Goal: Task Accomplishment & Management: Use online tool/utility

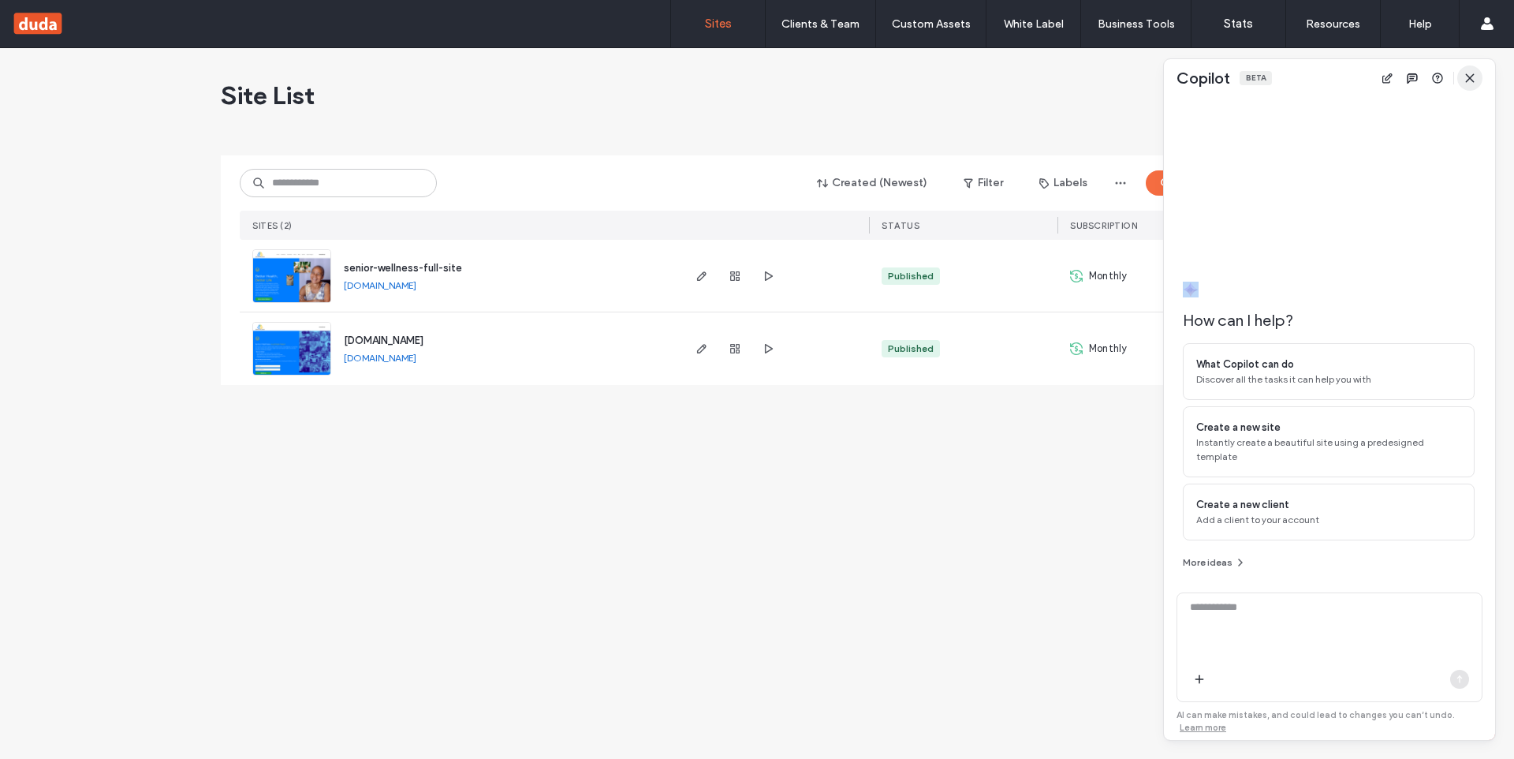
click at [1470, 87] on span "button" at bounding box center [1469, 77] width 25 height 25
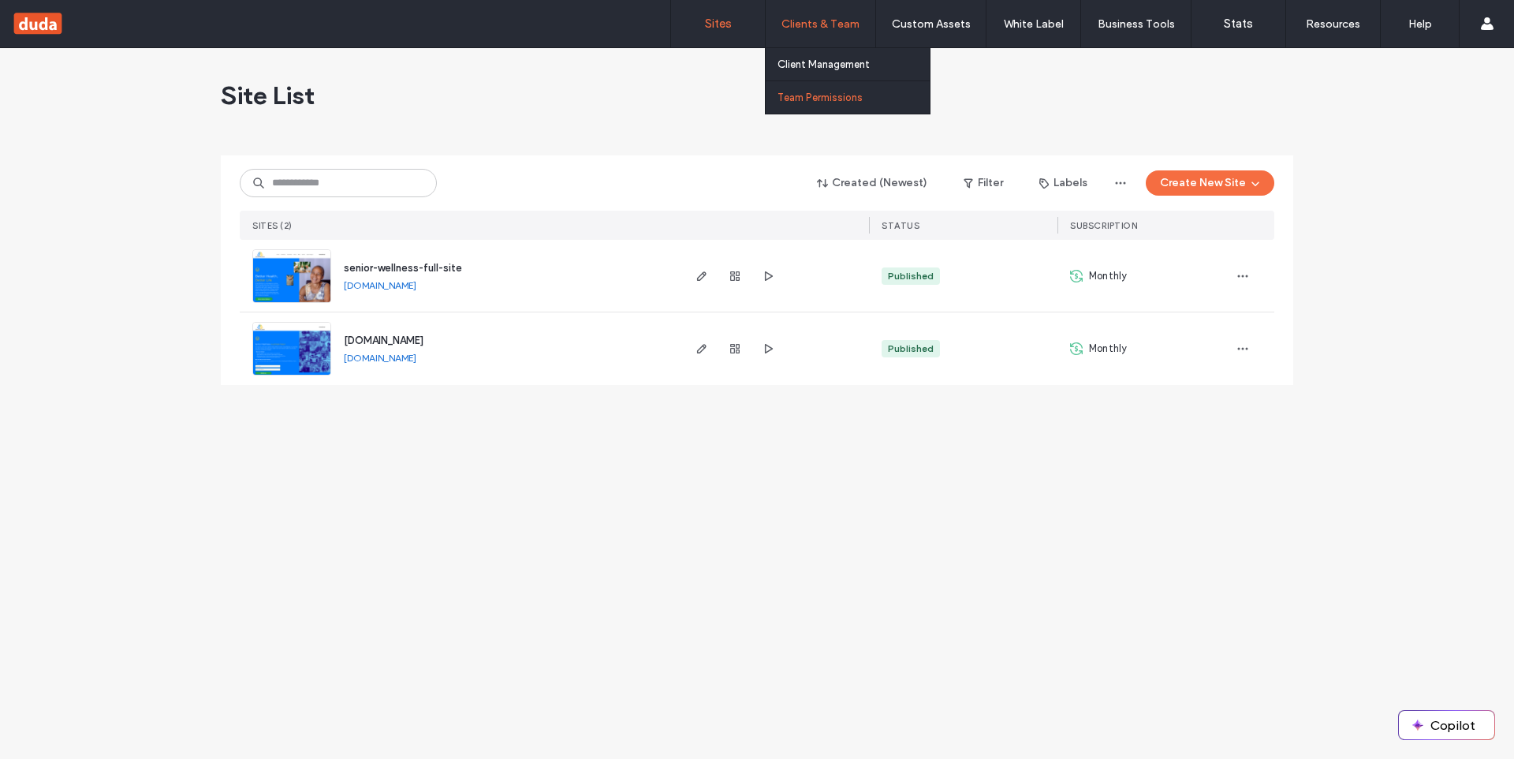
click at [798, 98] on label "Team Permissions" at bounding box center [819, 97] width 85 height 12
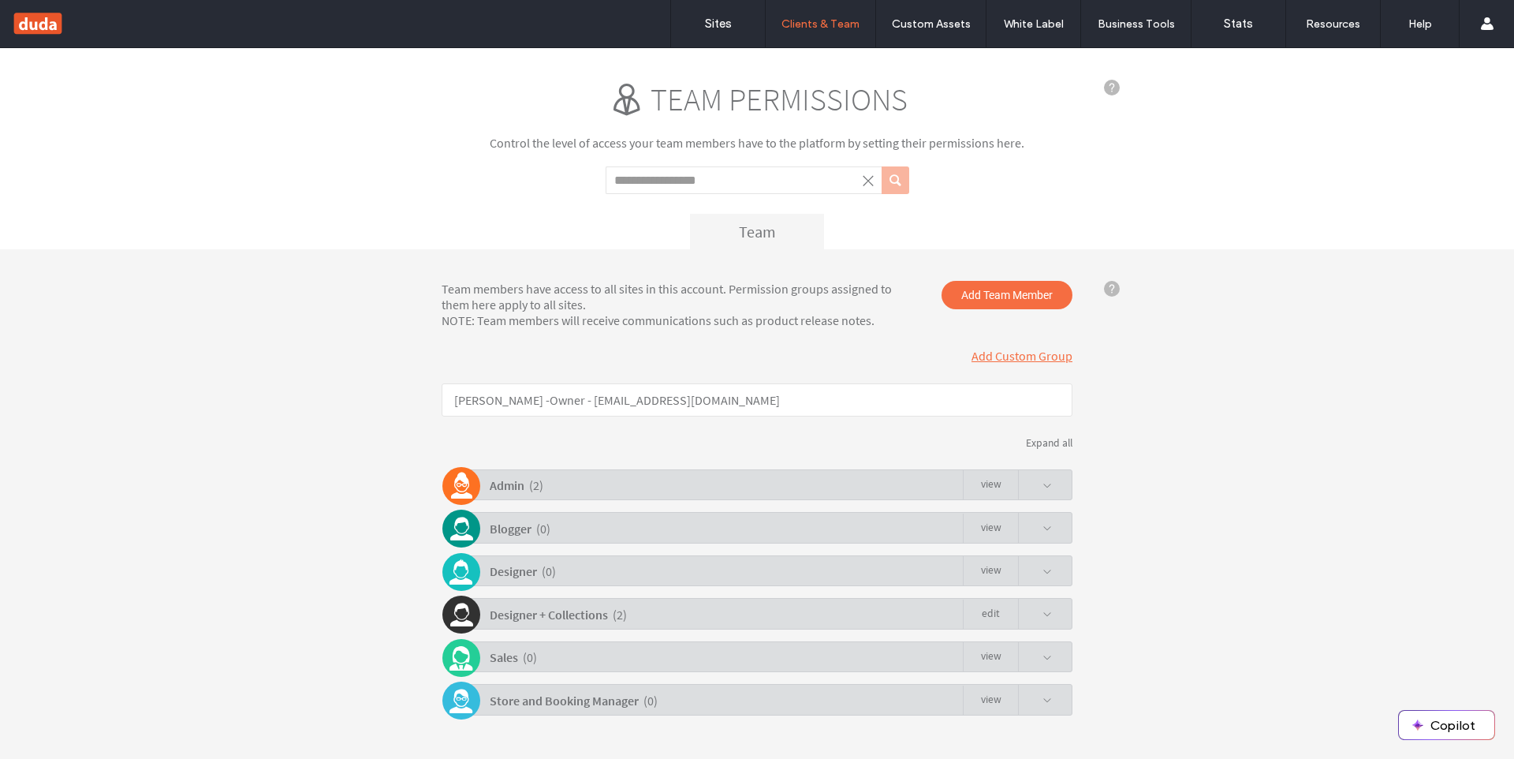
click at [503, 489] on b "Admin" at bounding box center [507, 485] width 35 height 16
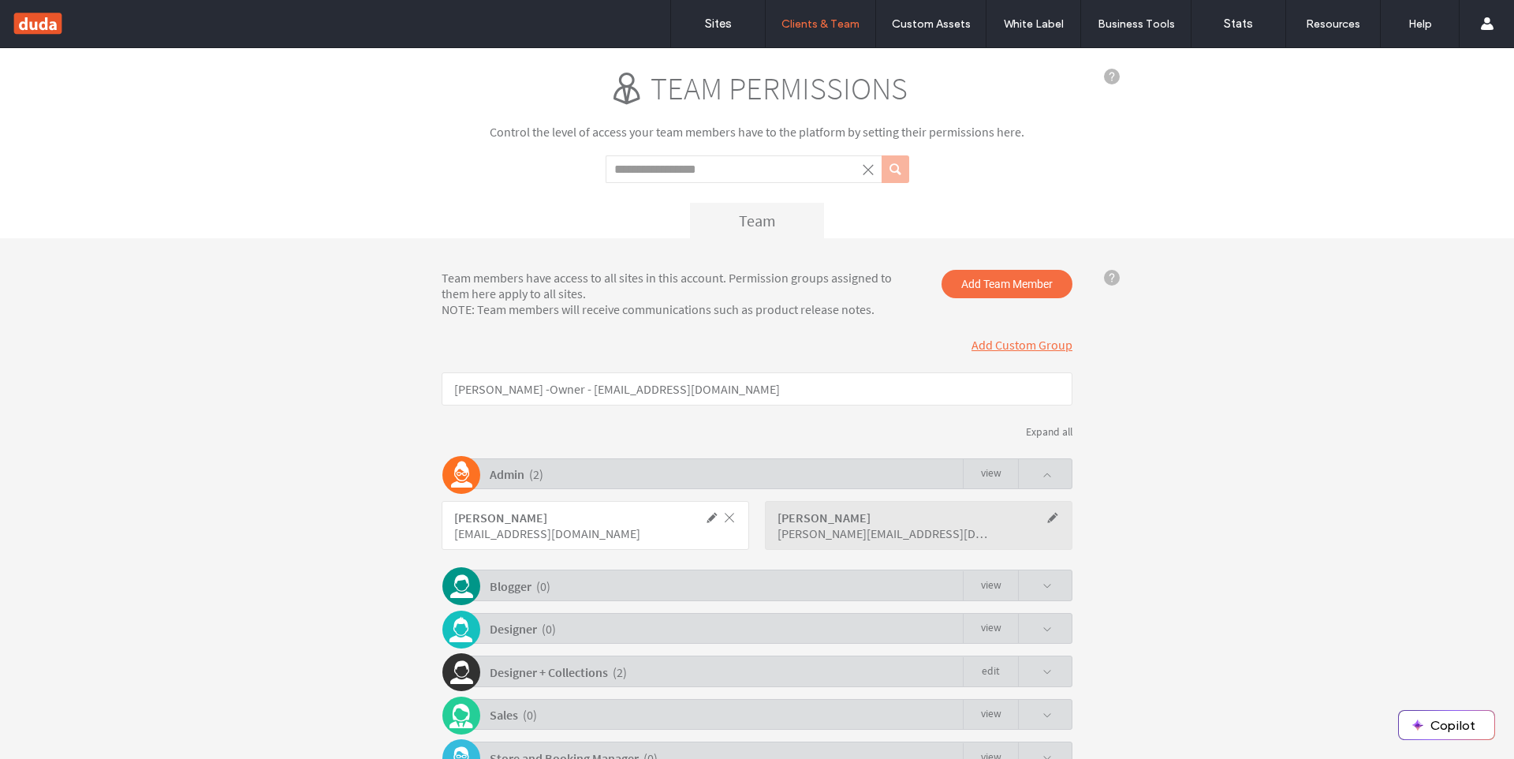
scroll to position [23, 0]
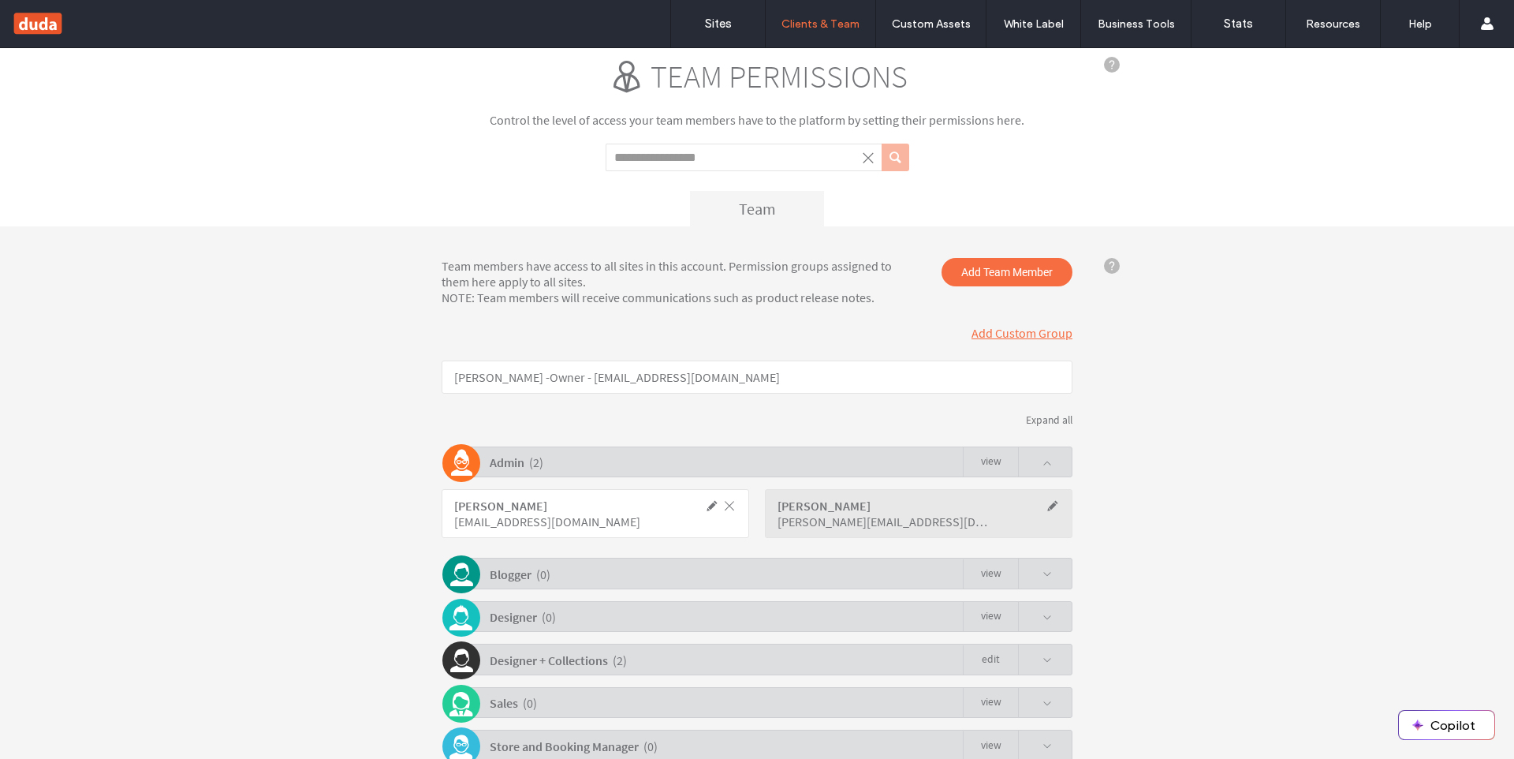
click at [725, 504] on span at bounding box center [729, 505] width 14 height 14
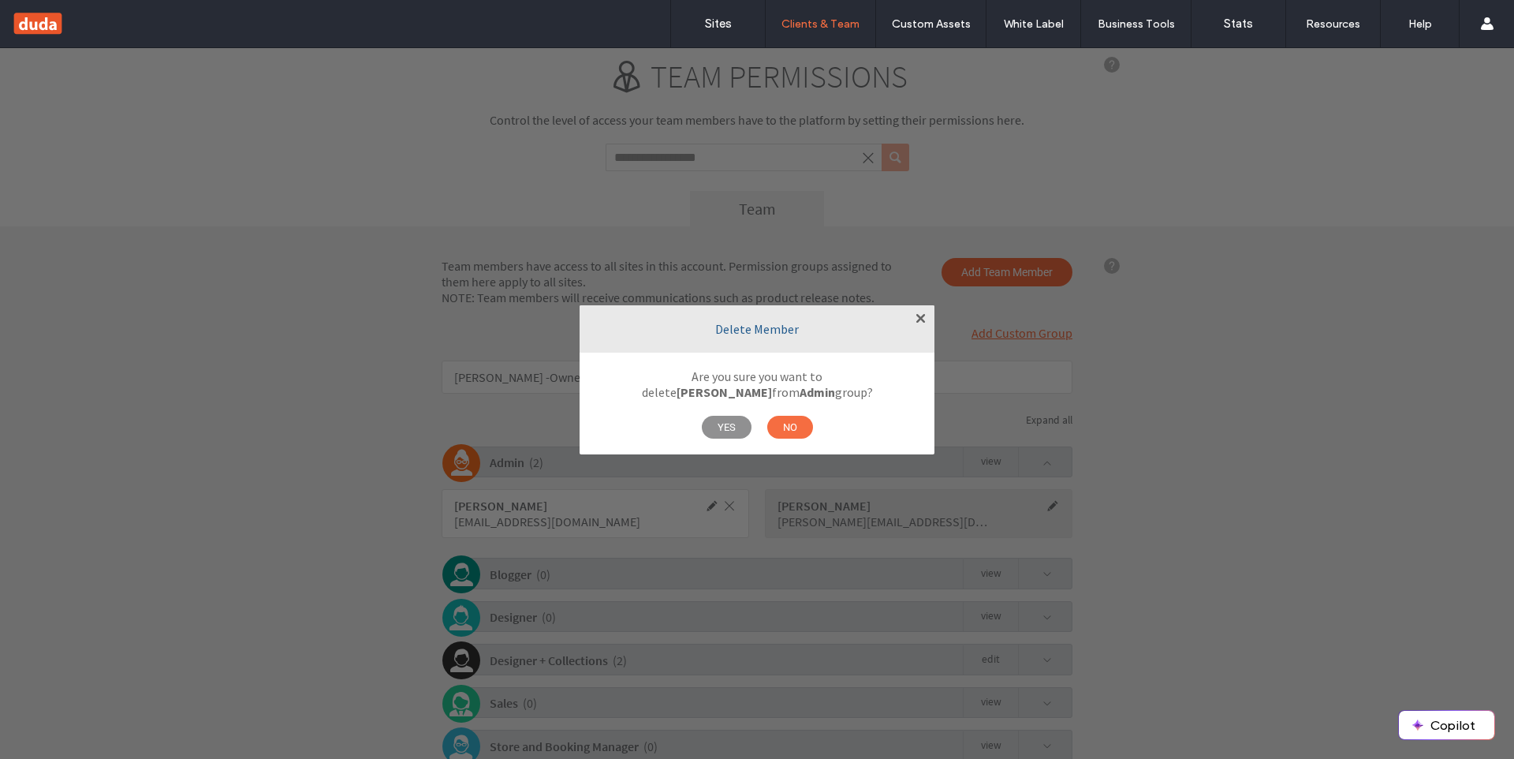
click at [730, 429] on span "YES" at bounding box center [727, 427] width 50 height 23
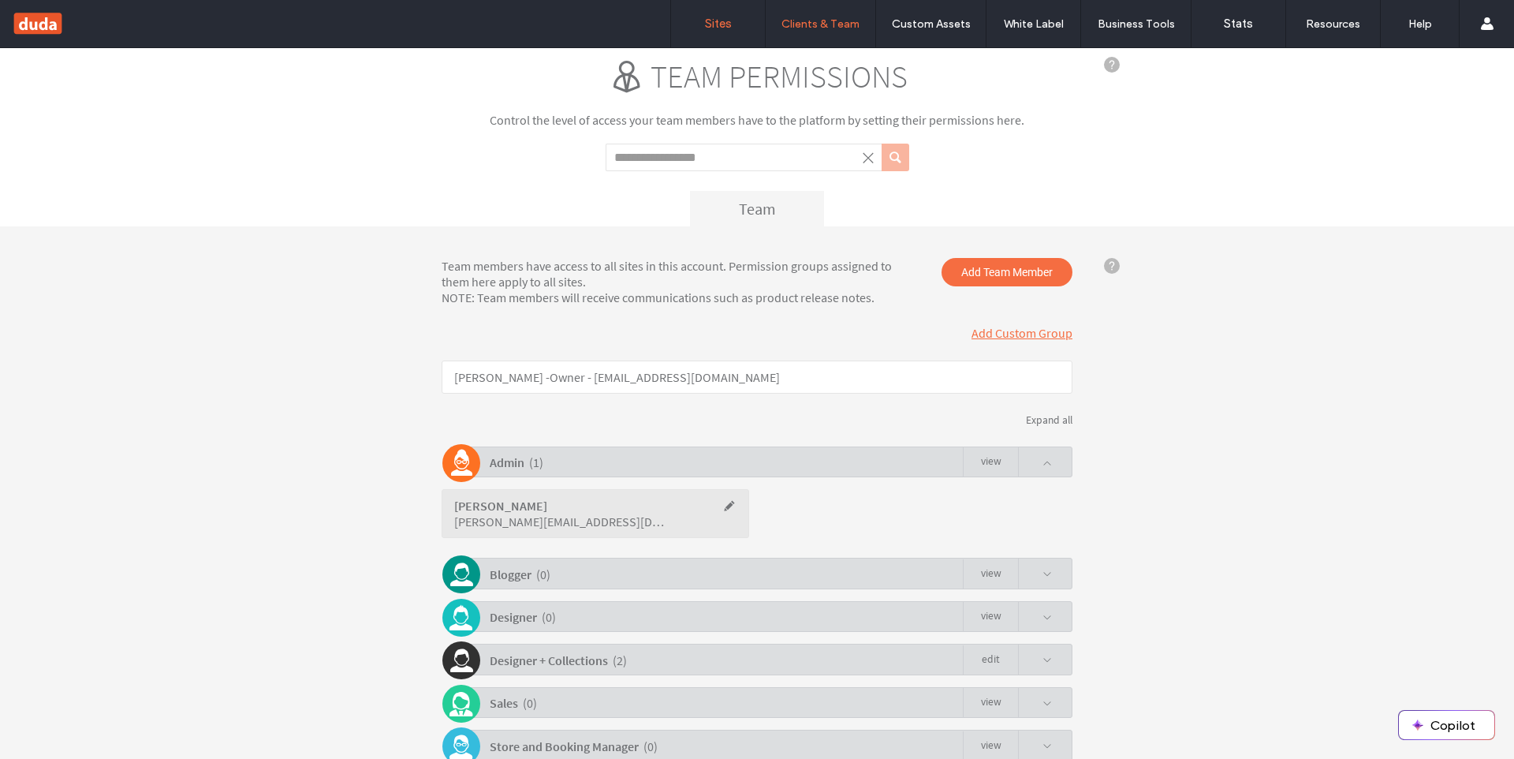
click at [714, 14] on link "Sites" at bounding box center [718, 23] width 94 height 47
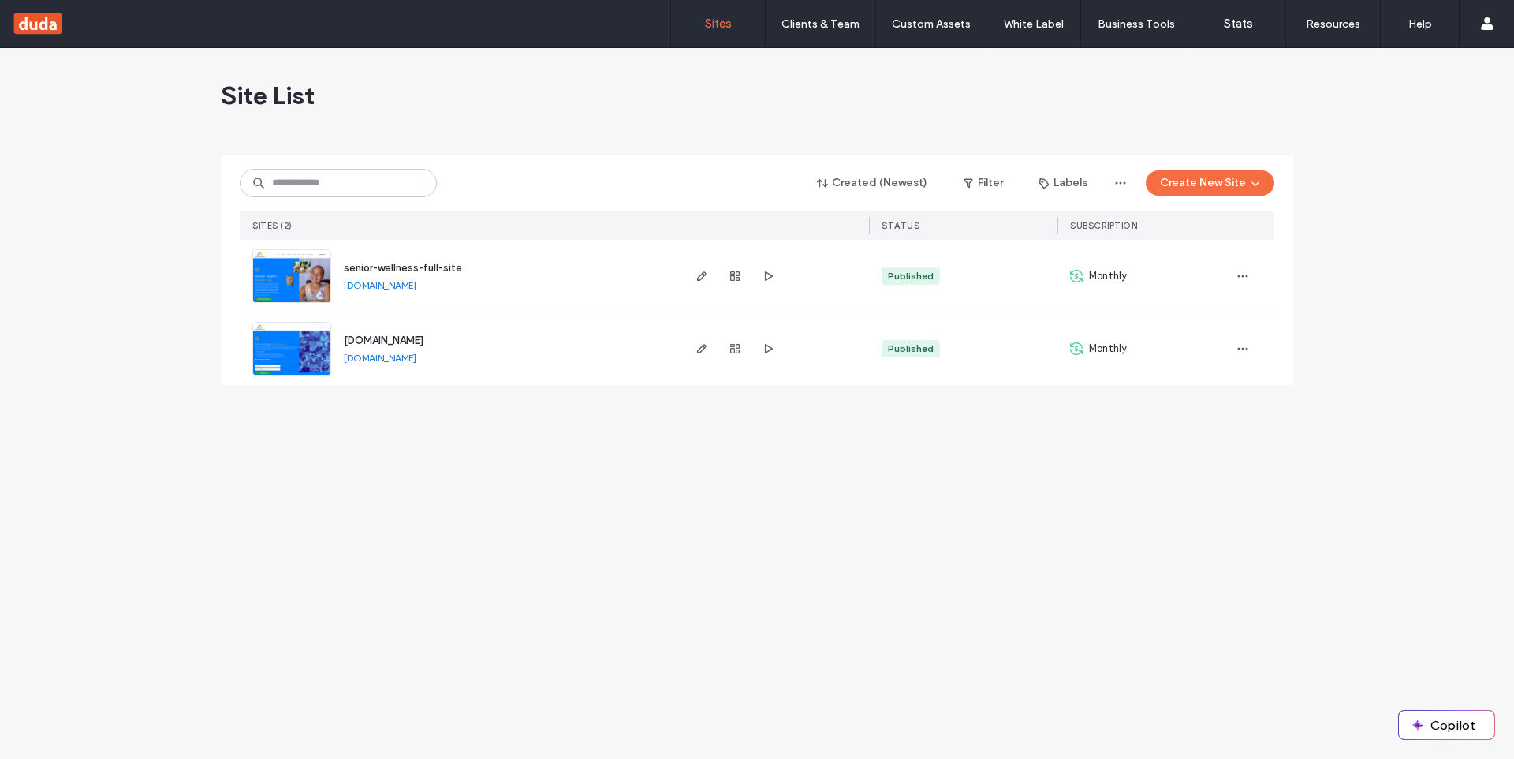
click at [272, 266] on img at bounding box center [291, 303] width 77 height 107
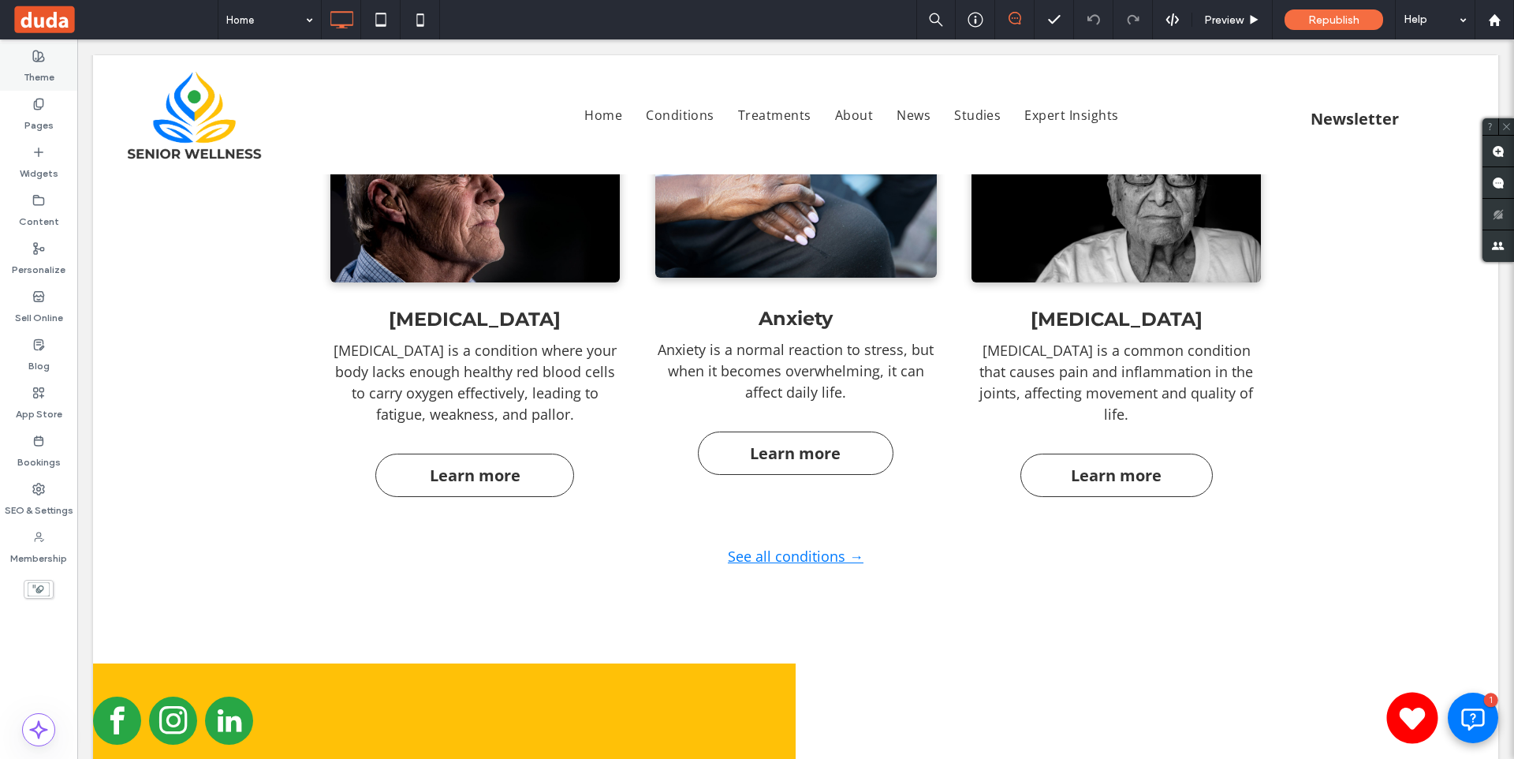
click at [26, 62] on label "Theme" at bounding box center [39, 73] width 31 height 22
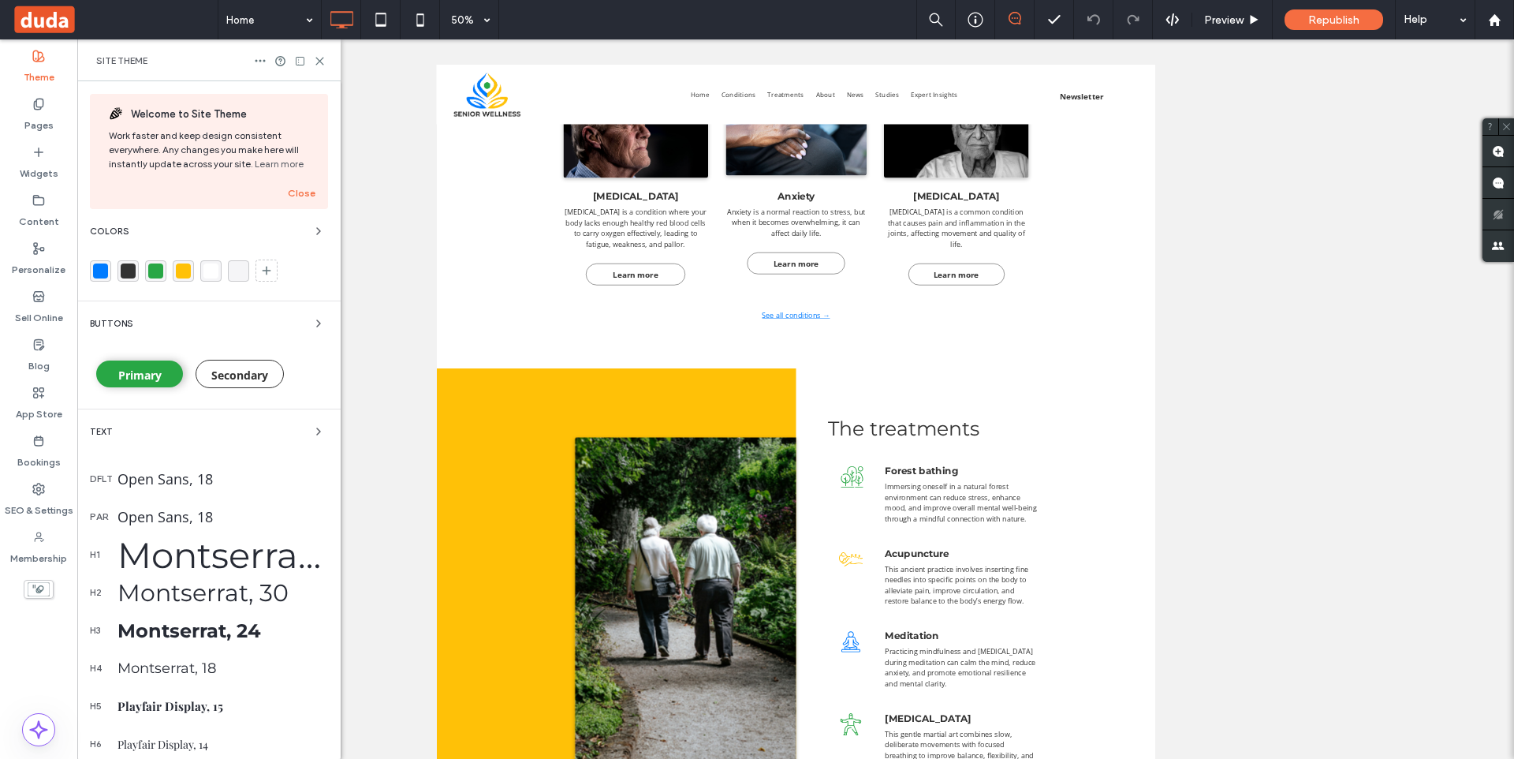
click at [240, 268] on div "rgba(0, 0, 0, 0)" at bounding box center [238, 270] width 15 height 15
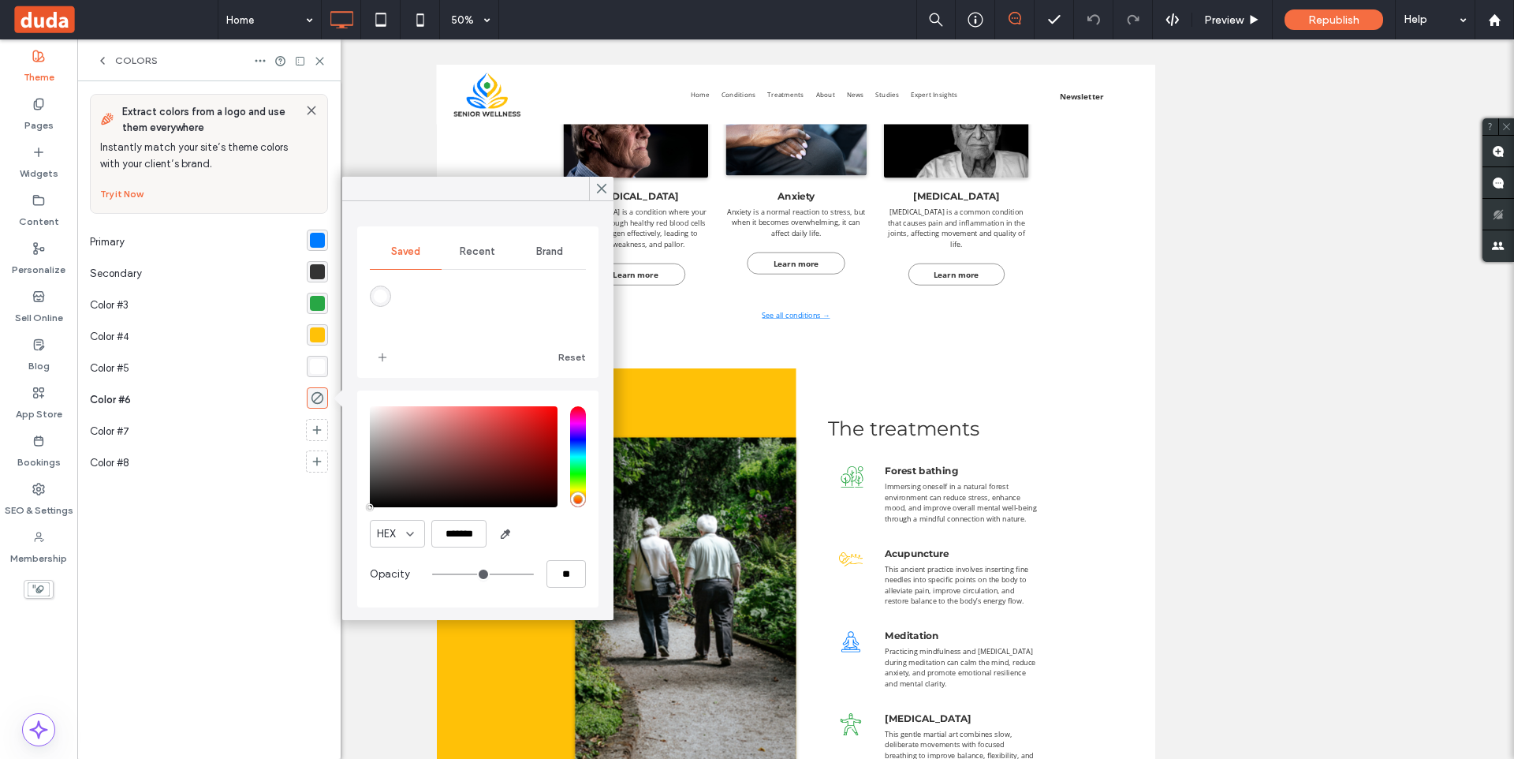
click at [107, 57] on icon at bounding box center [102, 60] width 13 height 13
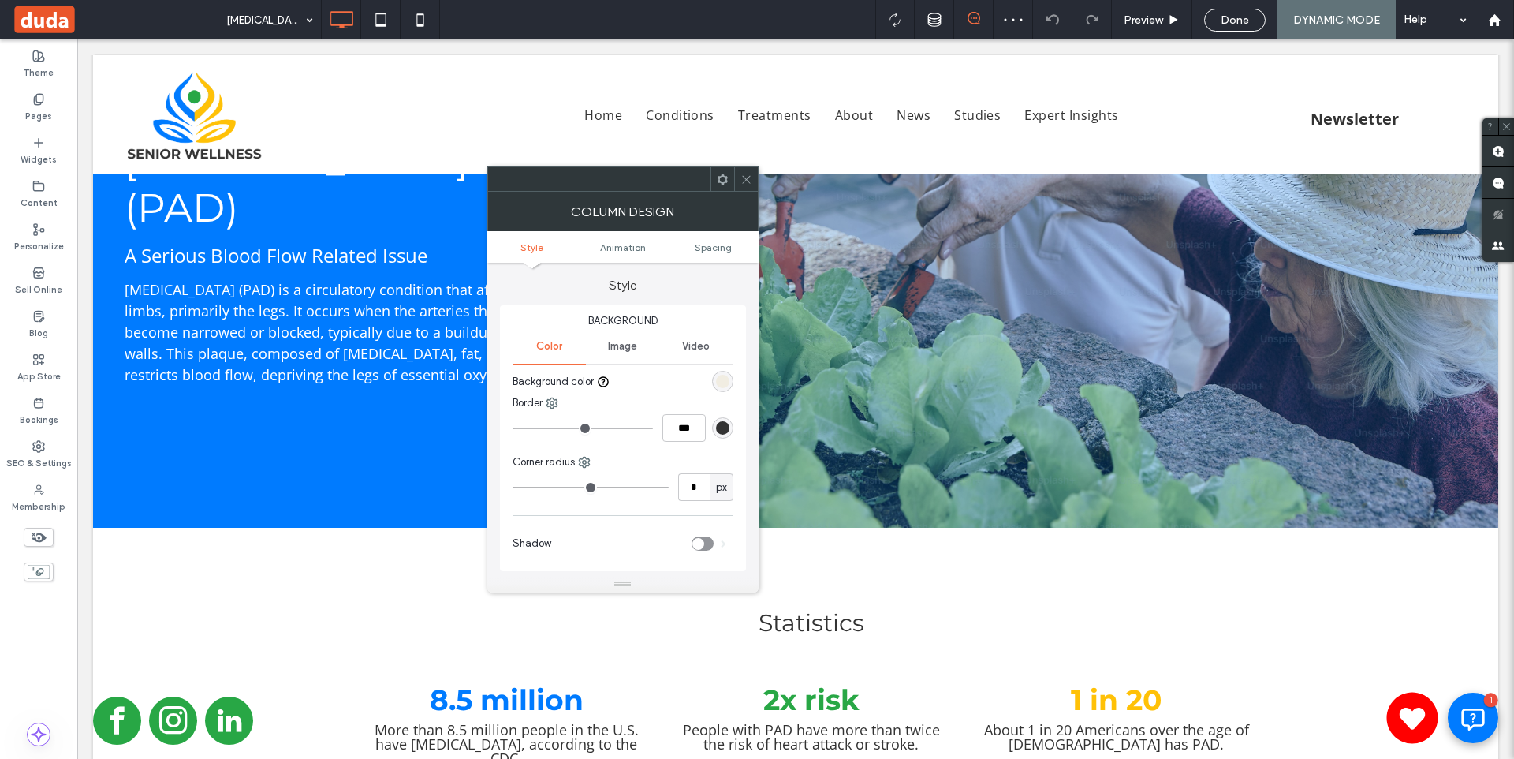
scroll to position [1008, 0]
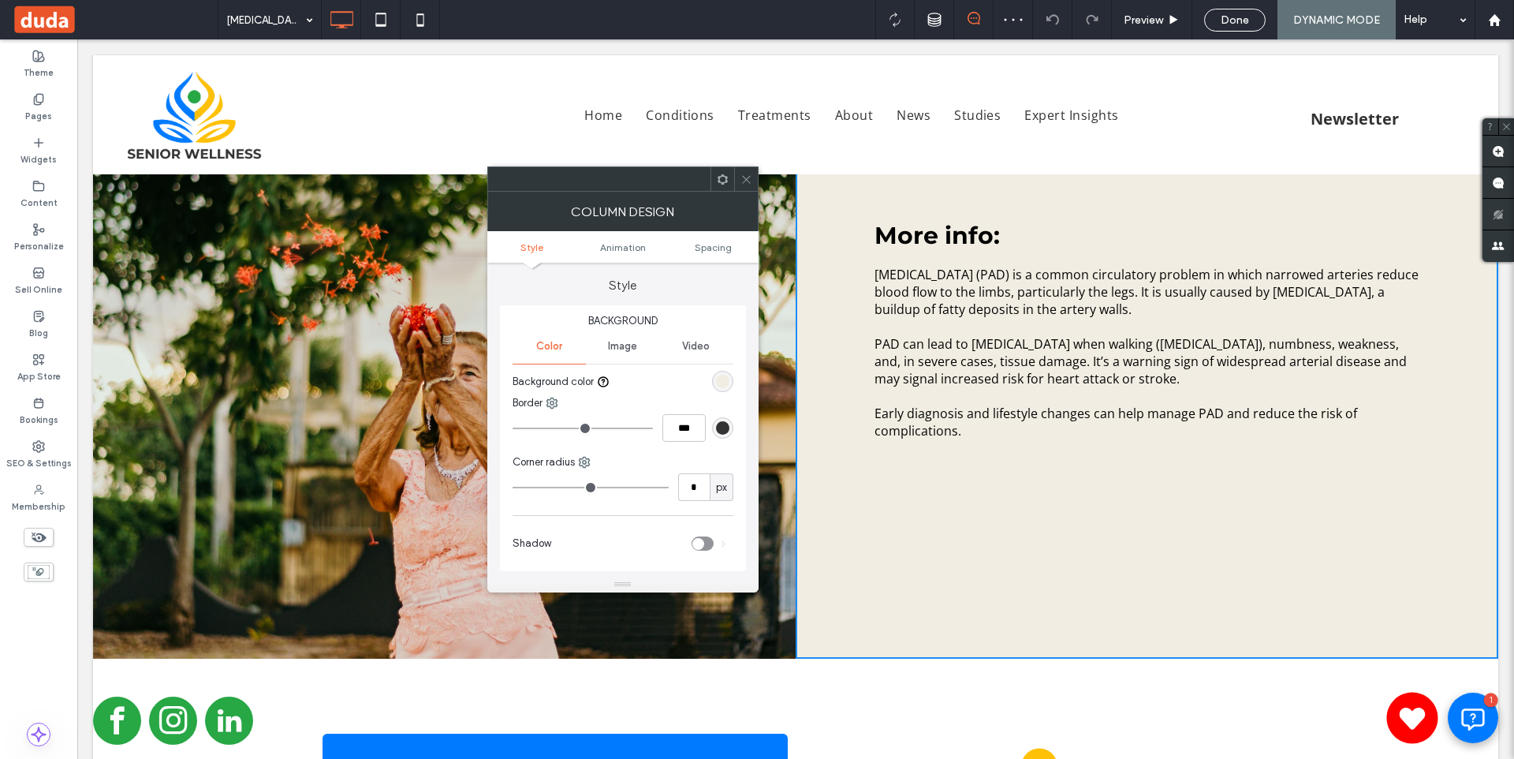
click at [716, 382] on div "rgb(241, 237, 226)" at bounding box center [722, 381] width 13 height 13
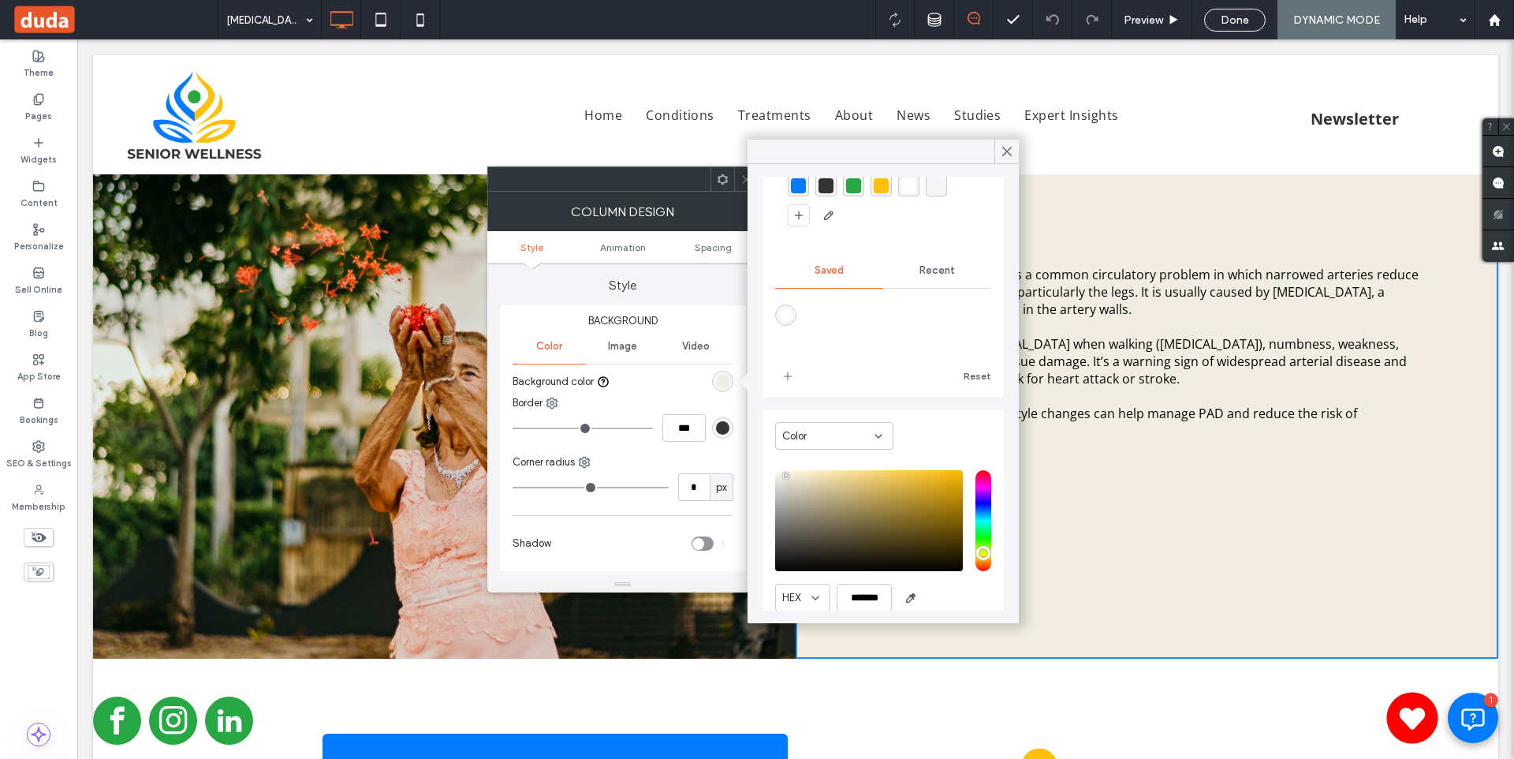
scroll to position [125, 0]
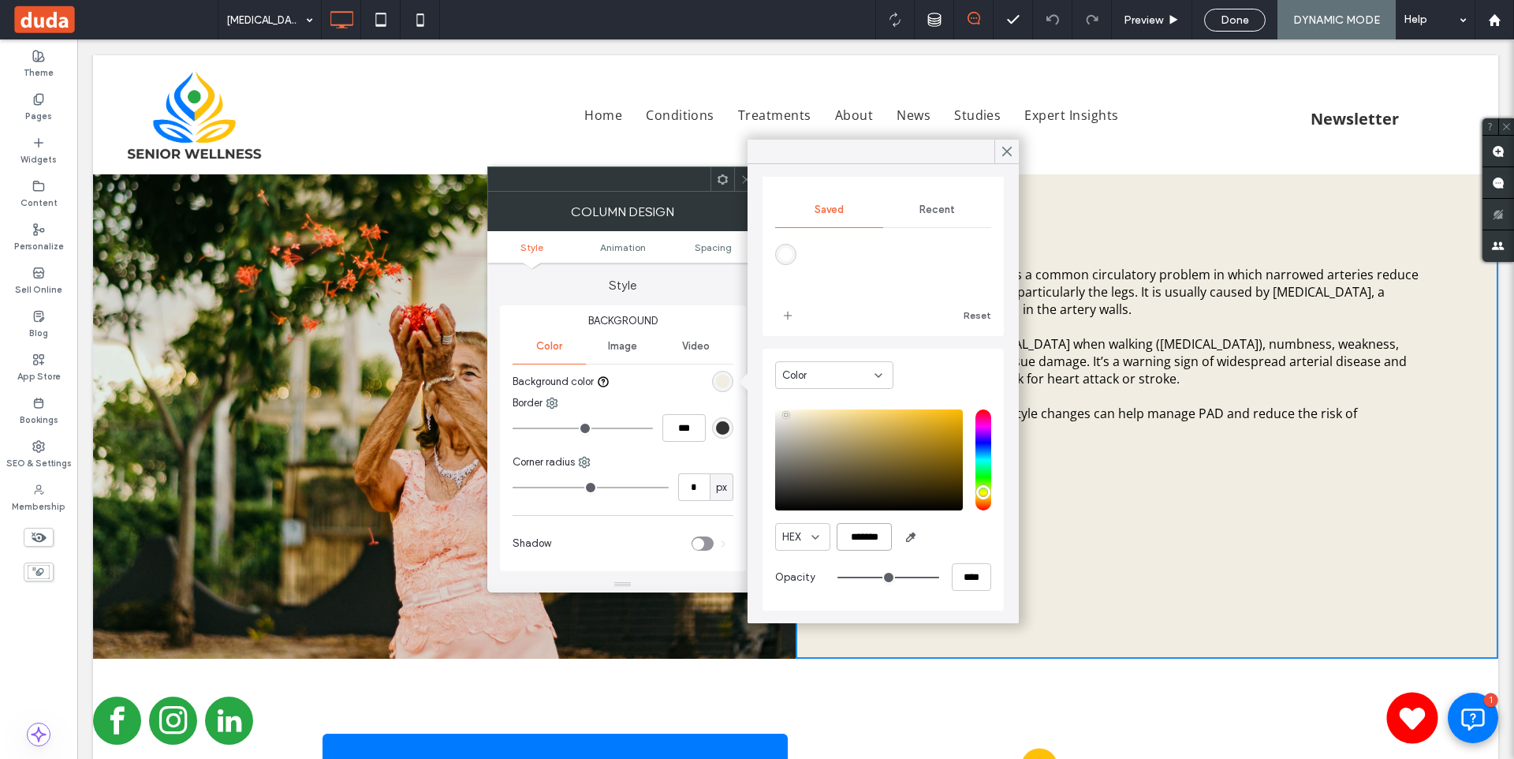
click at [868, 536] on input "*******" at bounding box center [864, 537] width 55 height 28
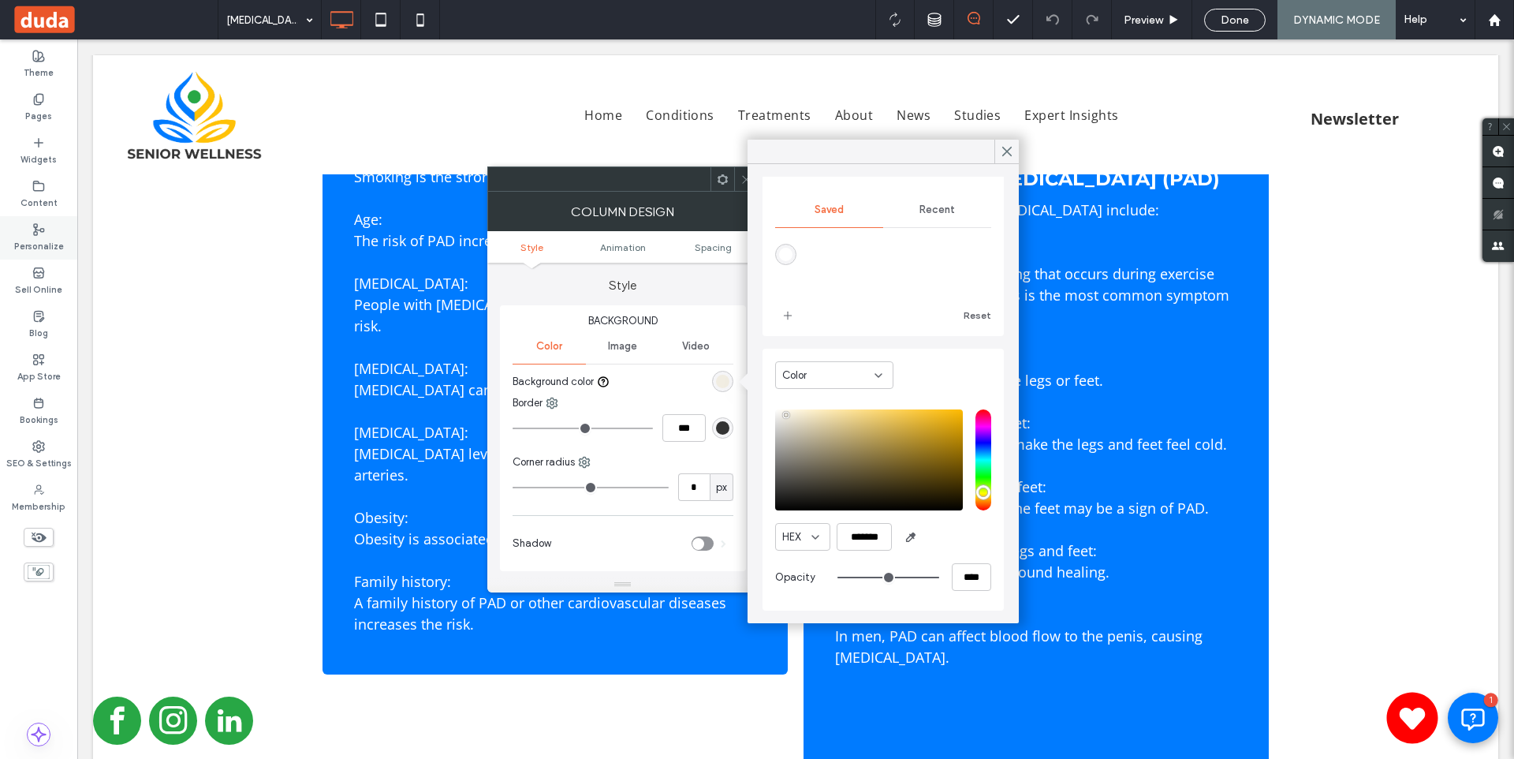
scroll to position [1743, 0]
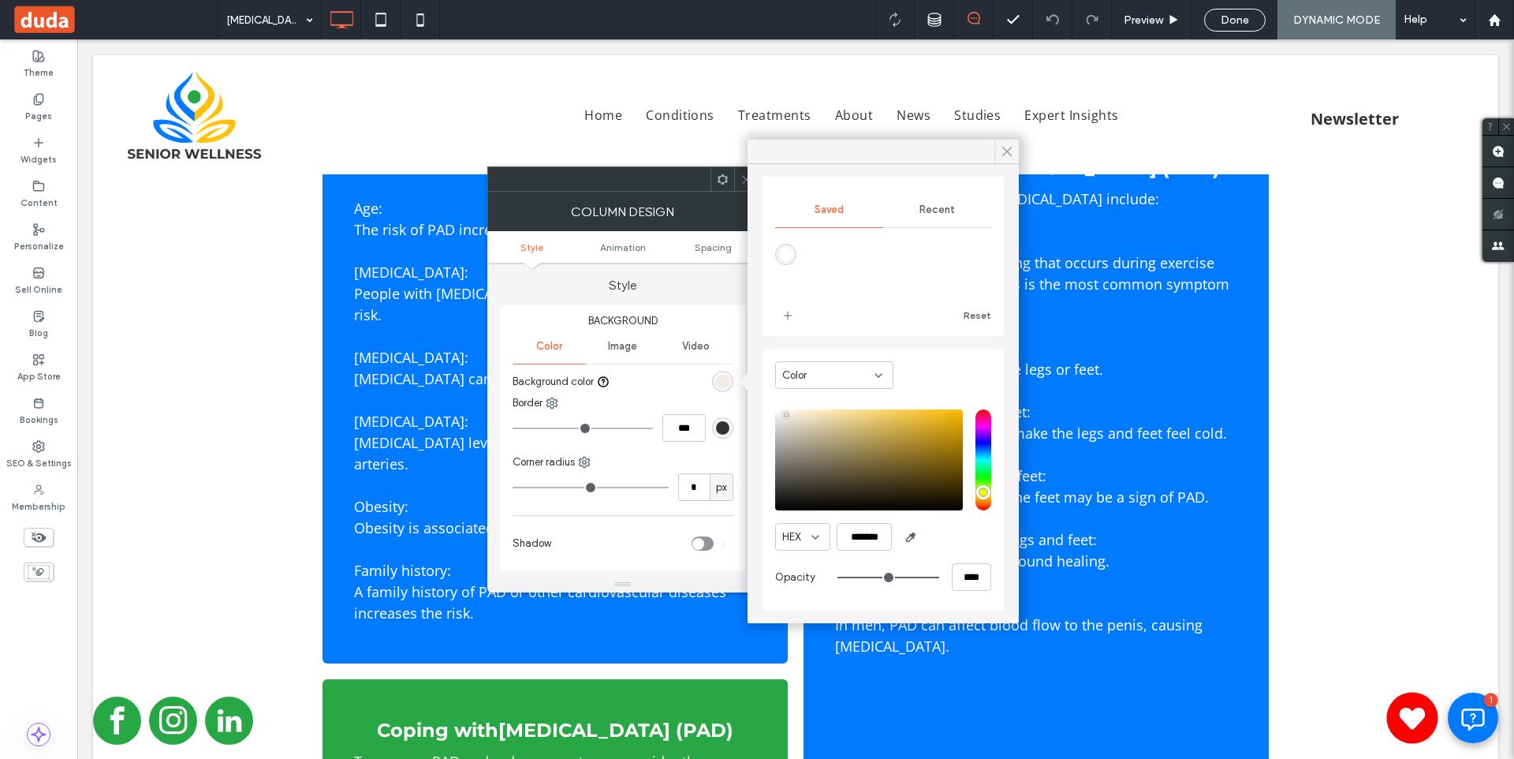
drag, startPoint x: 1003, startPoint y: 151, endPoint x: 921, endPoint y: 114, distance: 90.3
click at [1003, 151] on icon at bounding box center [1007, 151] width 14 height 14
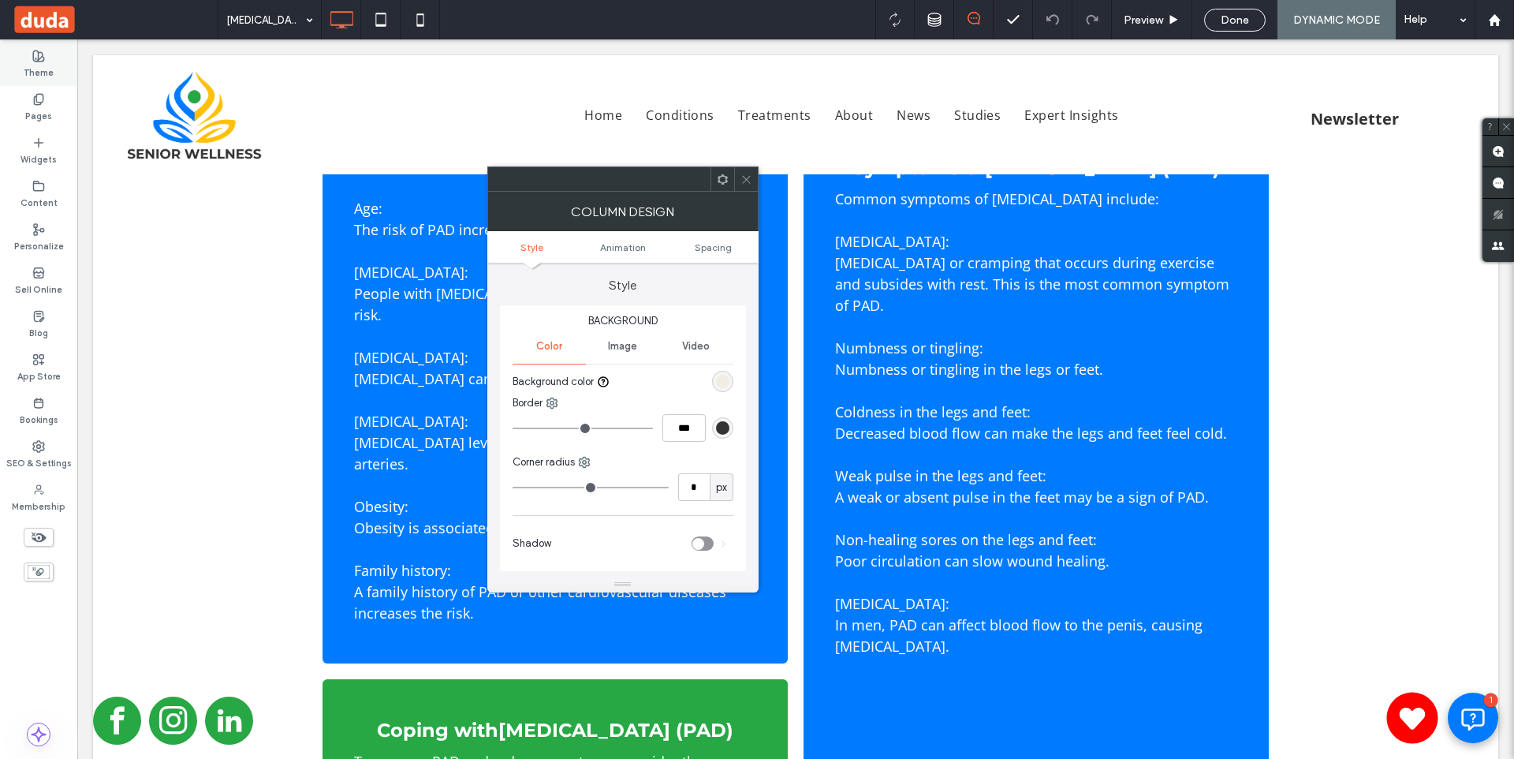
click at [47, 69] on label "Theme" at bounding box center [39, 70] width 30 height 17
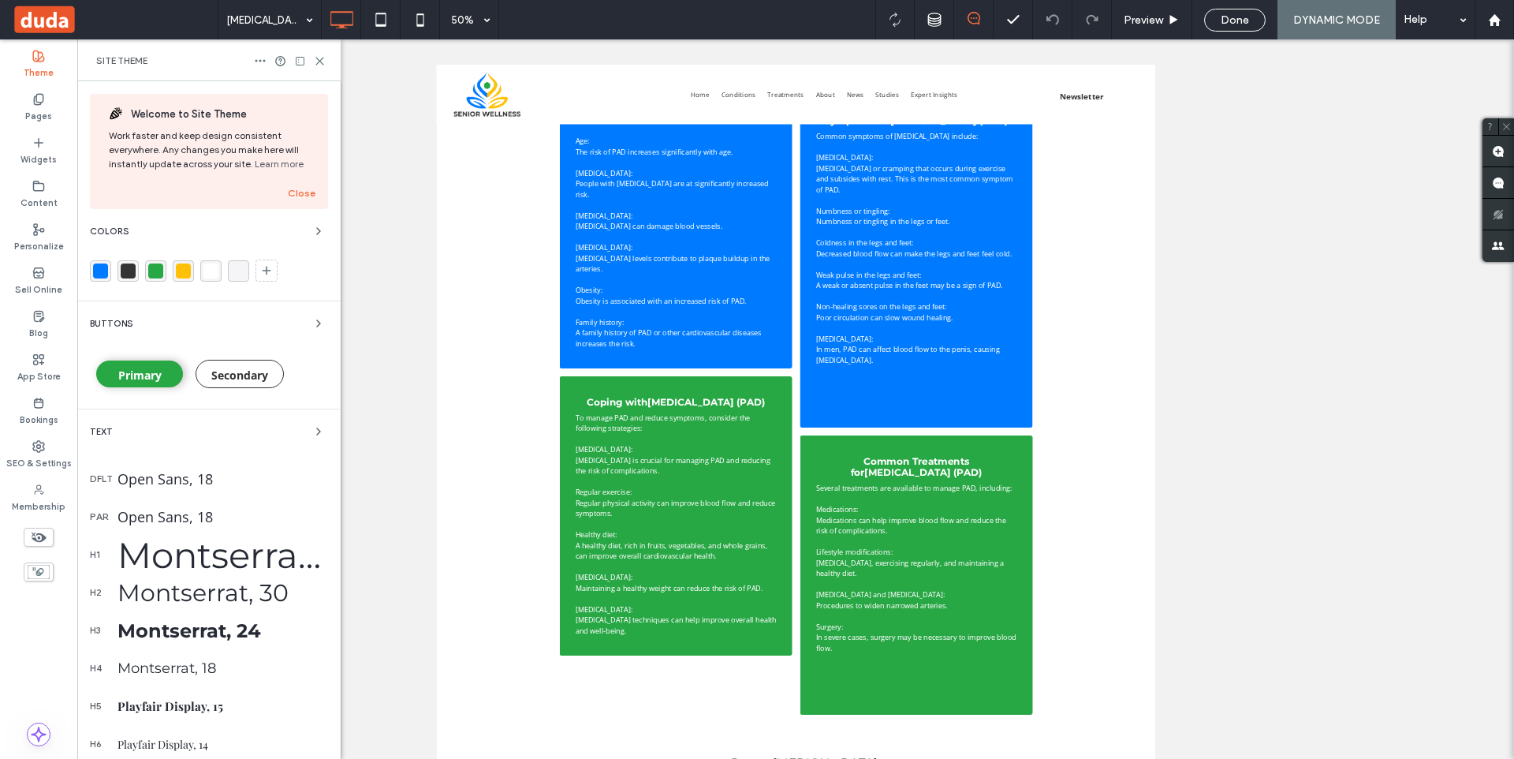
click at [101, 274] on div "rgba(0, 123, 255, 1)" at bounding box center [100, 270] width 15 height 15
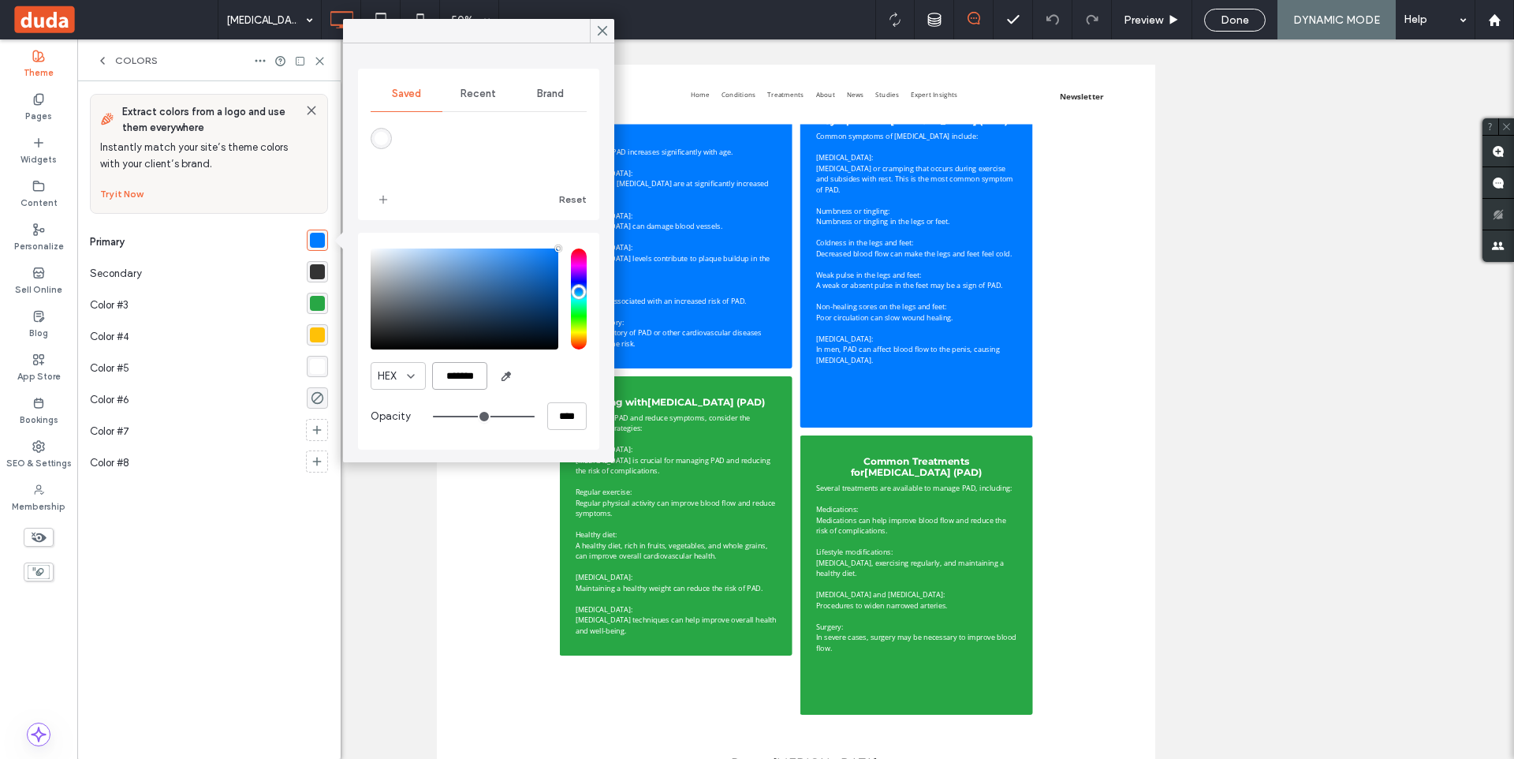
click at [466, 382] on input "*******" at bounding box center [459, 376] width 55 height 28
click at [610, 30] on div at bounding box center [602, 31] width 24 height 24
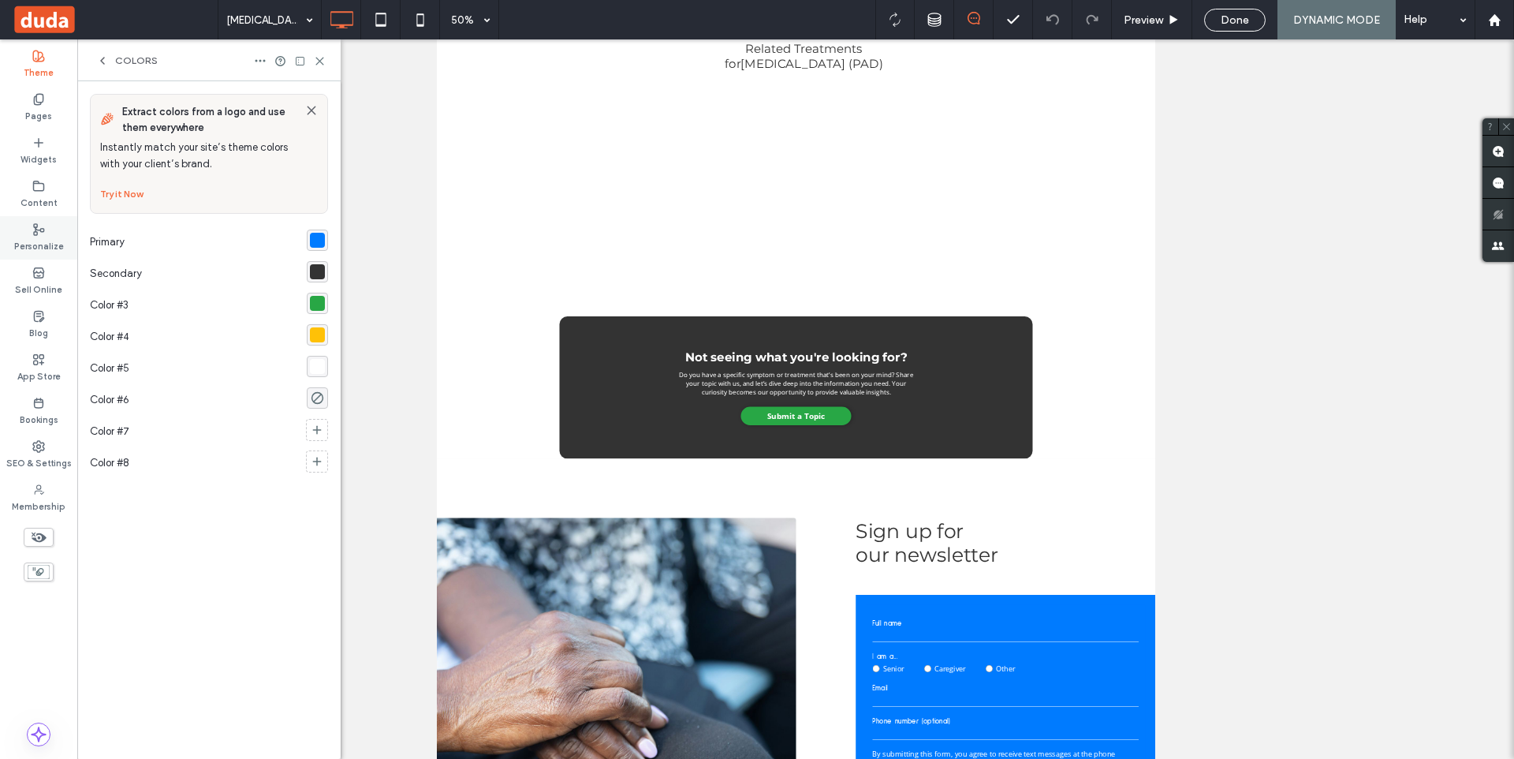
scroll to position [3569, 0]
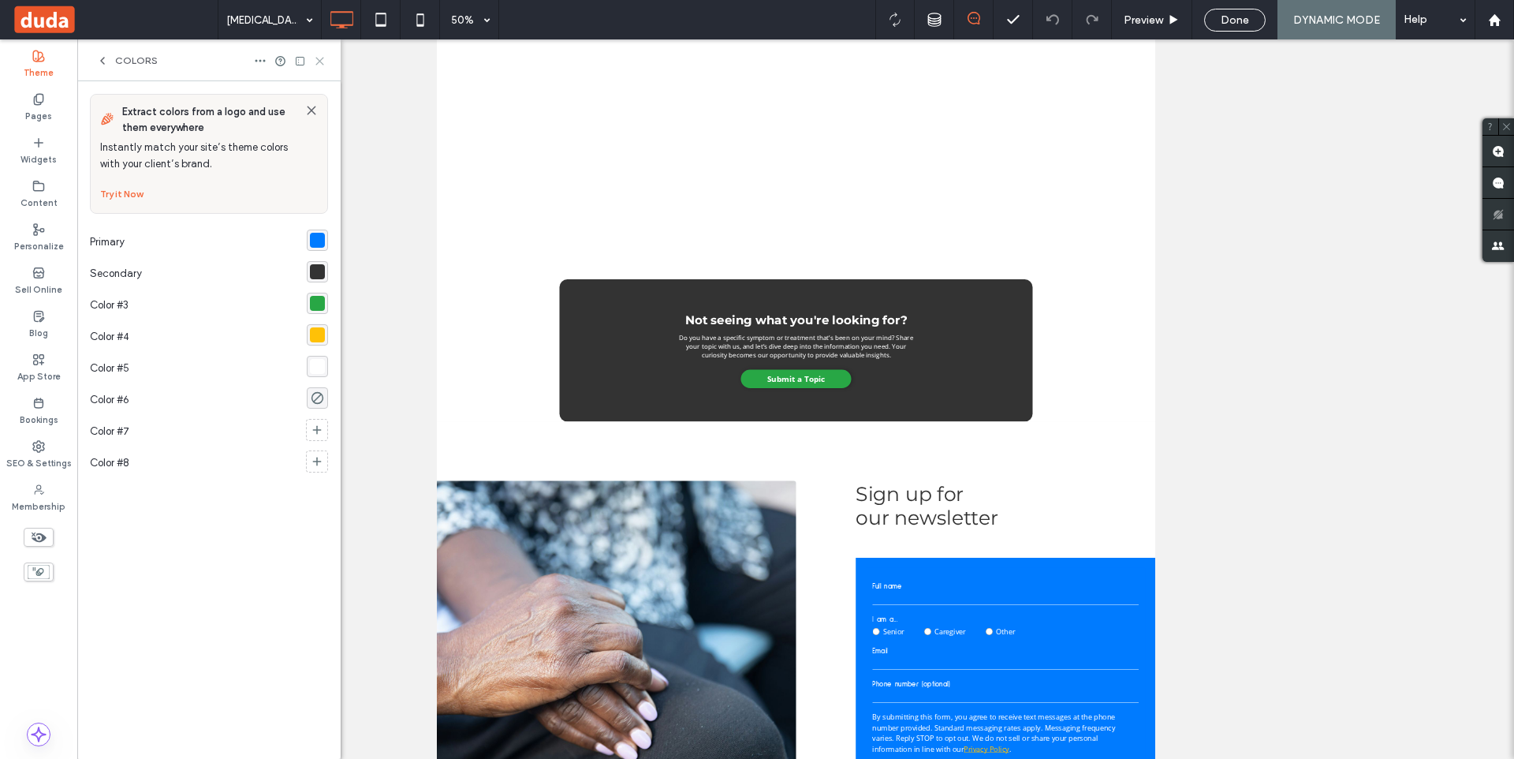
click at [320, 56] on icon at bounding box center [320, 61] width 12 height 12
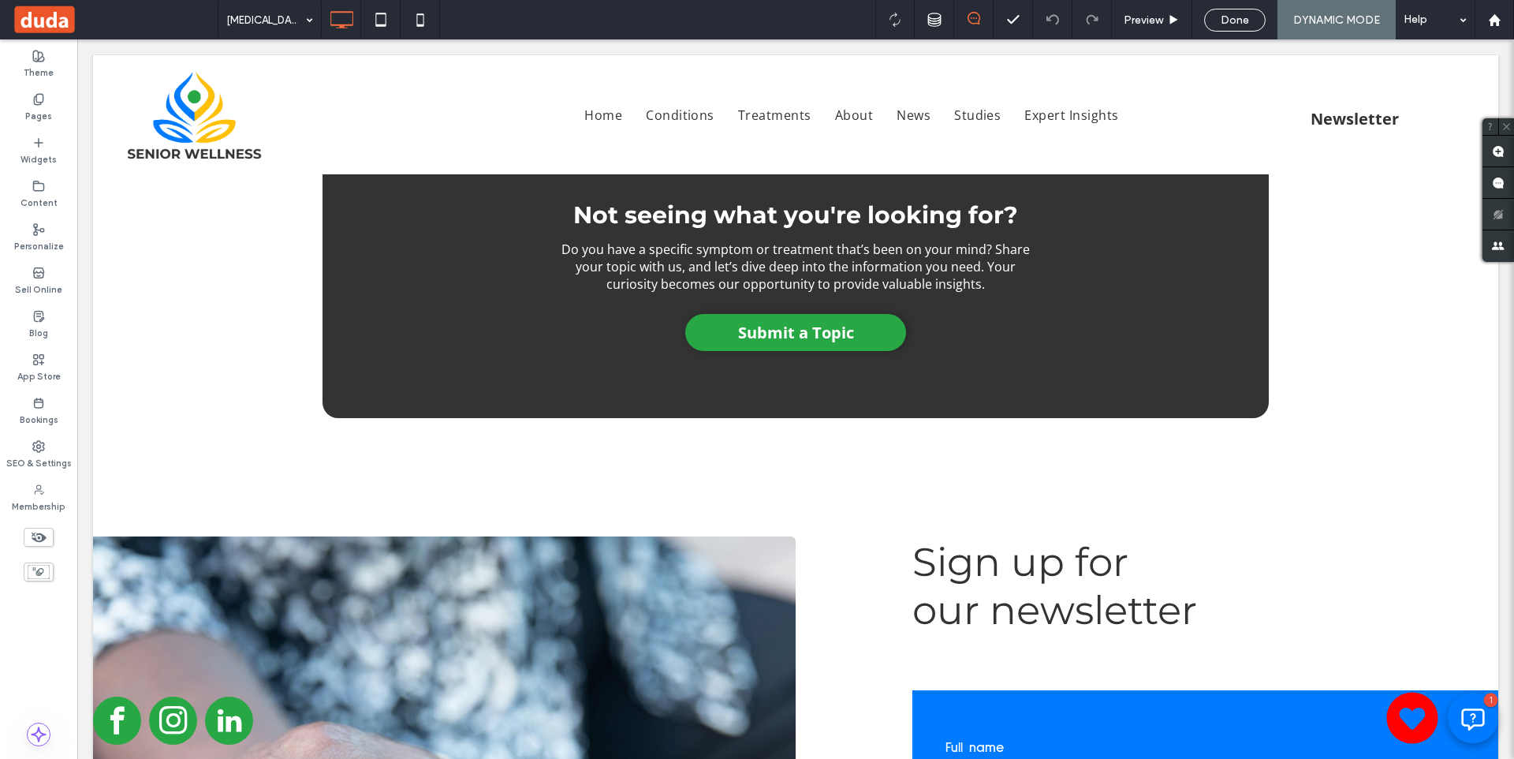
scroll to position [4116, 0]
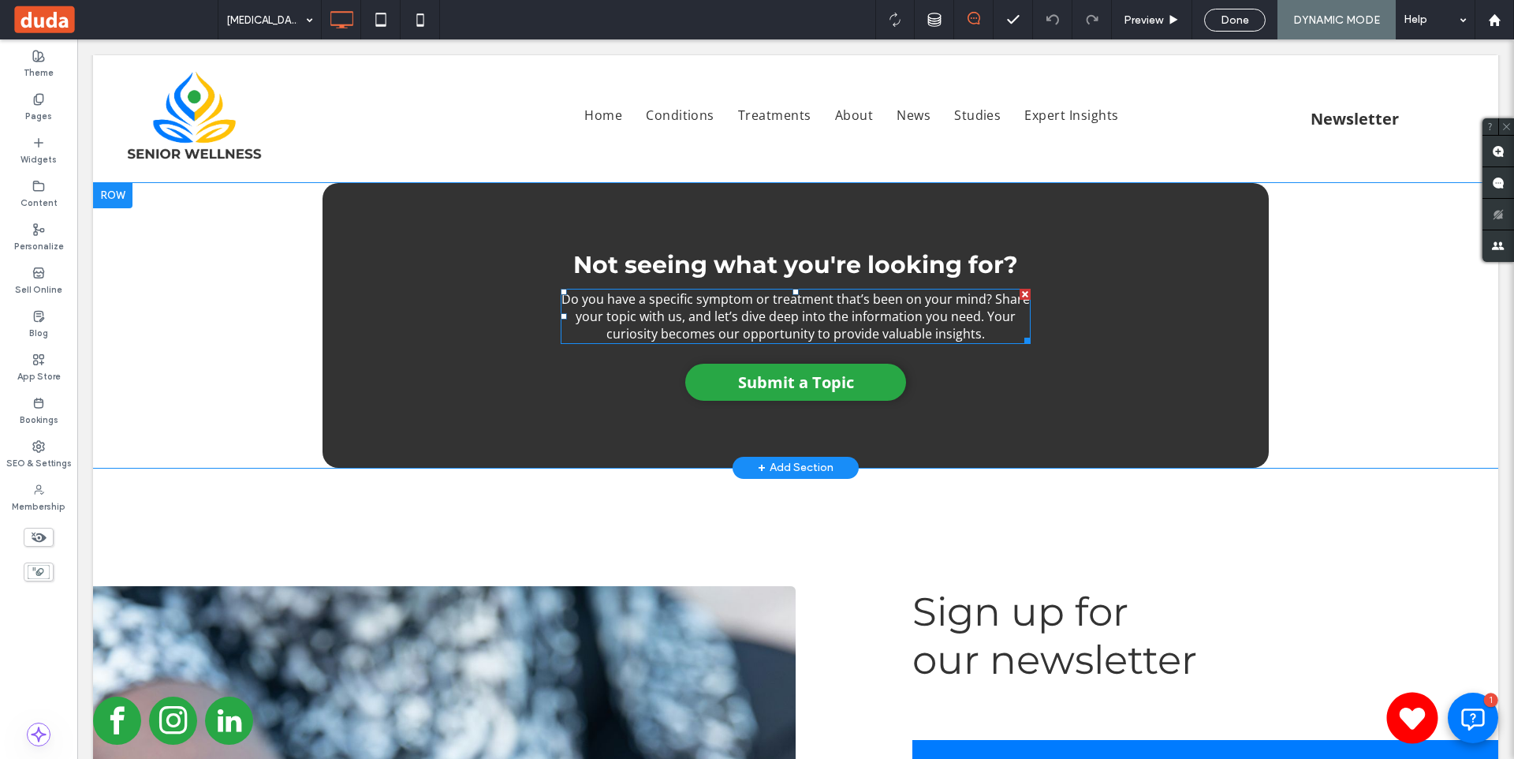
click at [728, 342] on span "Do you have a specific symptom or treatment that’s been on your mind? Share you…" at bounding box center [795, 316] width 468 height 52
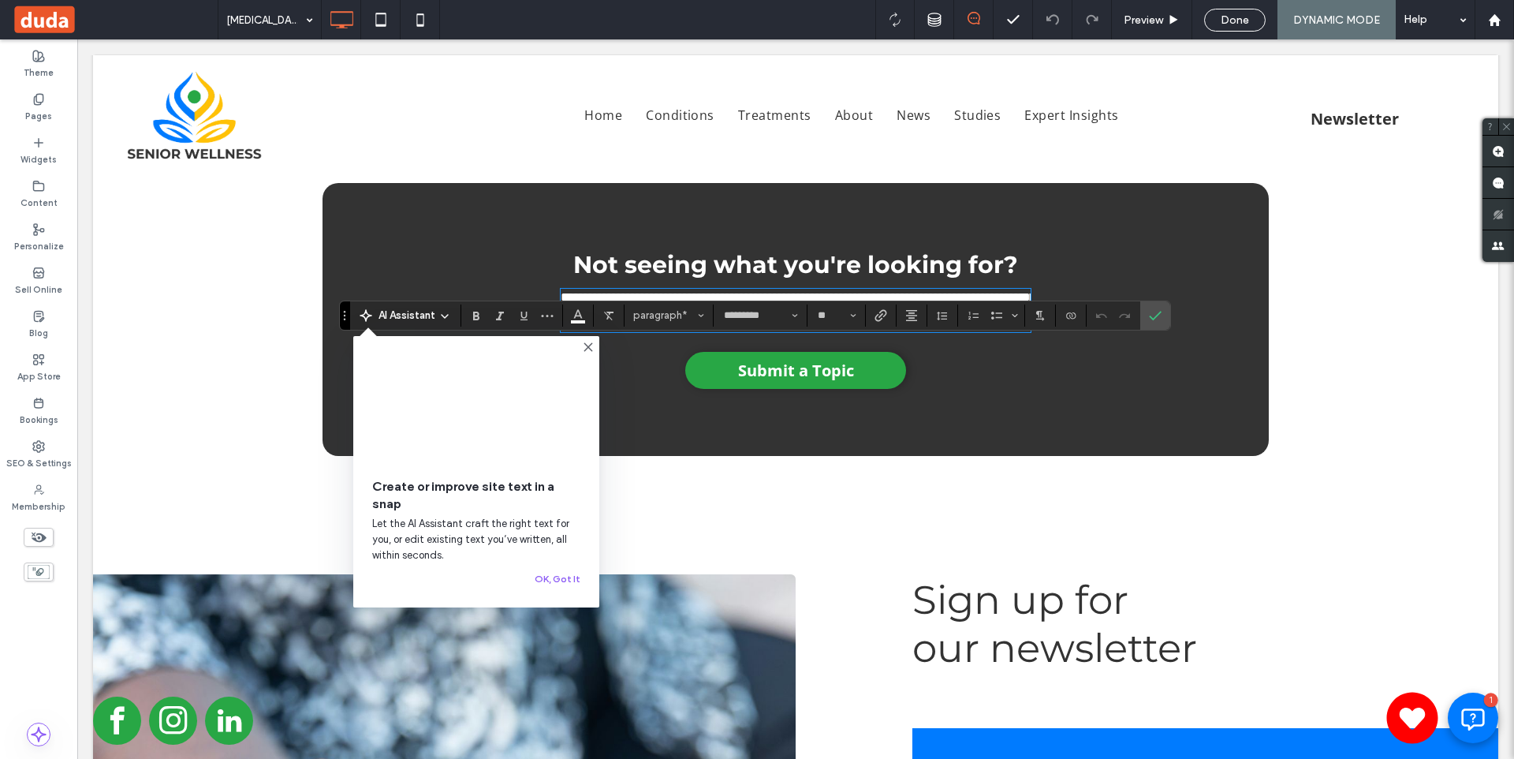
drag, startPoint x: 595, startPoint y: 273, endPoint x: 677, endPoint y: 363, distance: 122.2
click at [595, 273] on div "**********" at bounding box center [795, 319] width 946 height 273
click at [595, 346] on div "Create or improve site text in a snap Let the AI Assistant craft the right text…" at bounding box center [476, 471] width 246 height 271
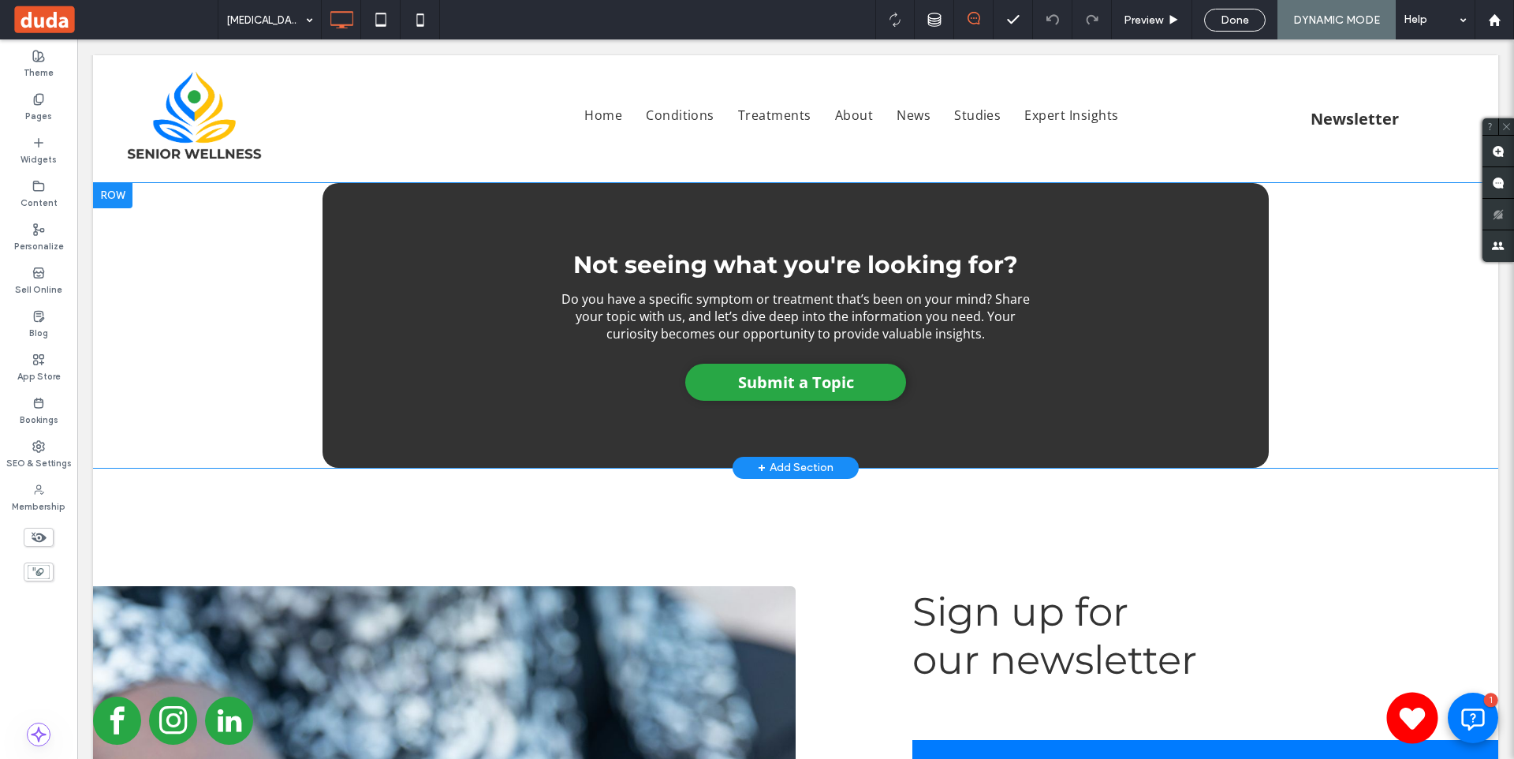
click at [493, 257] on div "Not seeing what you're looking for? Do you have a specific symptom or treatment…" at bounding box center [795, 325] width 946 height 285
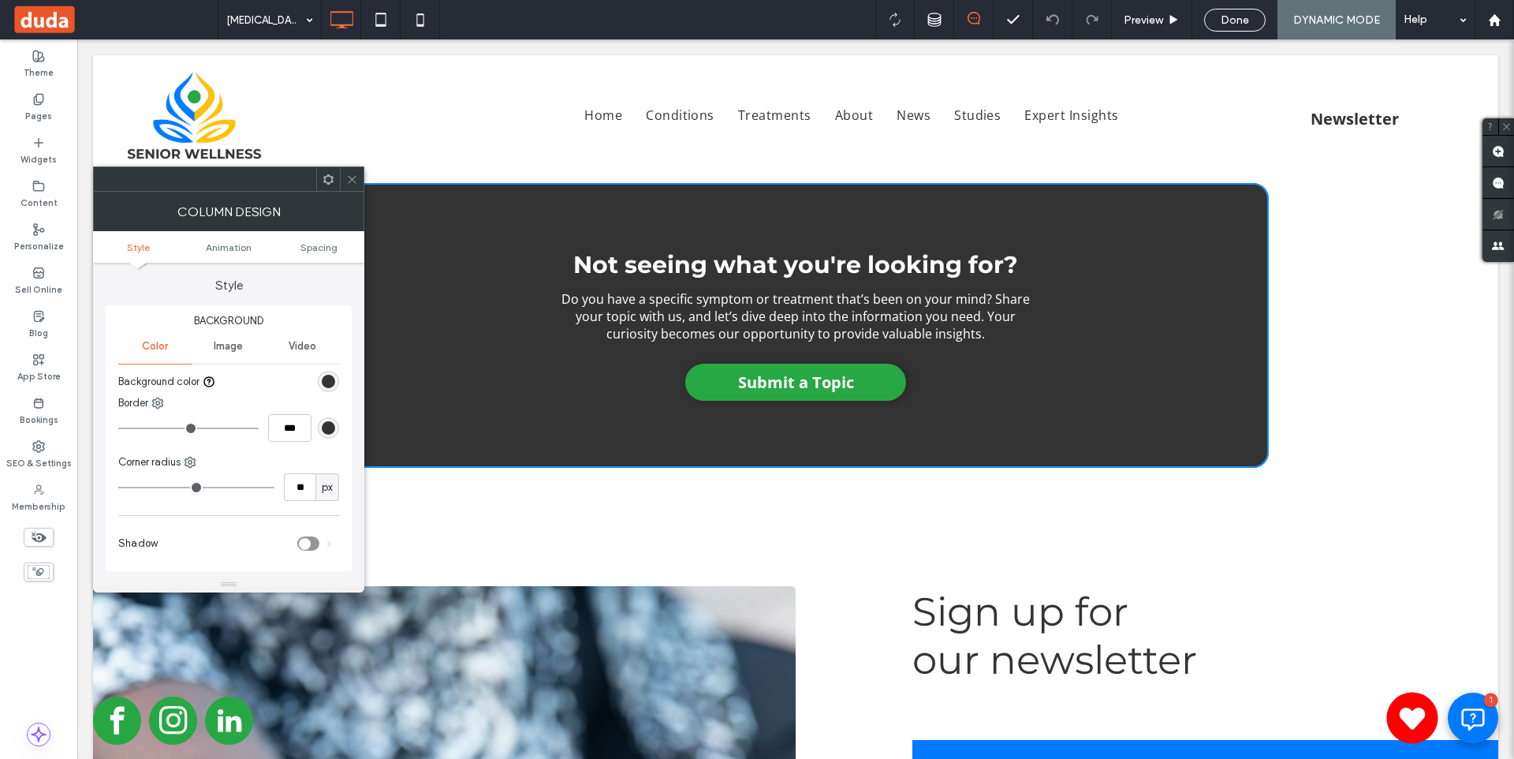
click at [326, 379] on div "rgb(51, 51, 51)" at bounding box center [328, 381] width 13 height 13
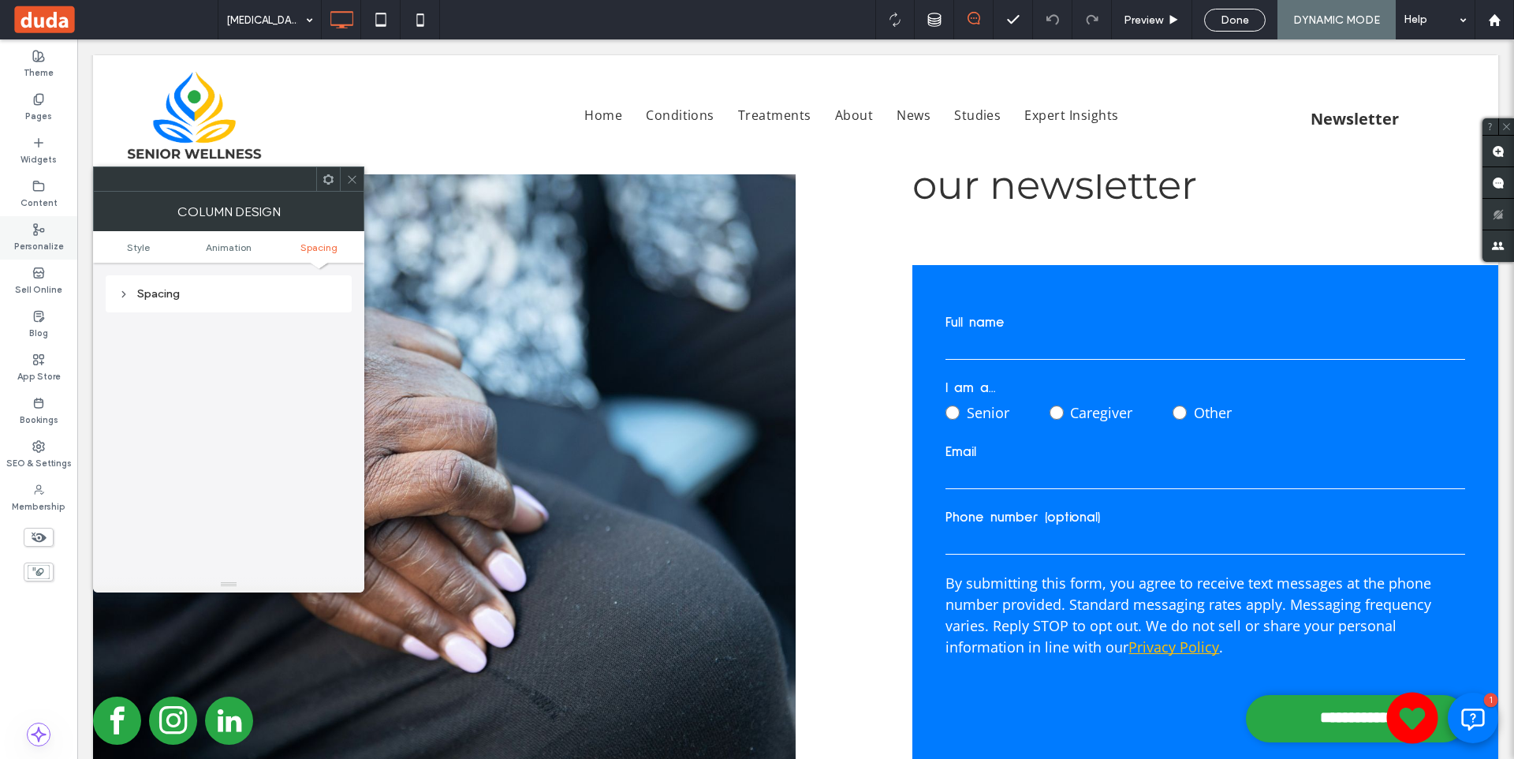
scroll to position [4594, 0]
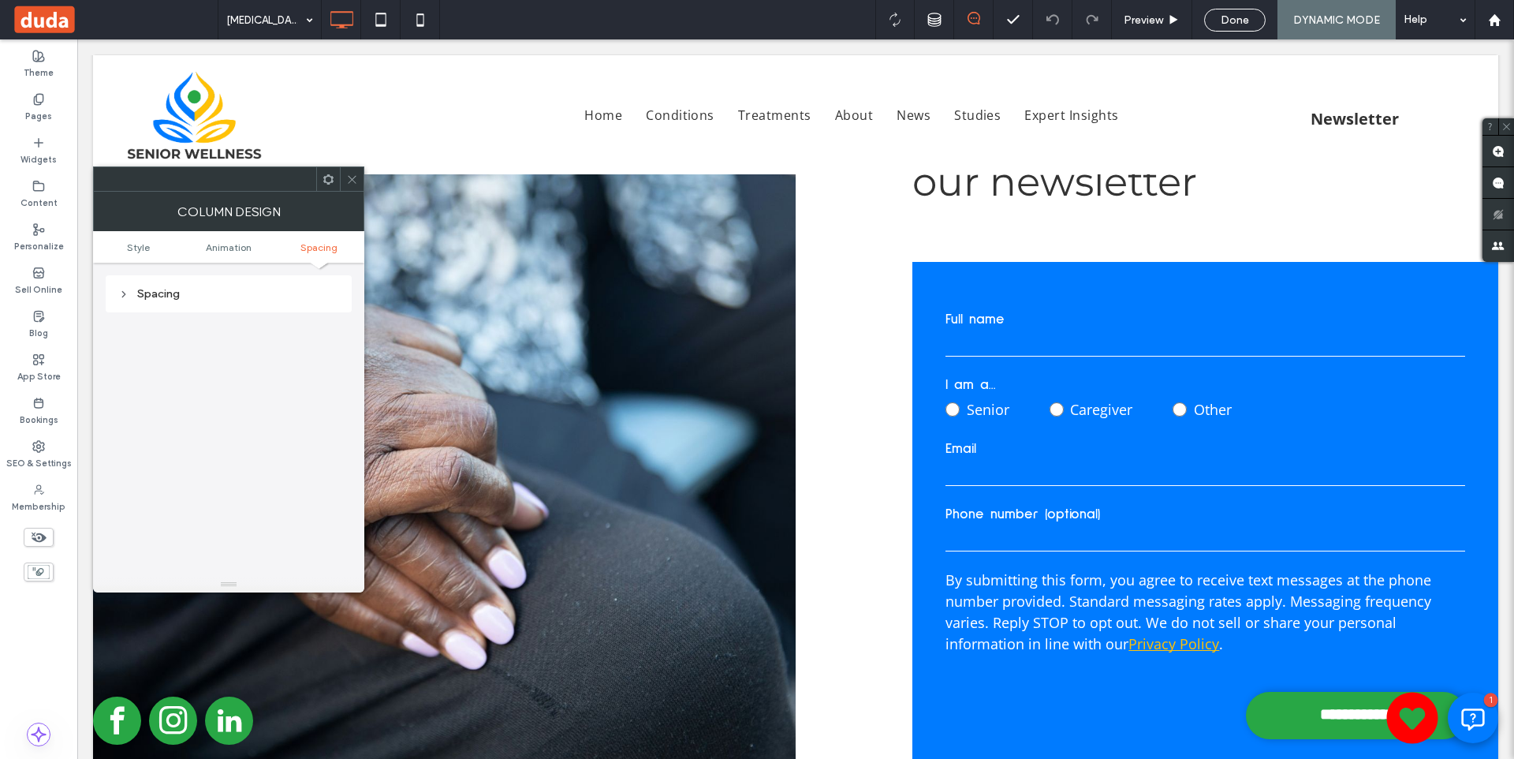
click at [341, 188] on div at bounding box center [352, 179] width 24 height 24
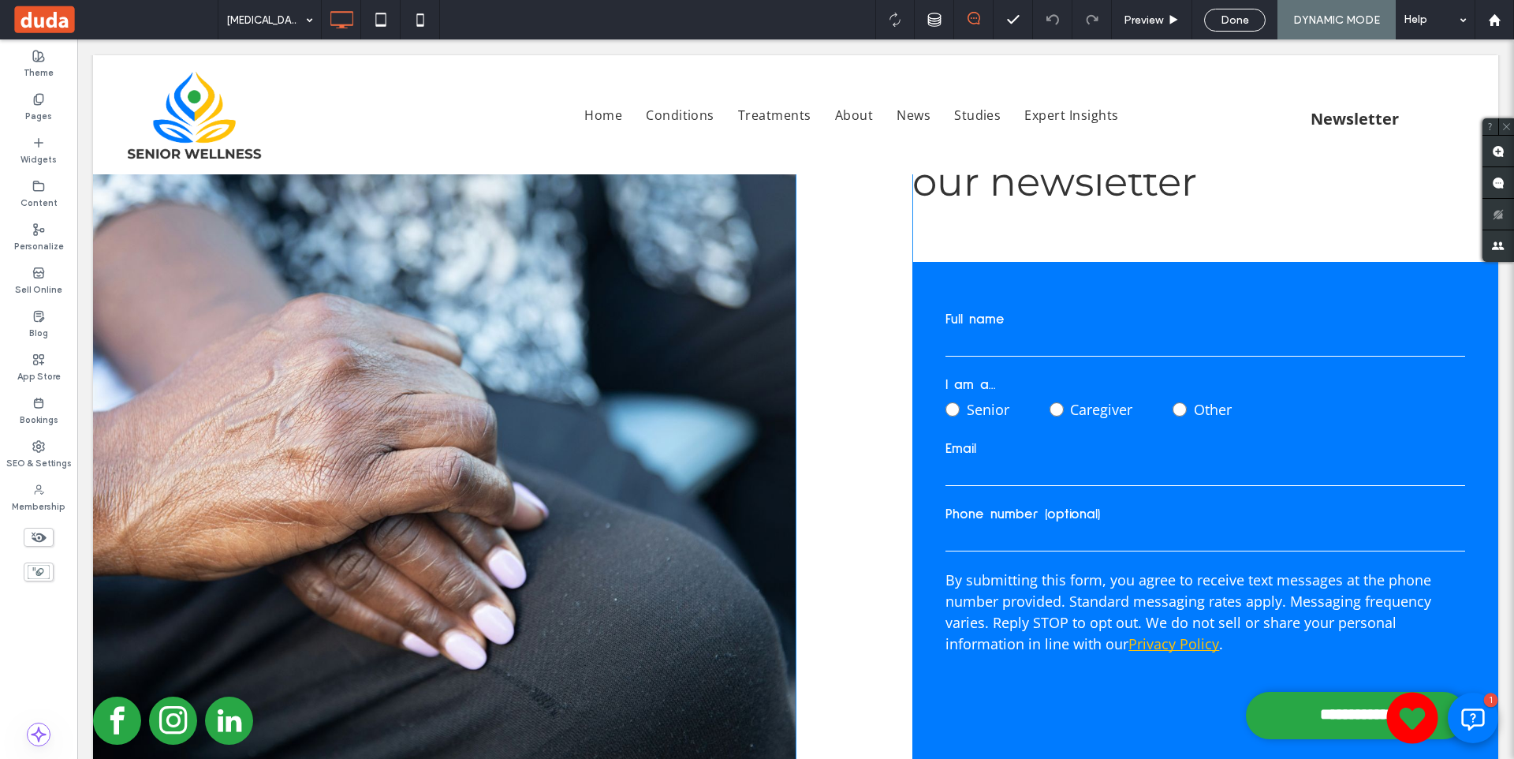
click at [361, 307] on div "Click To Paste" at bounding box center [444, 447] width 703 height 678
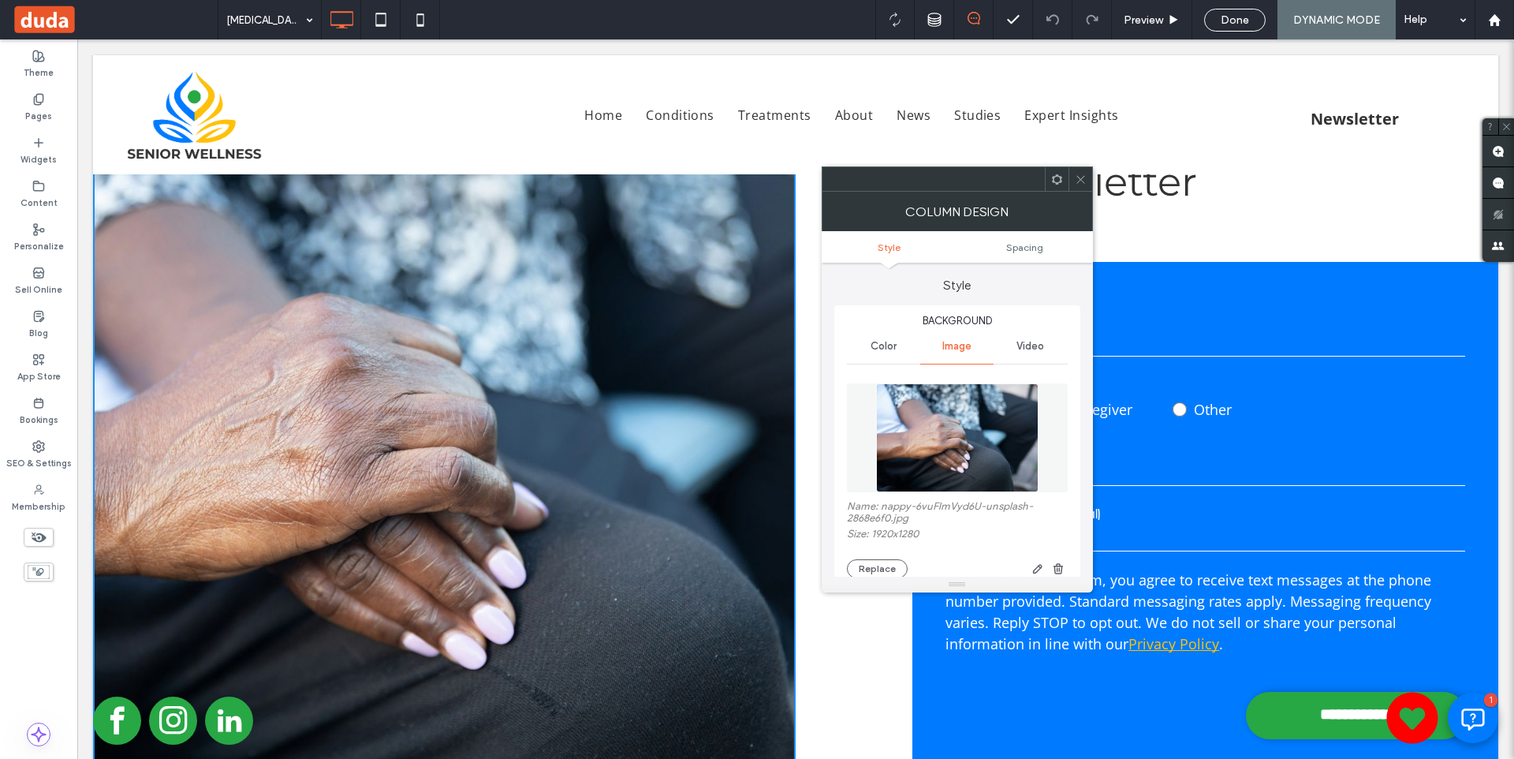
click at [981, 442] on img at bounding box center [957, 437] width 162 height 109
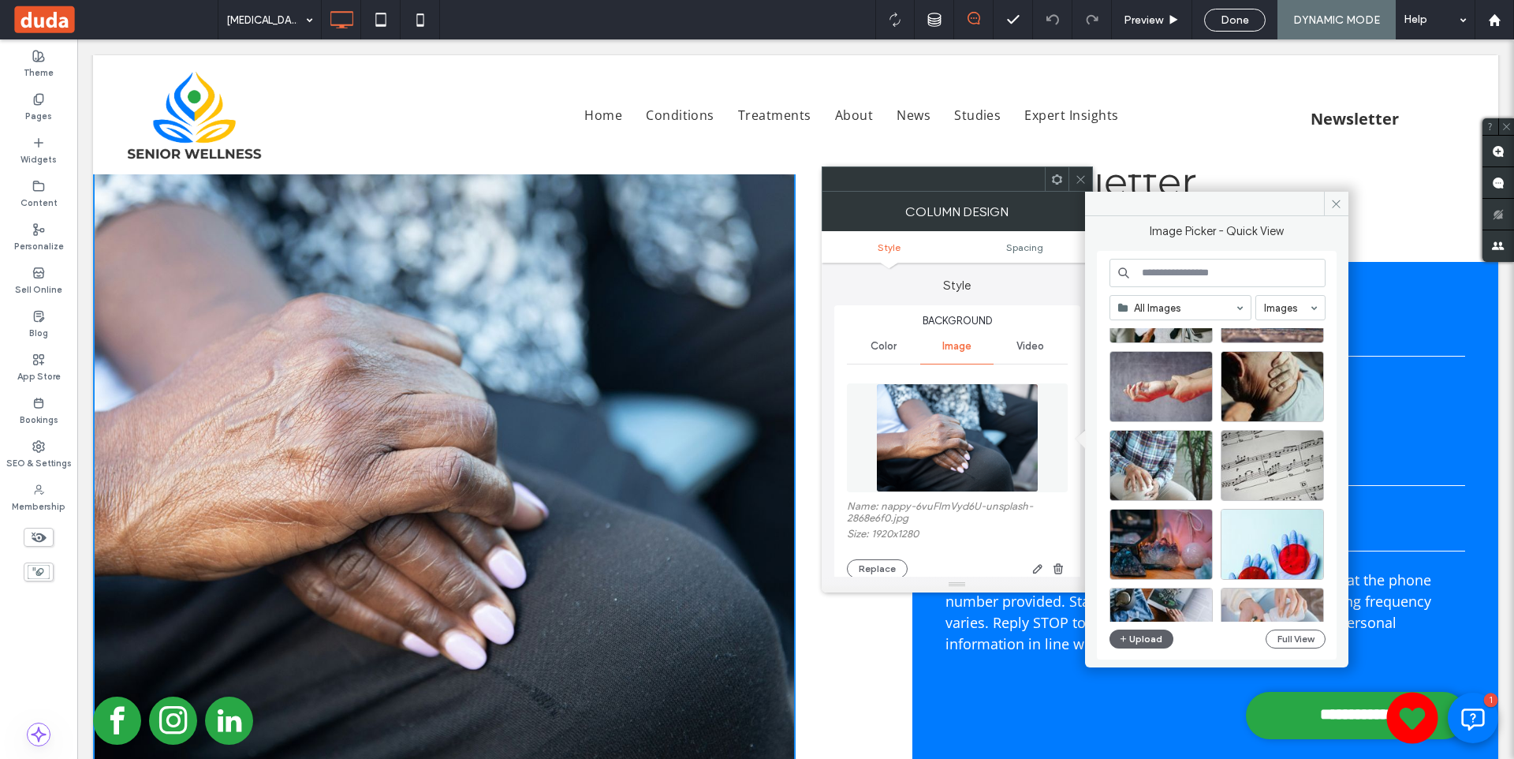
scroll to position [677, 0]
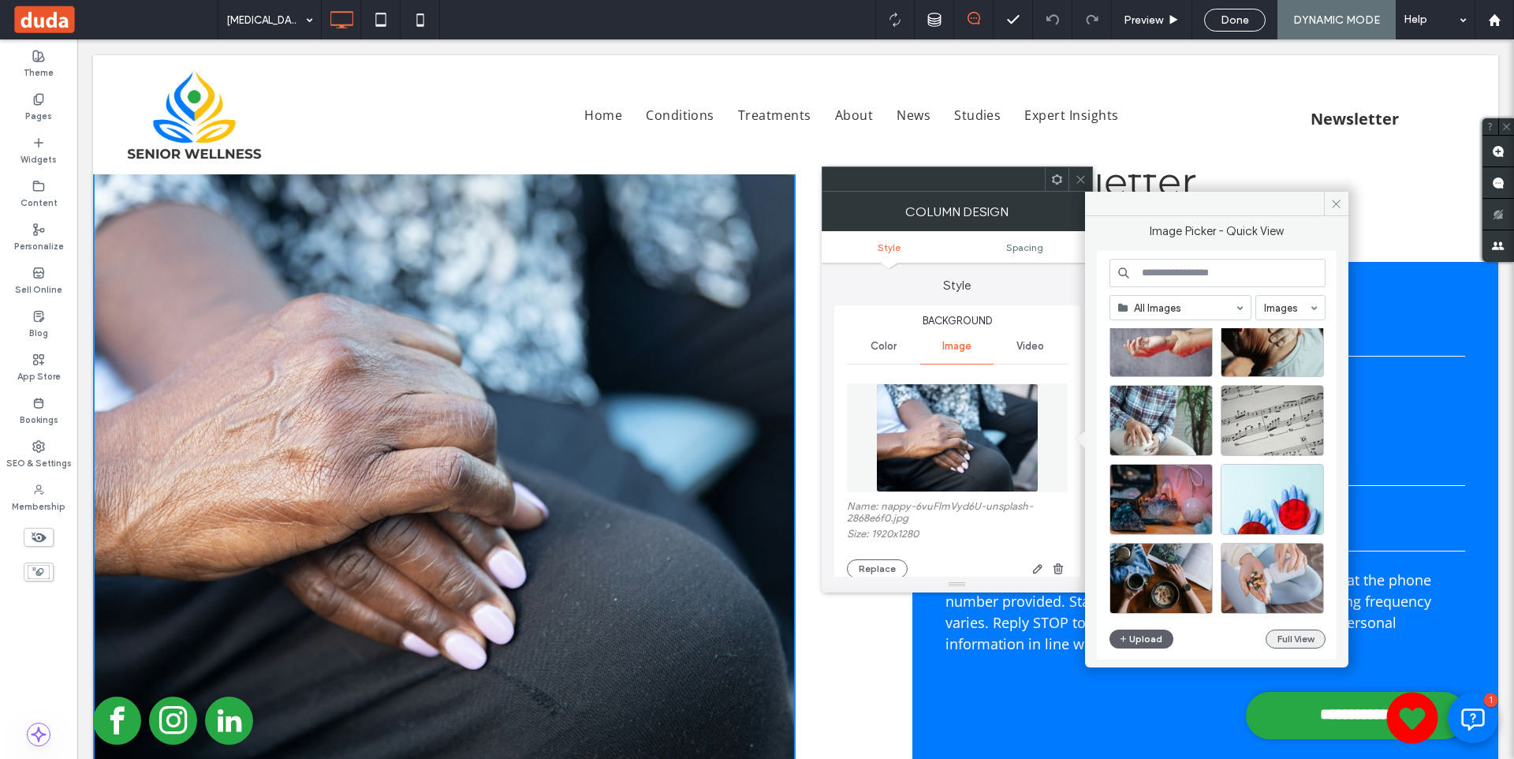
click at [1306, 643] on button "Full View" at bounding box center [1296, 638] width 60 height 19
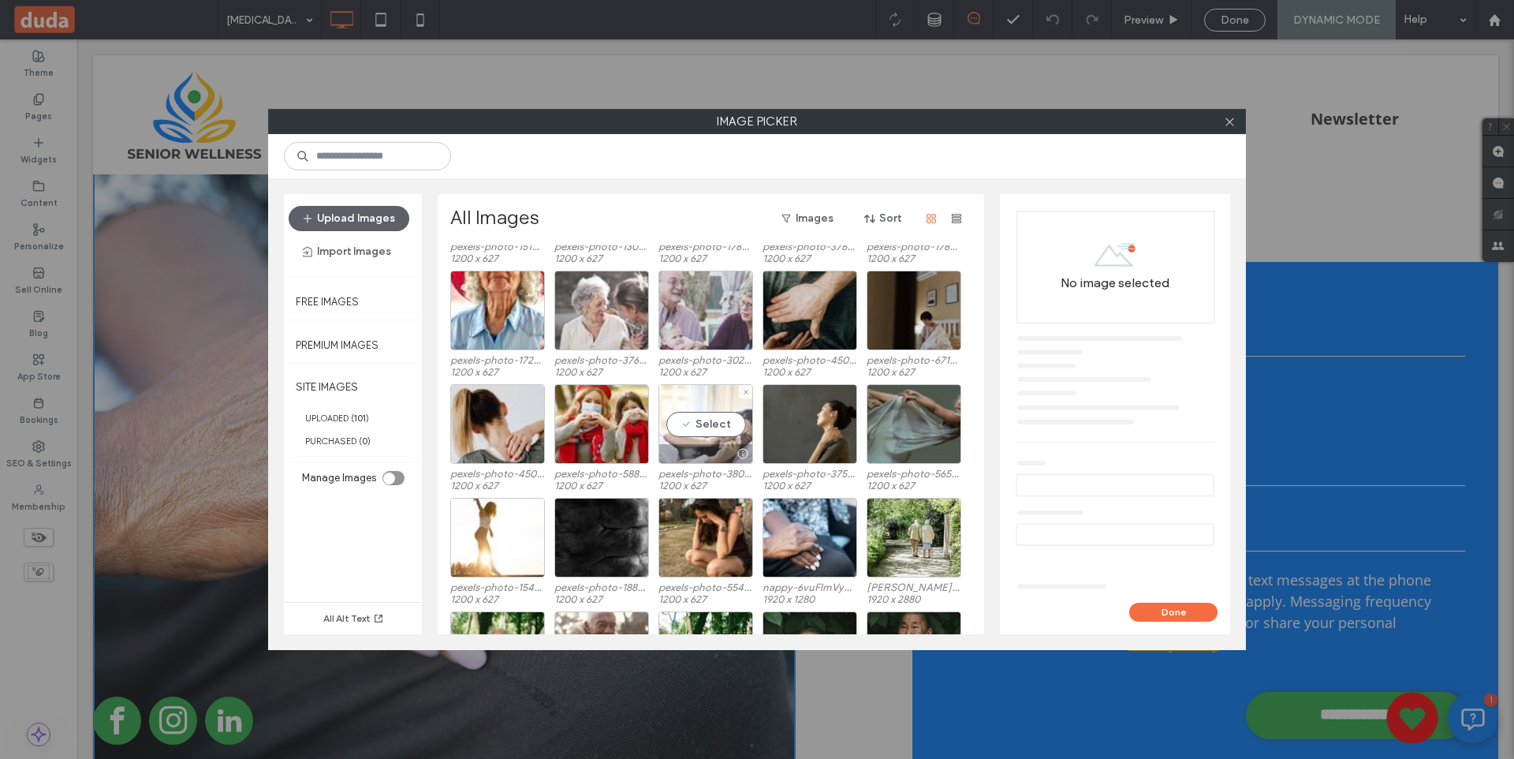
scroll to position [2368, 0]
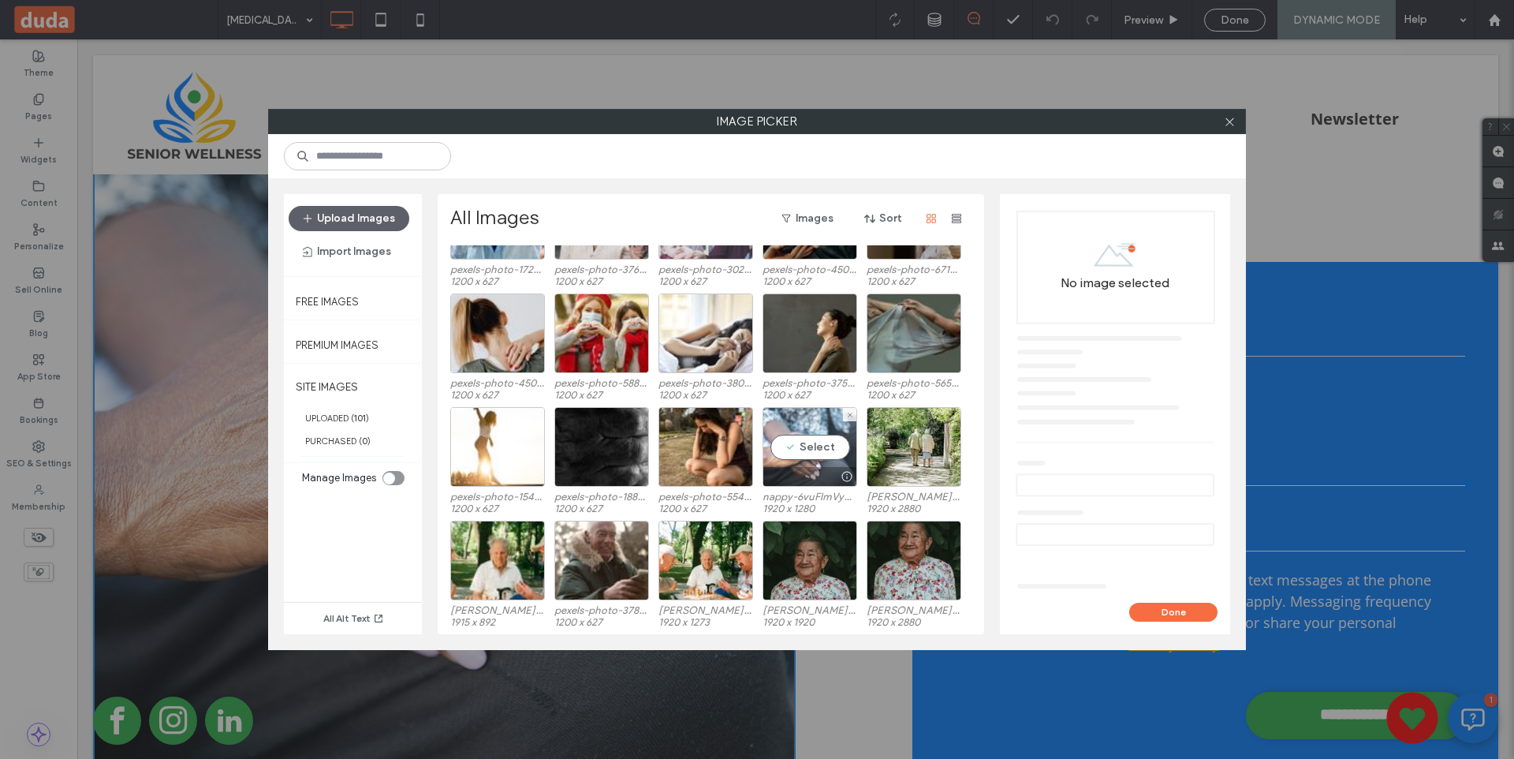
click at [811, 442] on div "Select" at bounding box center [809, 447] width 95 height 80
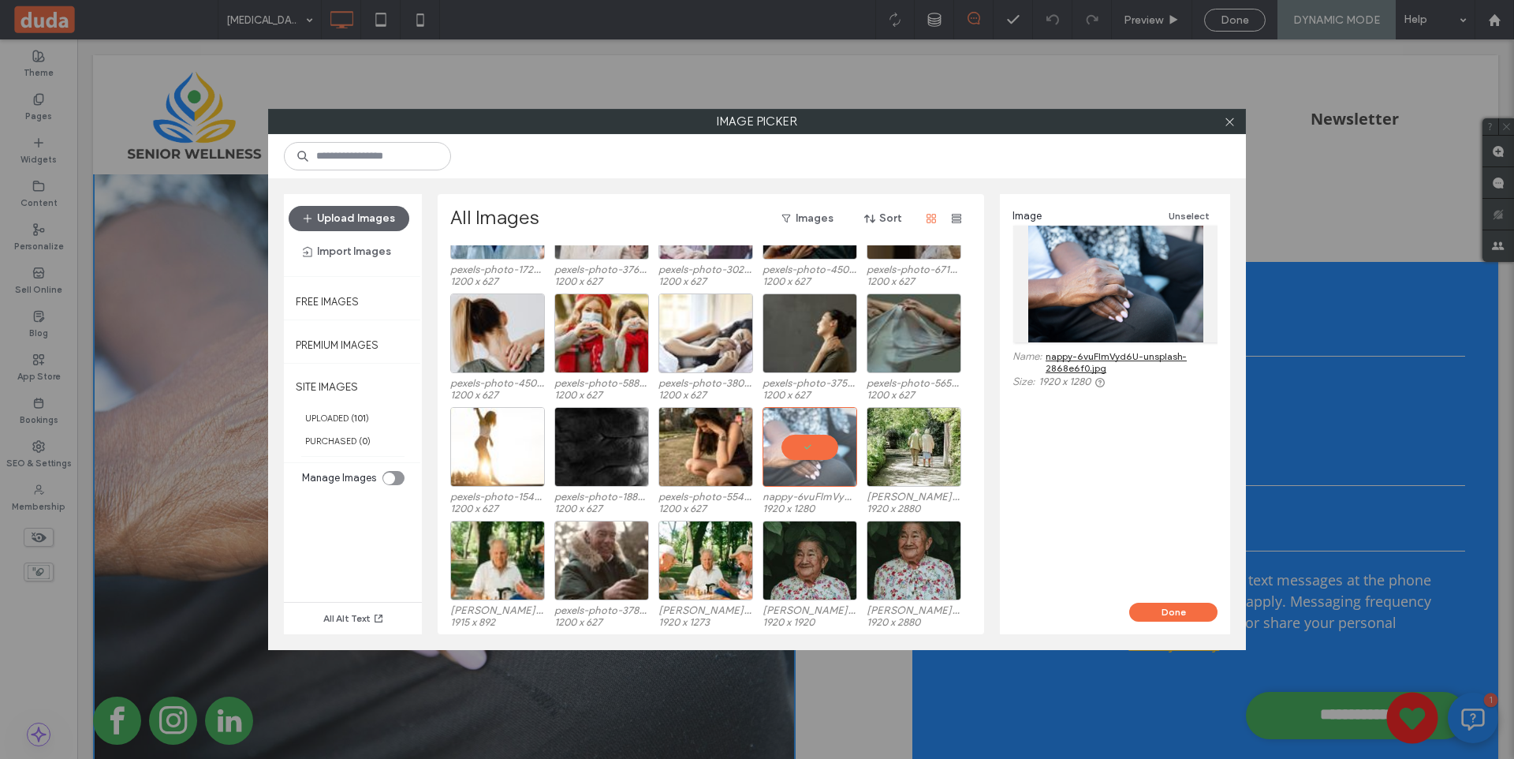
click at [1077, 362] on link "nappy-6vuFImVyd6U-unsplash-2868e6f0.jpg" at bounding box center [1132, 362] width 172 height 24
click at [1233, 118] on icon at bounding box center [1230, 122] width 12 height 12
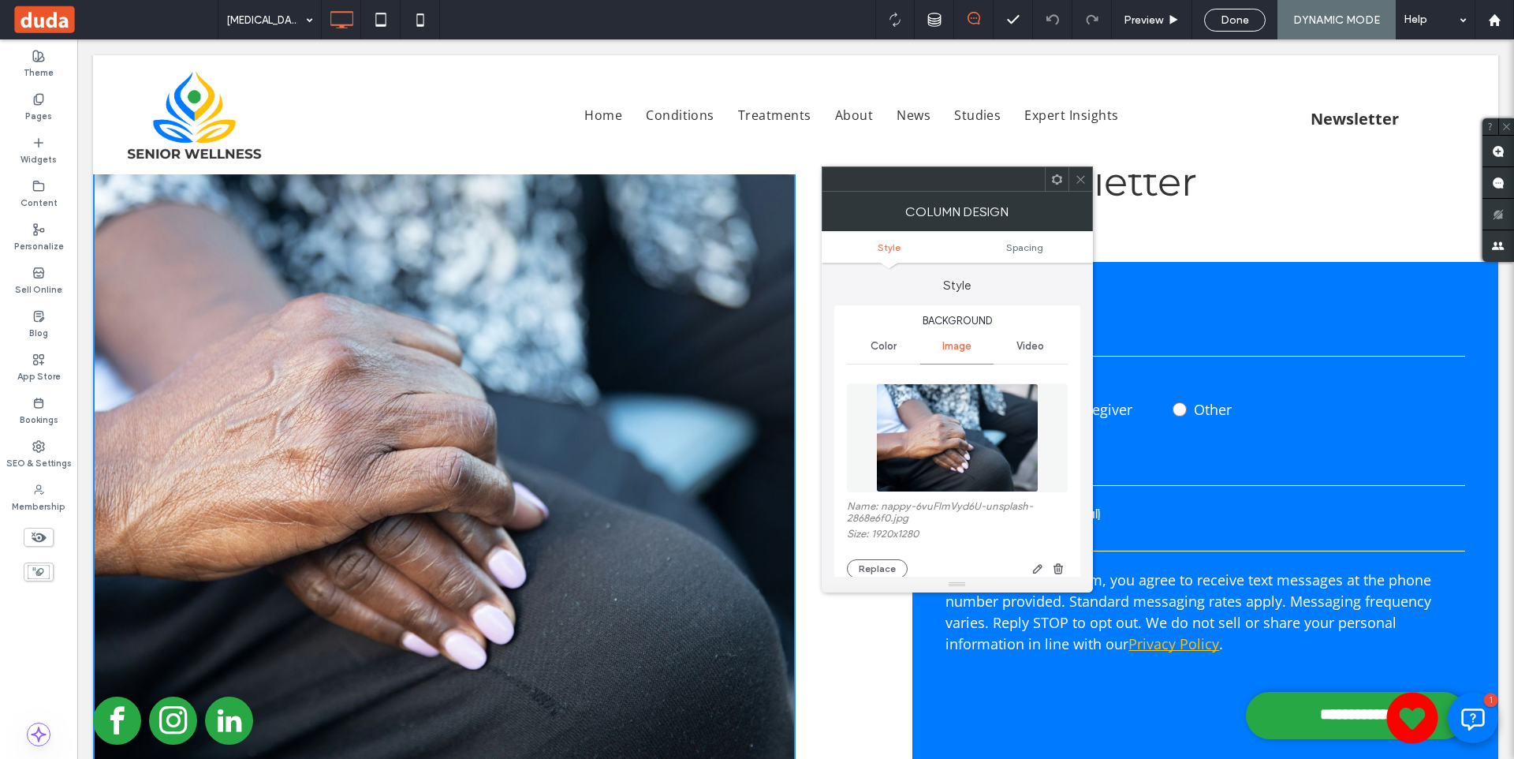
click at [1076, 174] on icon at bounding box center [1081, 179] width 12 height 12
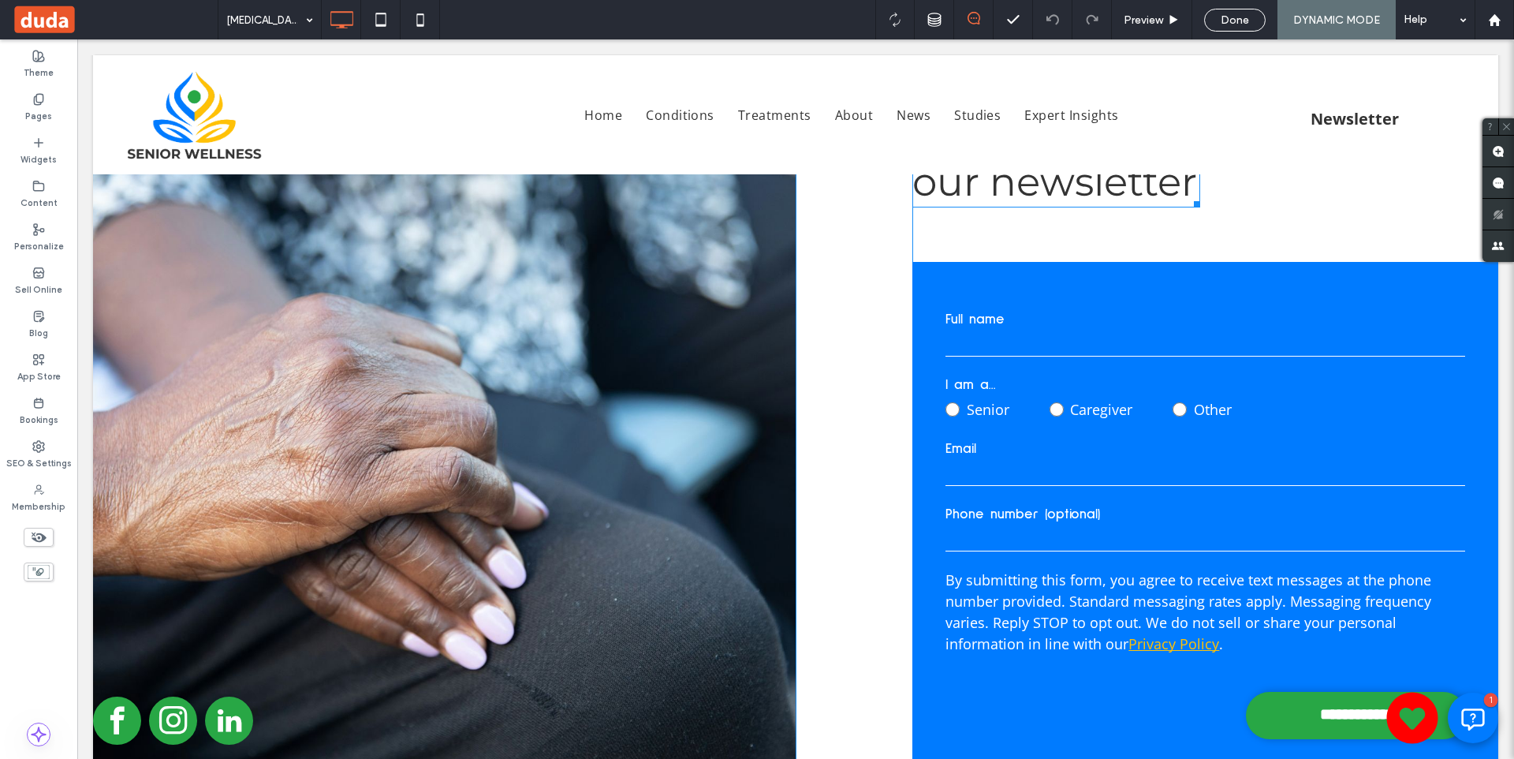
click at [1012, 206] on span "Sign up for our newsletter" at bounding box center [1054, 158] width 285 height 96
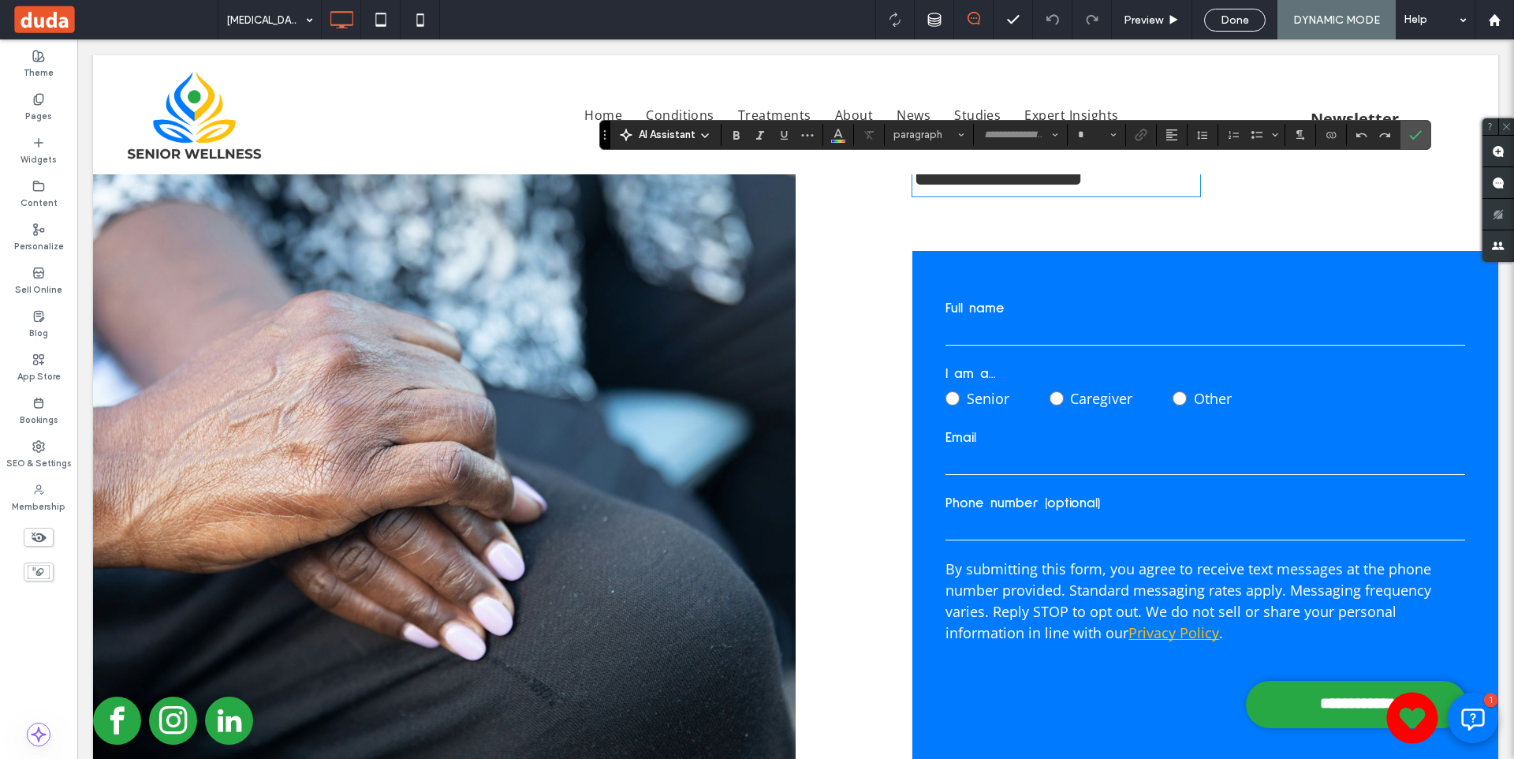
type input "**********"
type input "**"
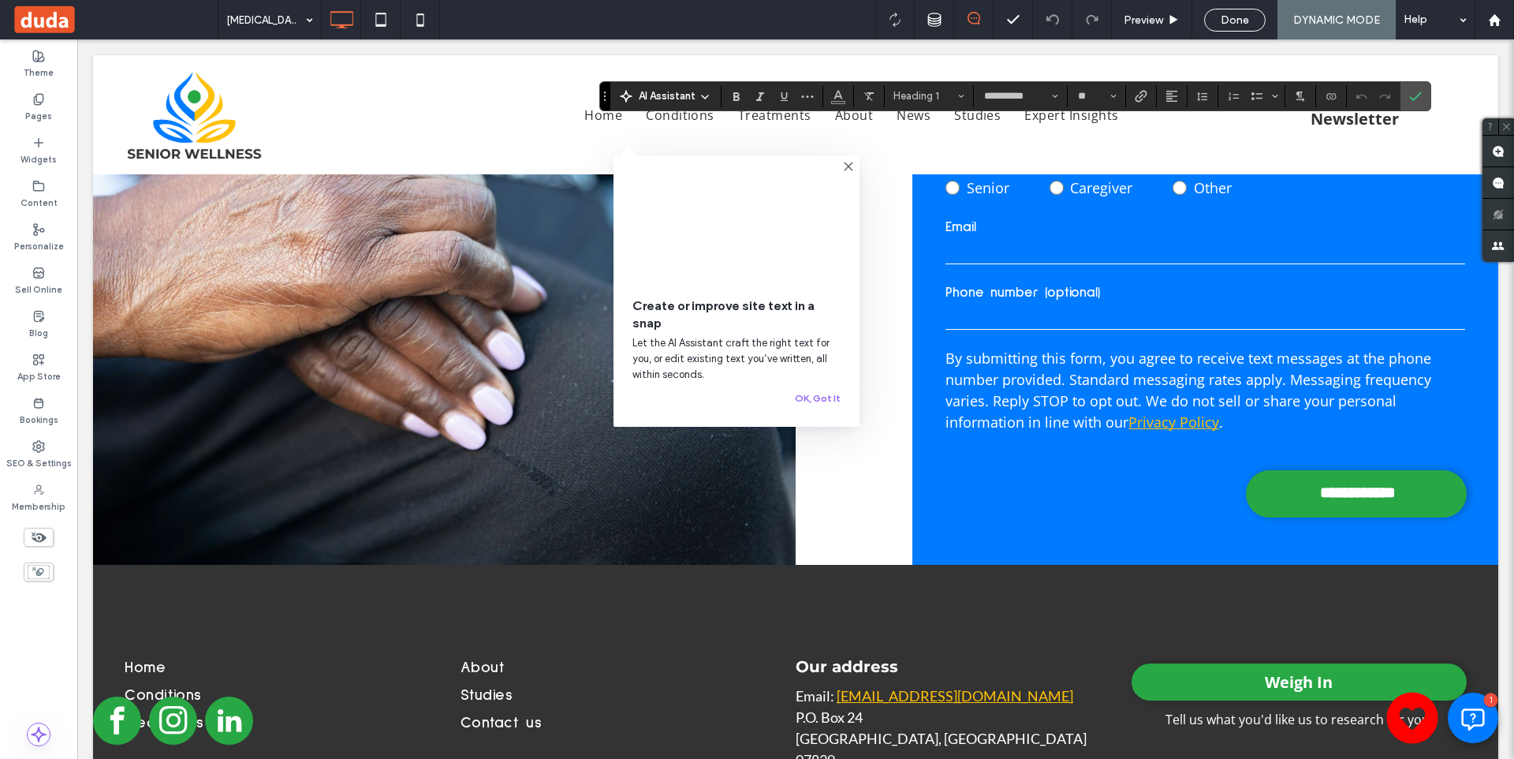
scroll to position [4846, 0]
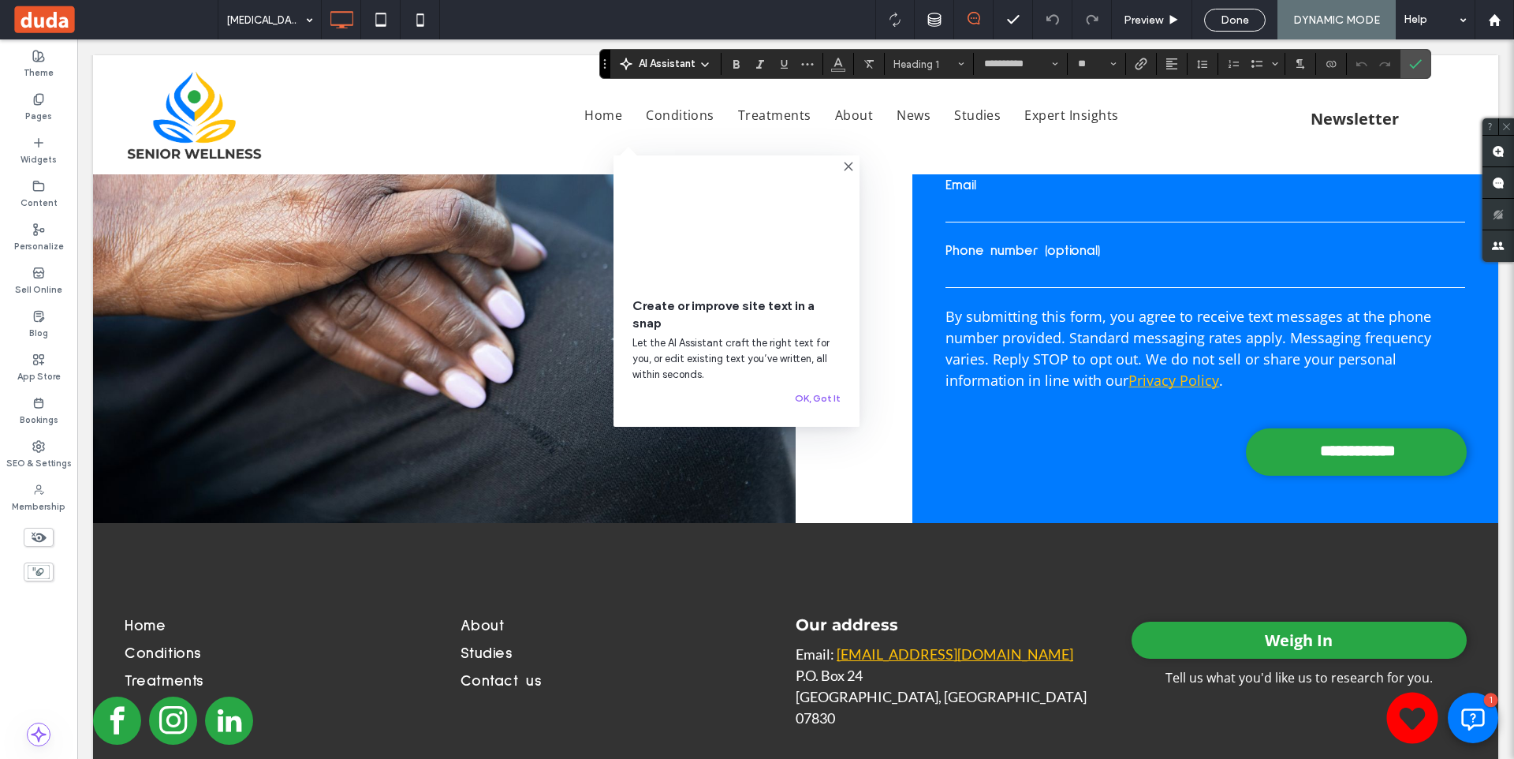
click at [1113, 391] on p "By submitting this form, you agree to receive text messages at the phone number…" at bounding box center [1205, 348] width 520 height 85
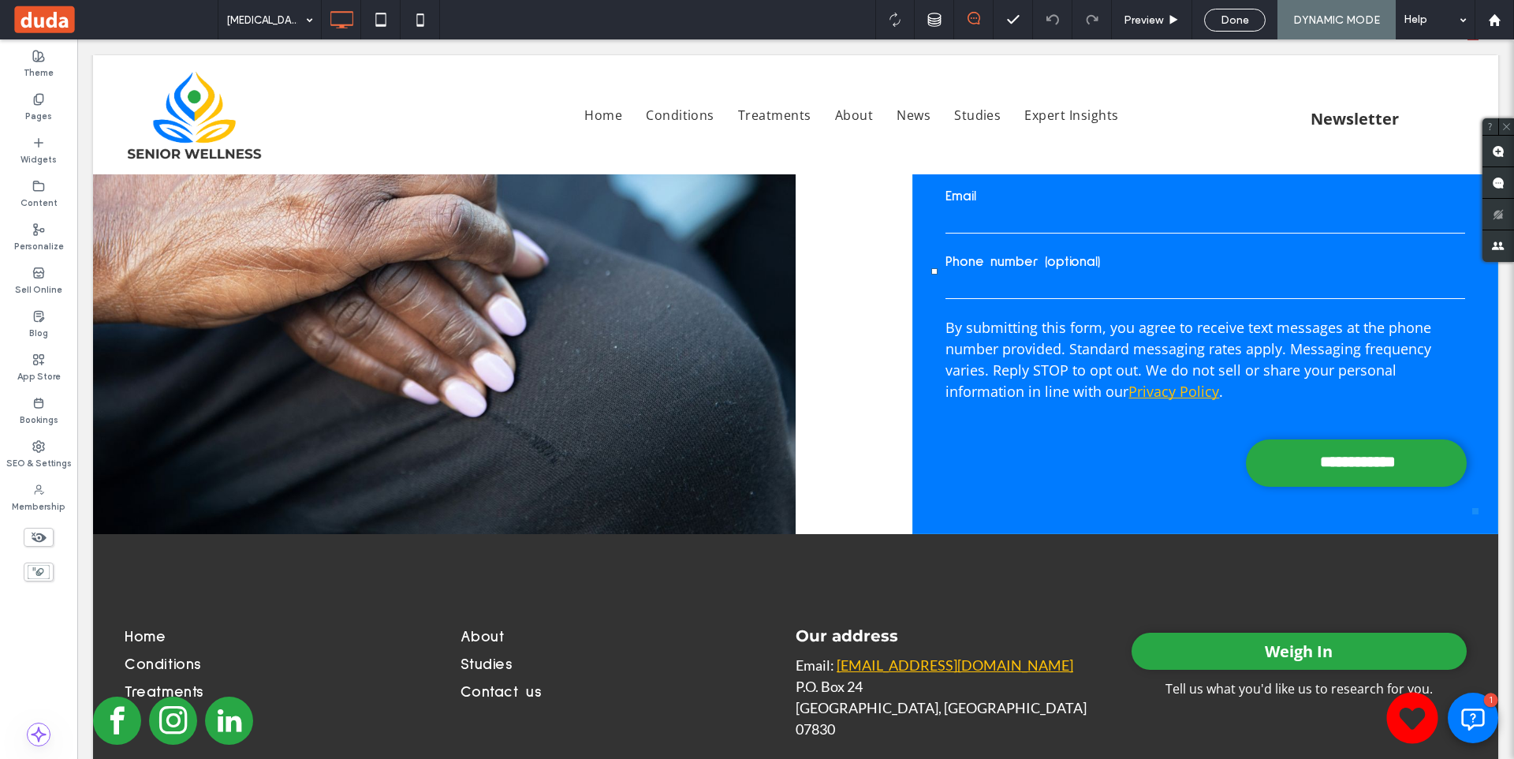
click at [1113, 402] on p "By submitting this form, you agree to receive text messages at the phone number…" at bounding box center [1205, 359] width 520 height 85
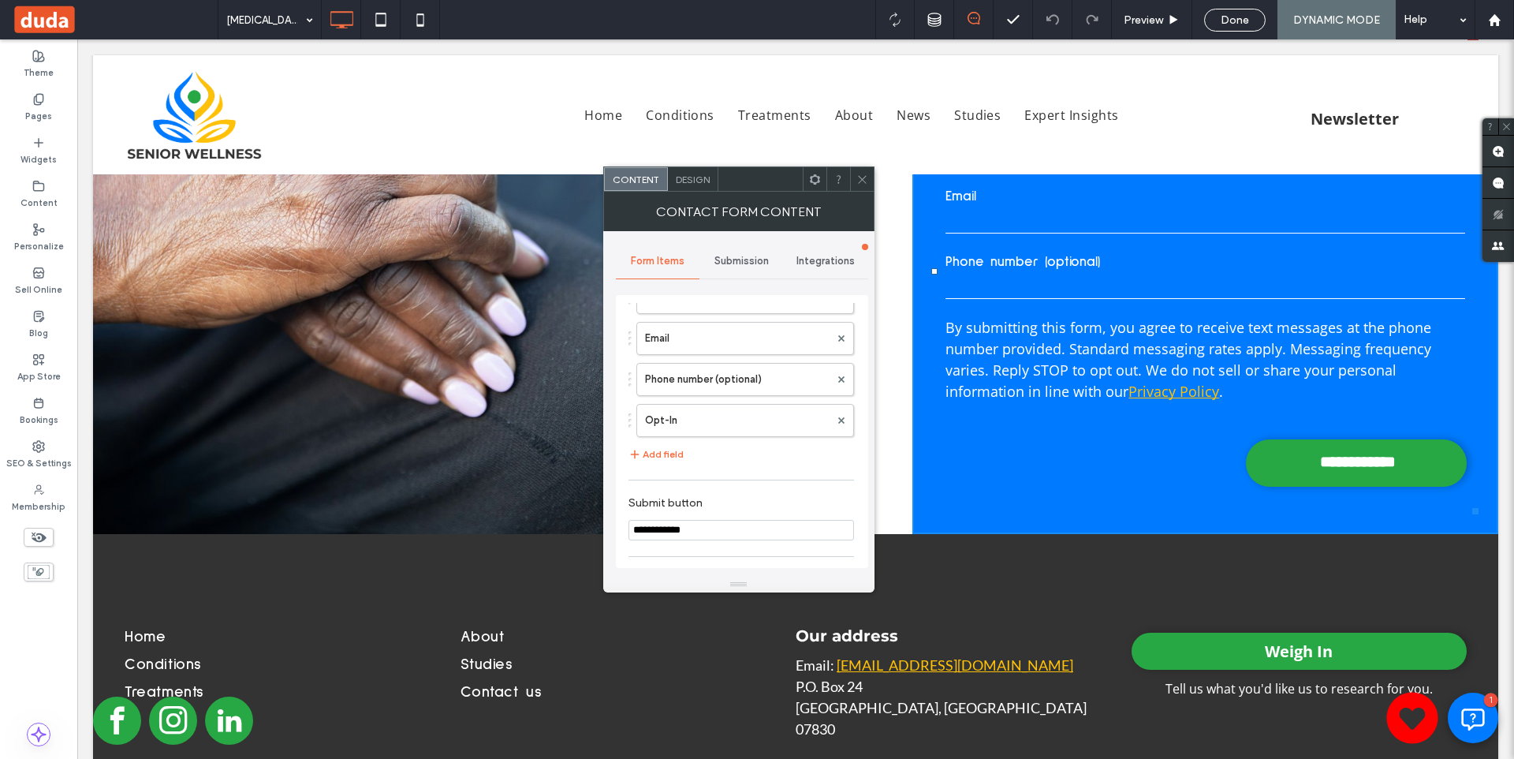
scroll to position [130, 0]
click at [688, 431] on label "Opt-In" at bounding box center [737, 420] width 185 height 32
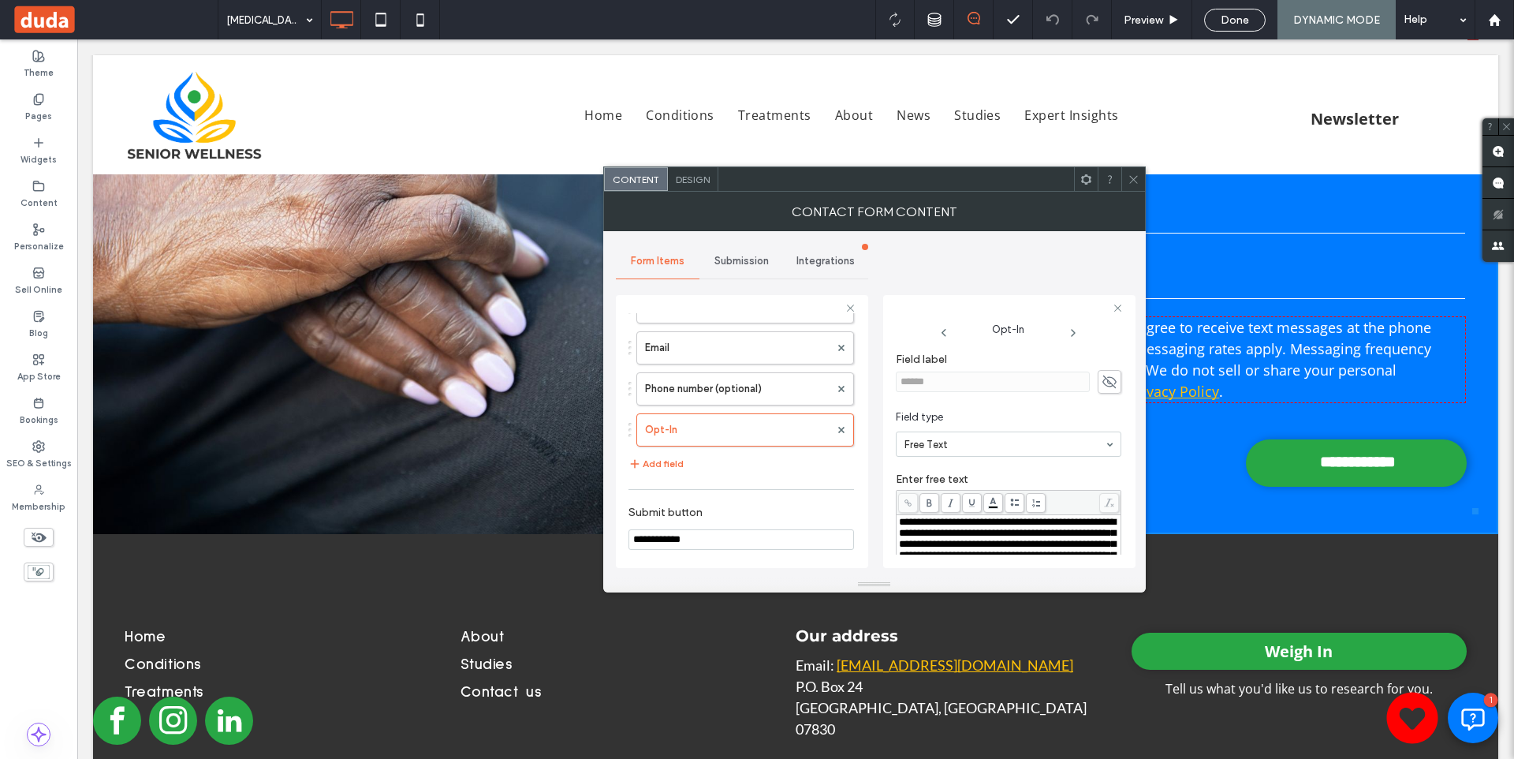
click at [976, 534] on span "**********" at bounding box center [1007, 543] width 217 height 54
copy div "**********"
click at [1133, 177] on icon at bounding box center [1134, 179] width 12 height 12
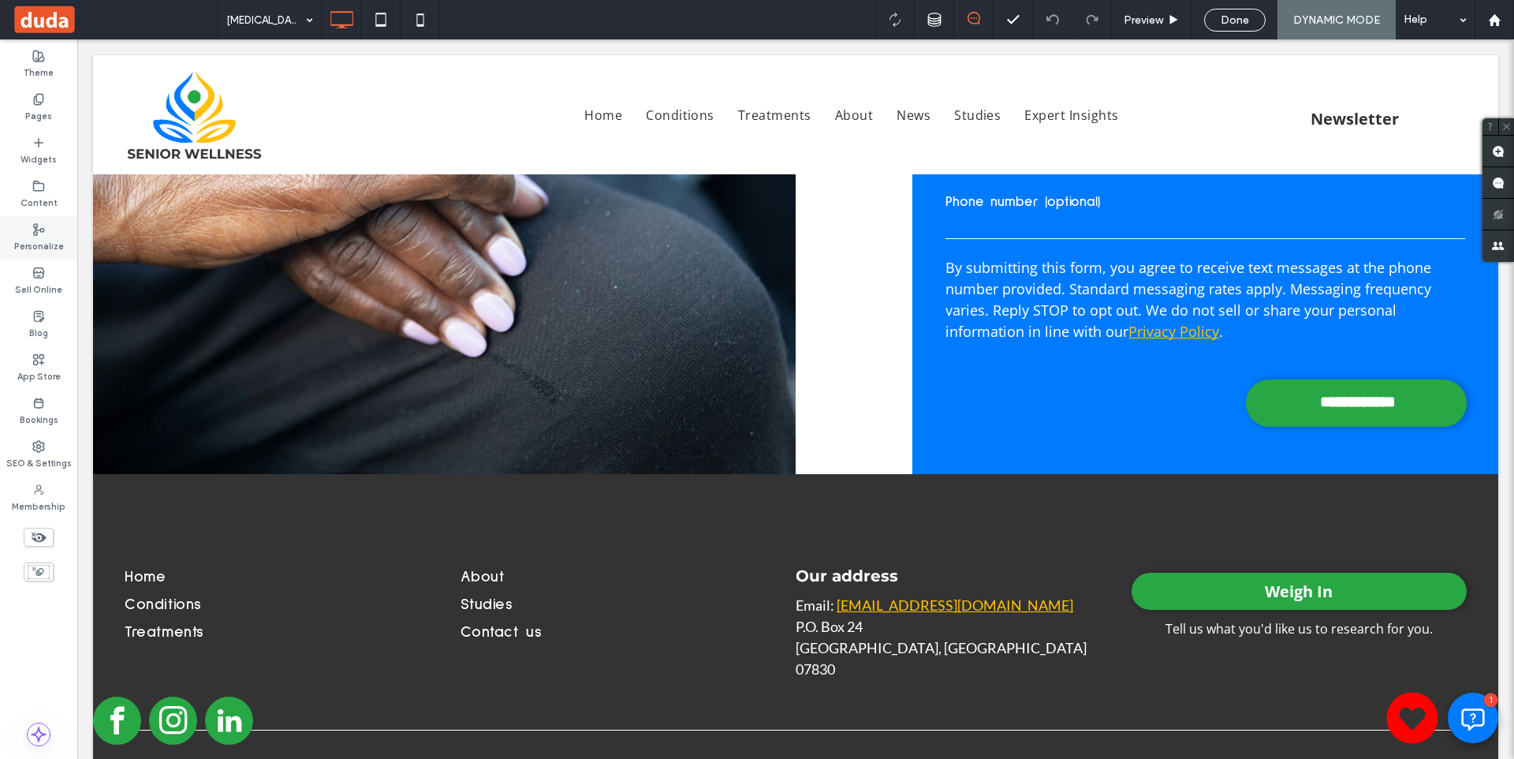
scroll to position [4979, 0]
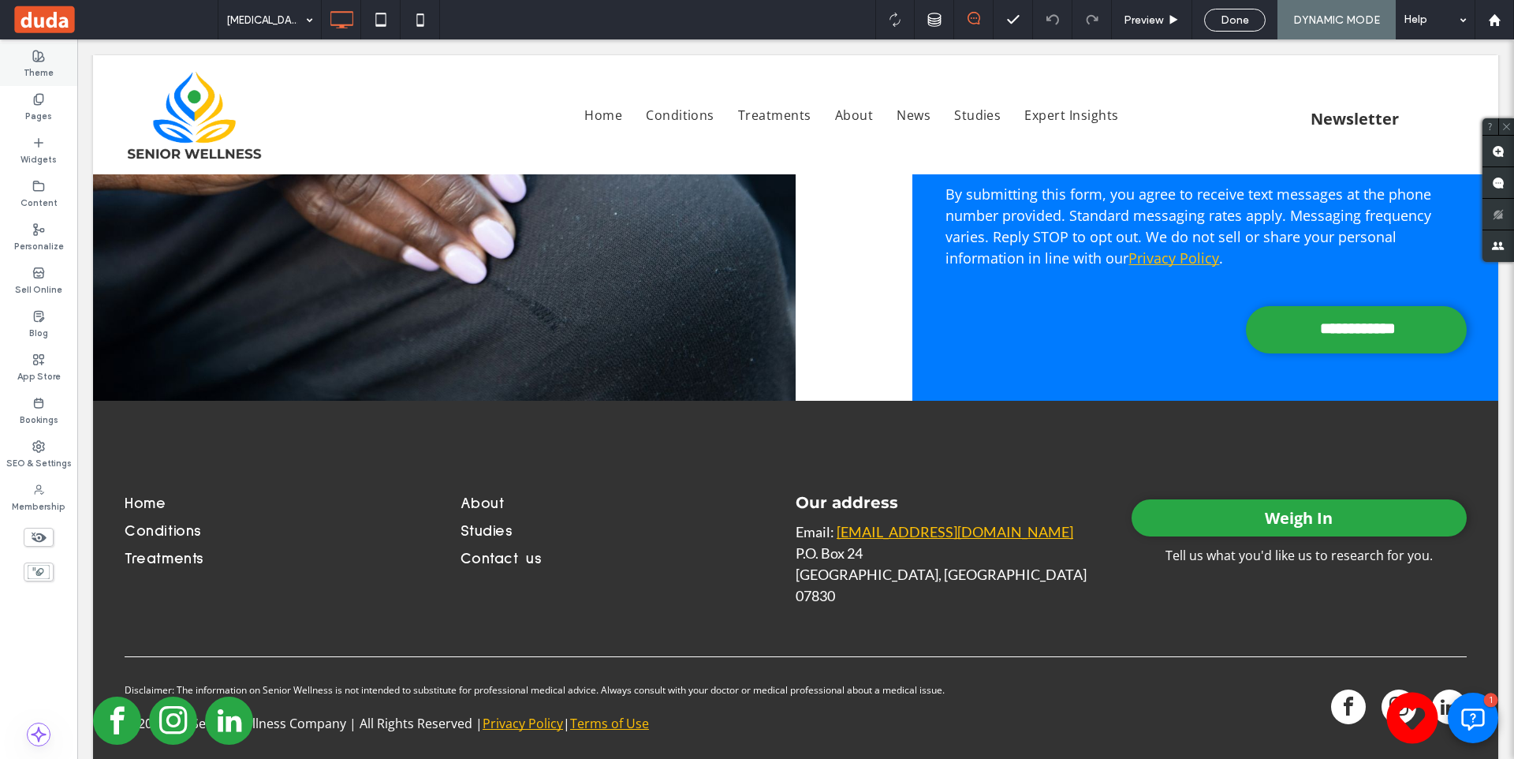
click at [41, 65] on label "Theme" at bounding box center [39, 70] width 30 height 17
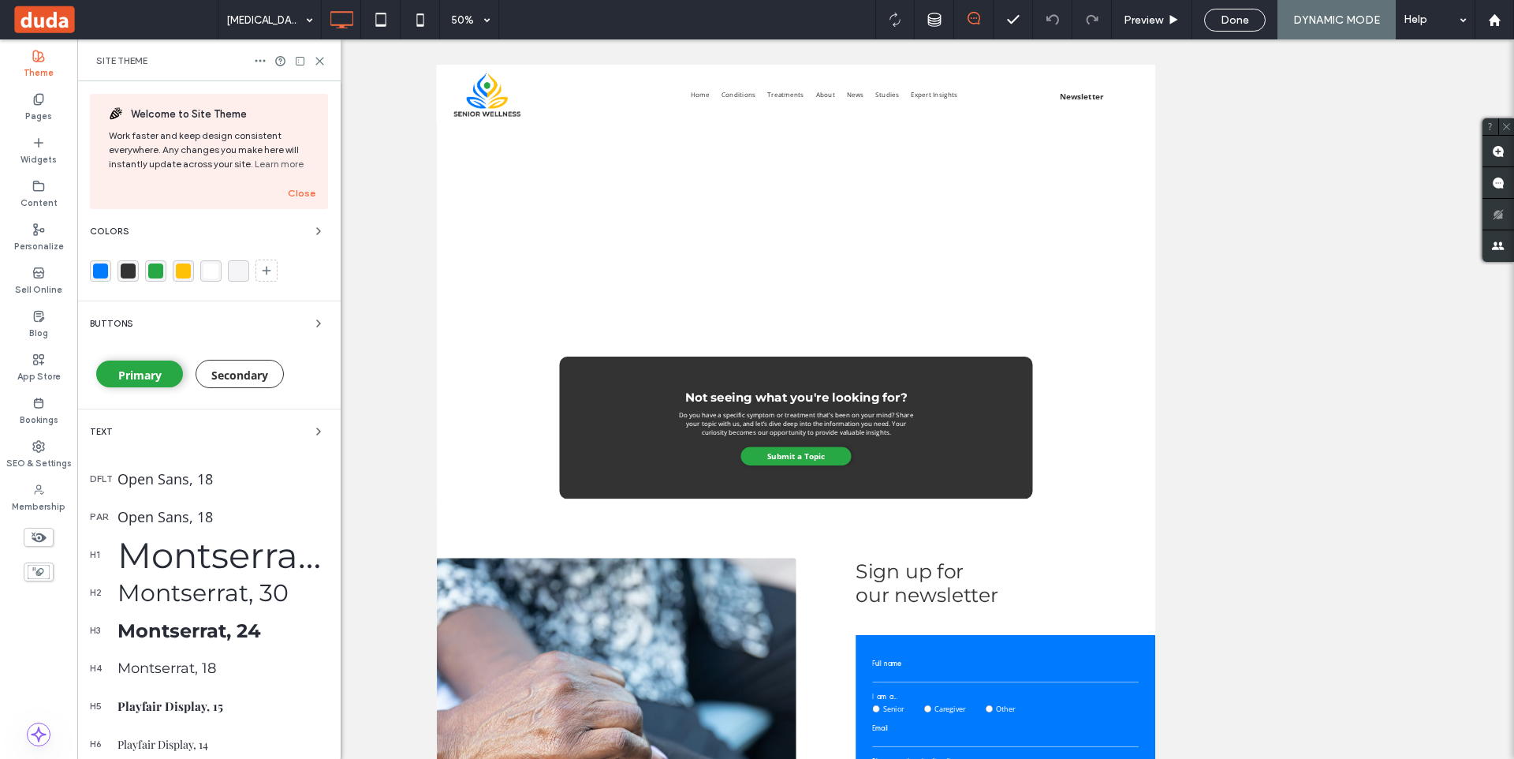
click at [154, 265] on div "rgba(40, 167, 69, 1)" at bounding box center [155, 270] width 15 height 15
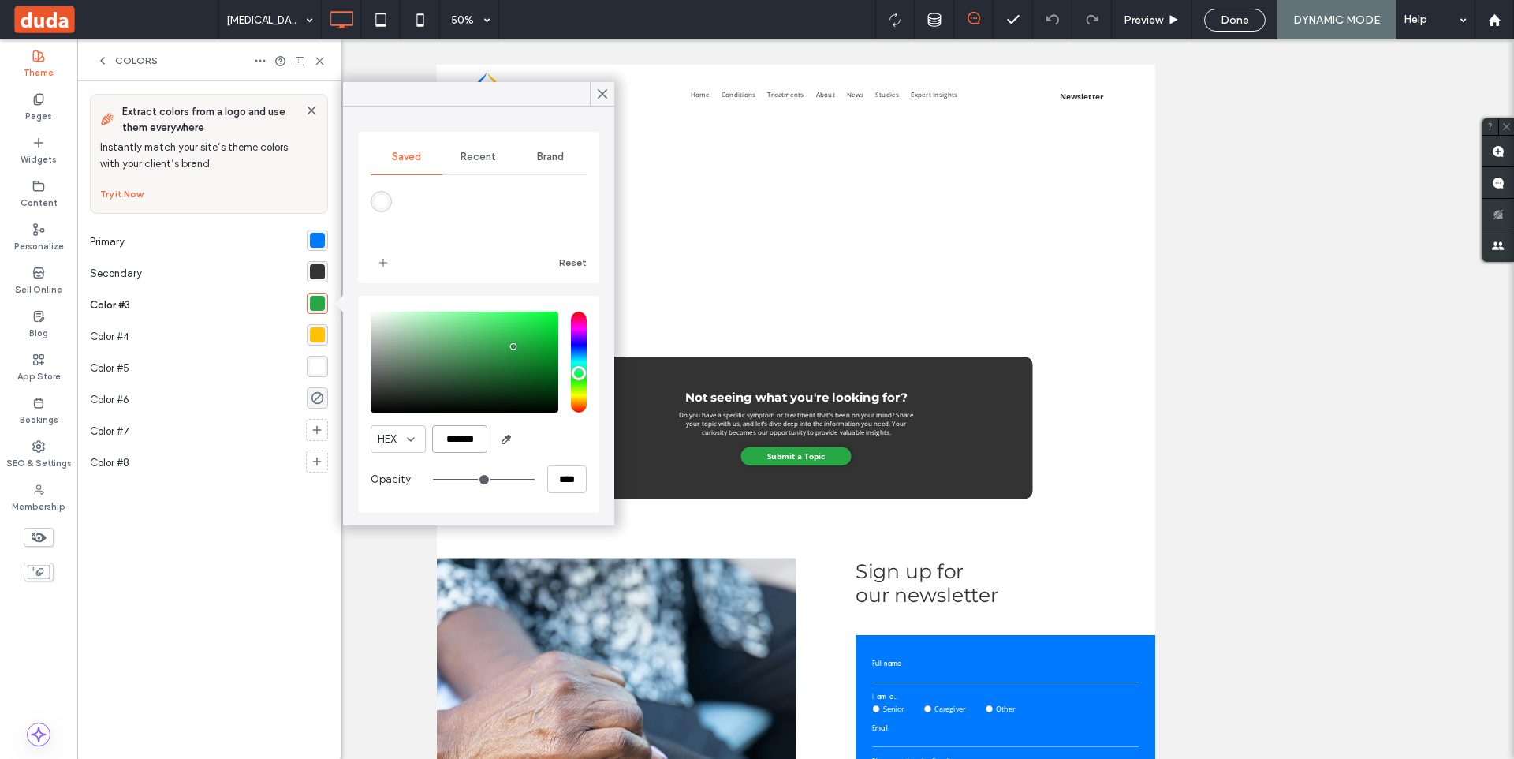
click at [472, 437] on input "*******" at bounding box center [459, 439] width 55 height 28
click at [314, 237] on div "rgba(0, 123, 255, 1)" at bounding box center [317, 240] width 15 height 15
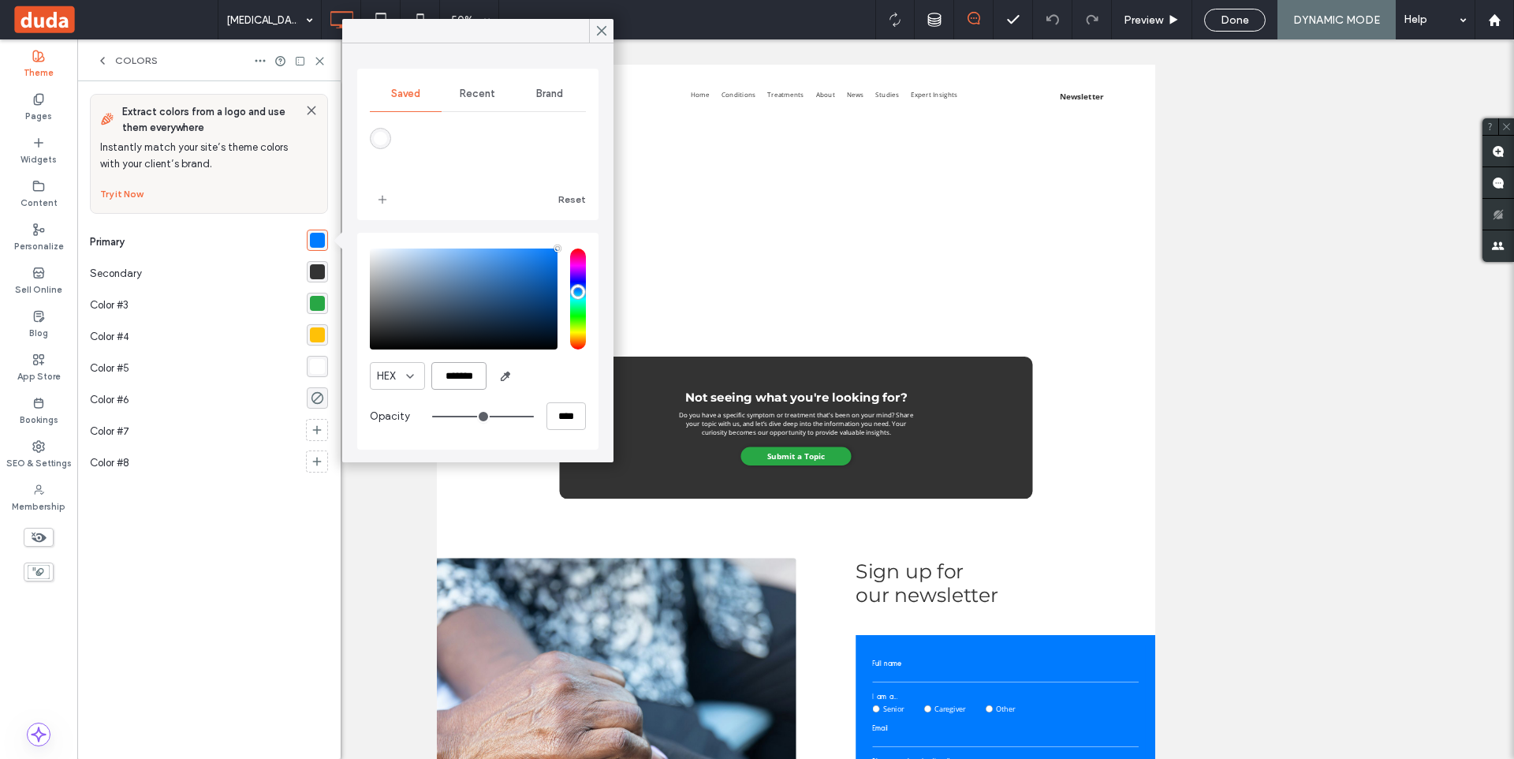
click at [472, 375] on input "*******" at bounding box center [458, 376] width 55 height 28
click at [603, 32] on use at bounding box center [602, 31] width 8 height 9
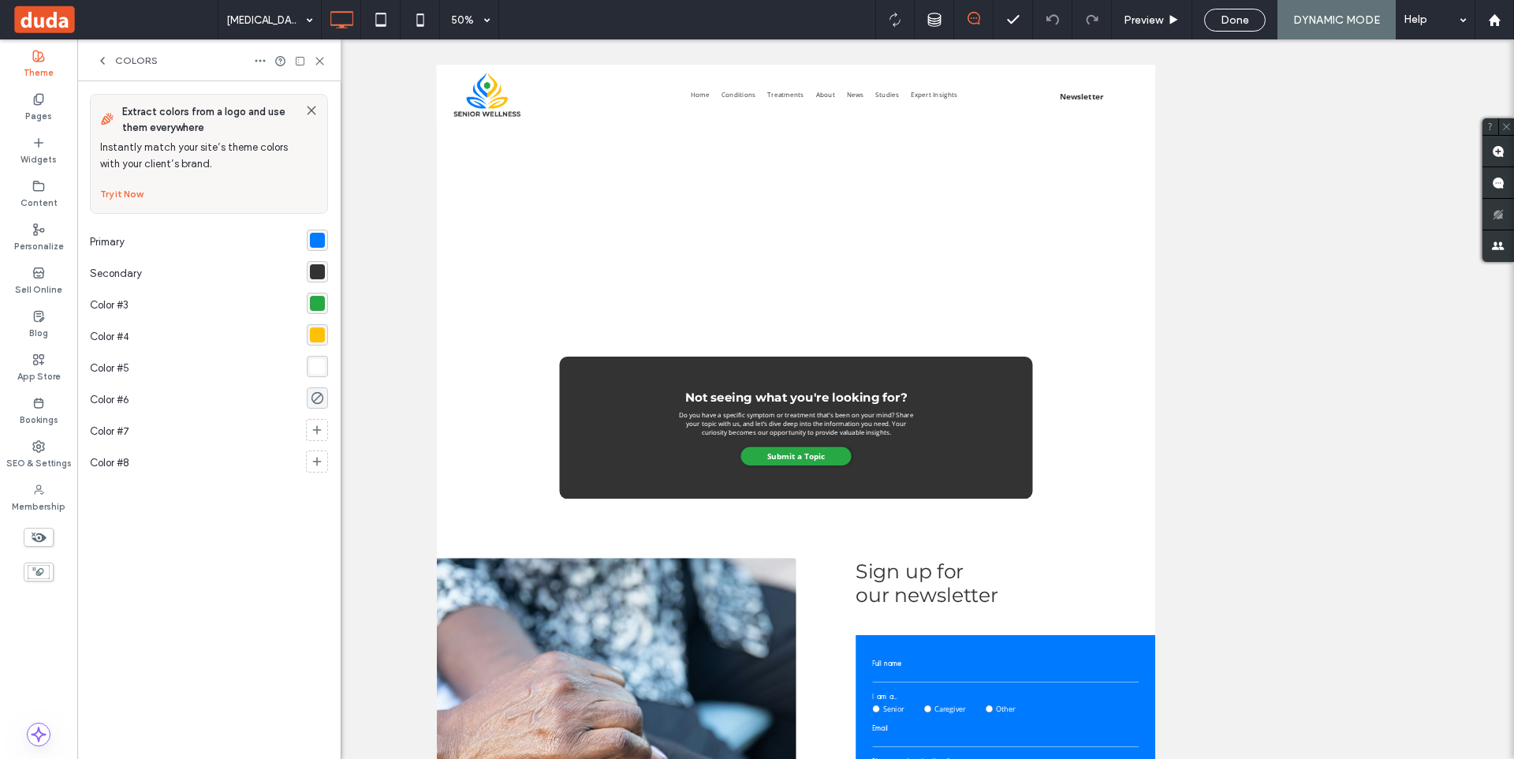
click at [334, 303] on div "Extract colors from a logo and use them everywhere Instantly match your site’s …" at bounding box center [208, 419] width 263 height 677
click at [321, 305] on div "rgba(40, 167, 69, 1)" at bounding box center [317, 303] width 15 height 15
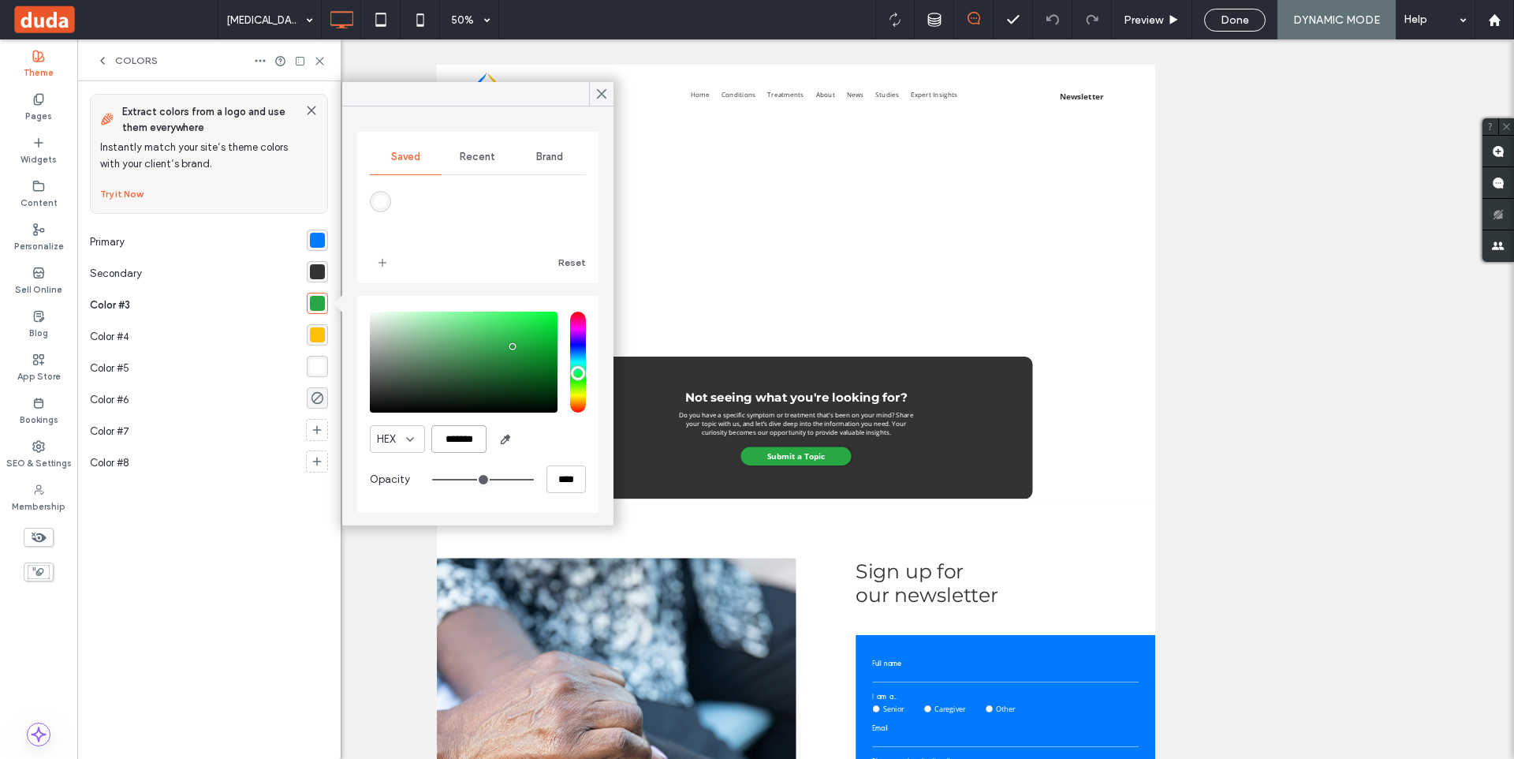
click at [467, 439] on input "*******" at bounding box center [458, 439] width 55 height 28
type input "*******"
click at [322, 343] on div "rgba(255, 193, 7, 1)" at bounding box center [317, 334] width 21 height 21
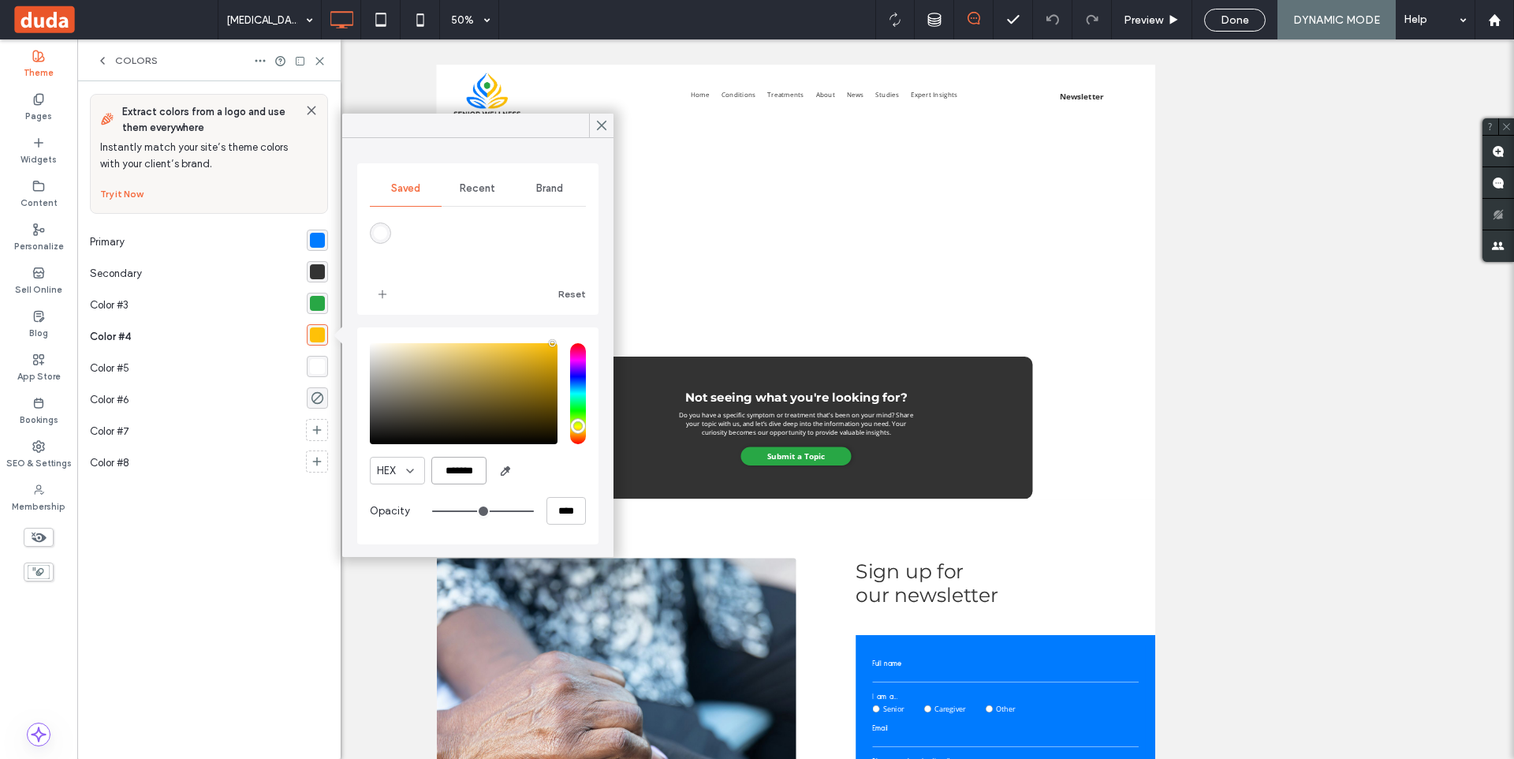
click at [474, 471] on input "*******" at bounding box center [458, 471] width 55 height 28
click at [52, 179] on div "Content" at bounding box center [38, 194] width 77 height 43
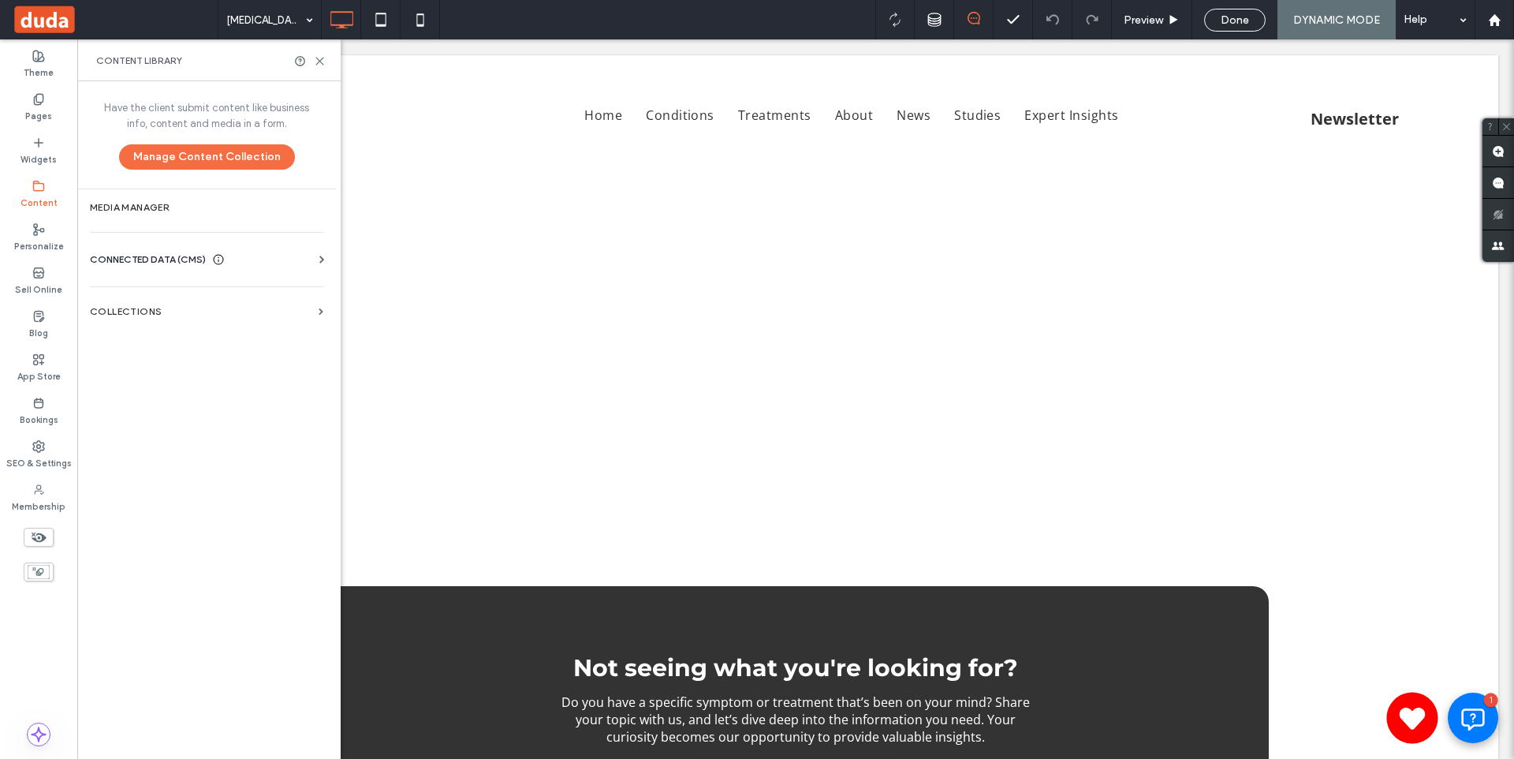
click at [203, 269] on div "Business Info Business Text Business Images Find and Replace" at bounding box center [210, 273] width 240 height 13
click at [192, 252] on span "CONNECTED DATA (CMS)" at bounding box center [148, 260] width 116 height 16
click at [170, 284] on section "Business Info" at bounding box center [210, 298] width 240 height 36
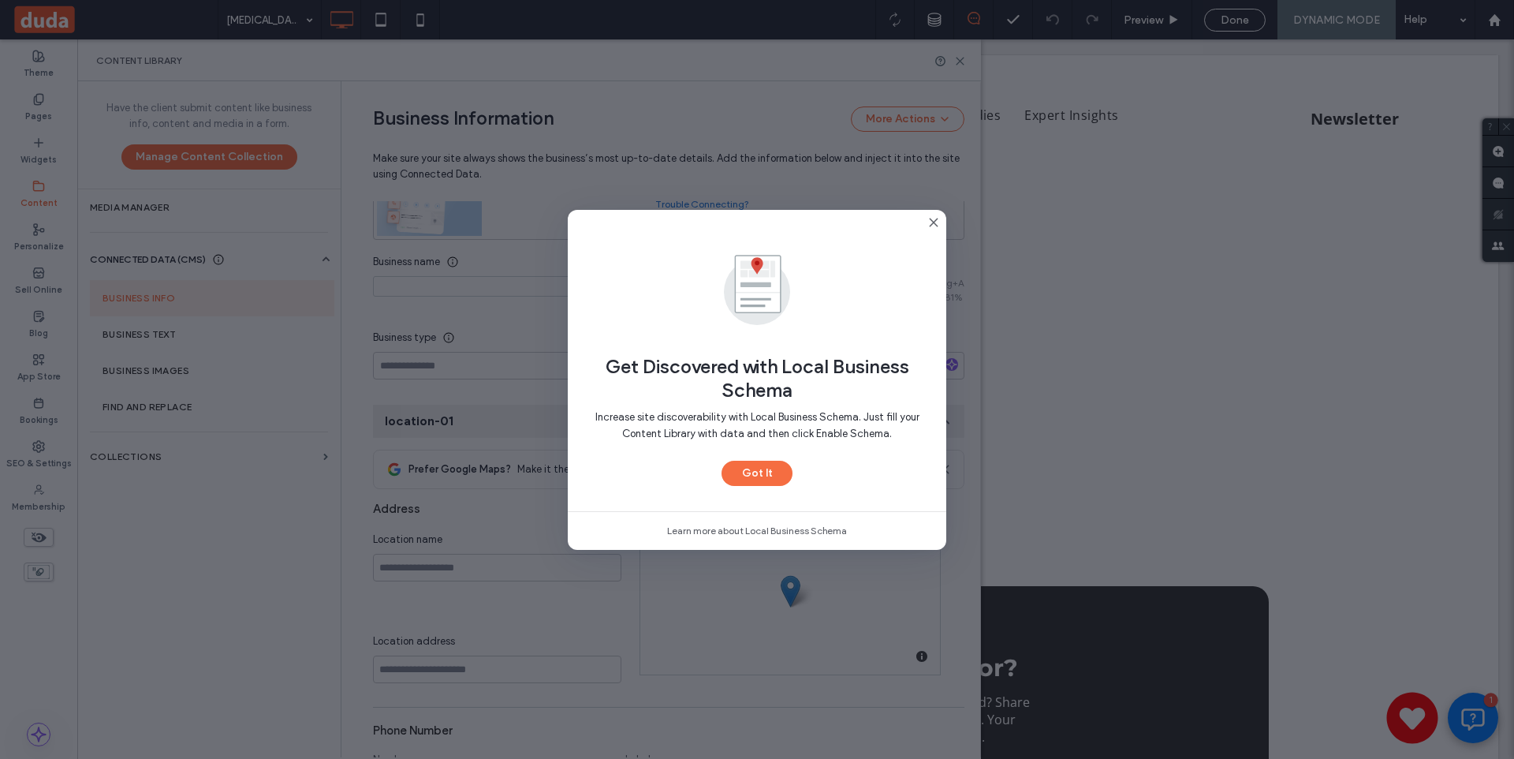
scroll to position [162, 0]
click at [928, 224] on icon at bounding box center [933, 222] width 13 height 13
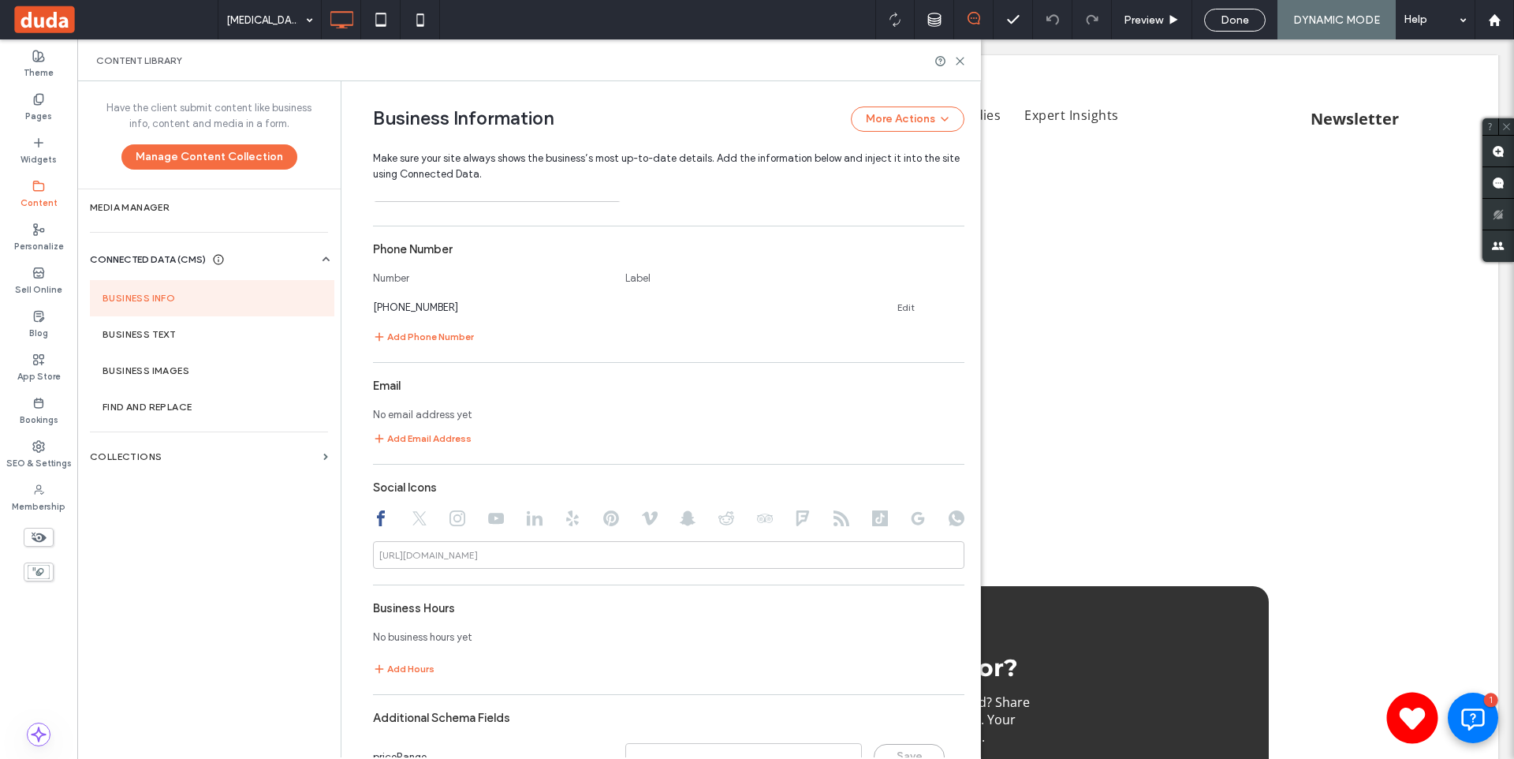
scroll to position [720, 0]
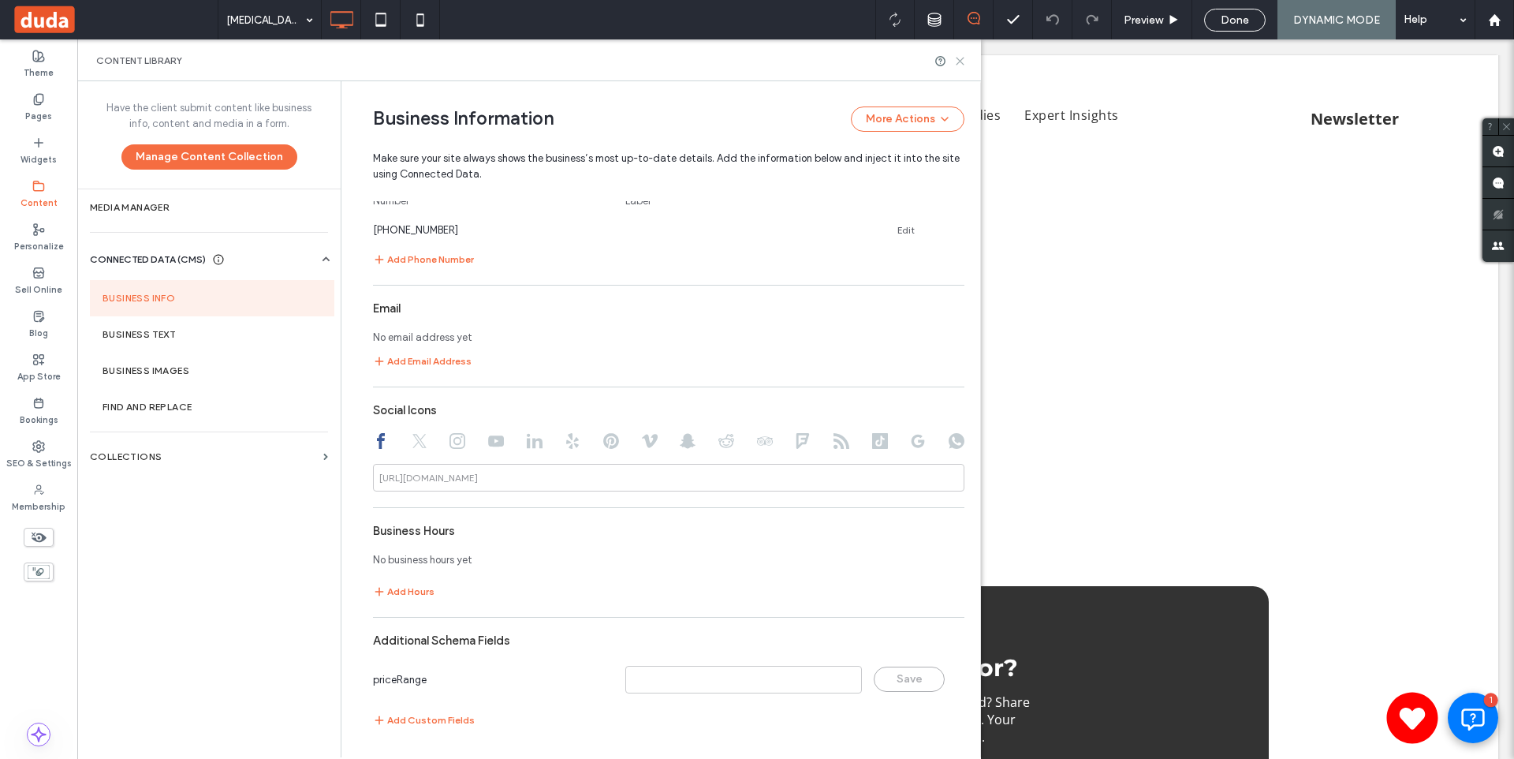
click at [964, 65] on icon at bounding box center [960, 61] width 12 height 12
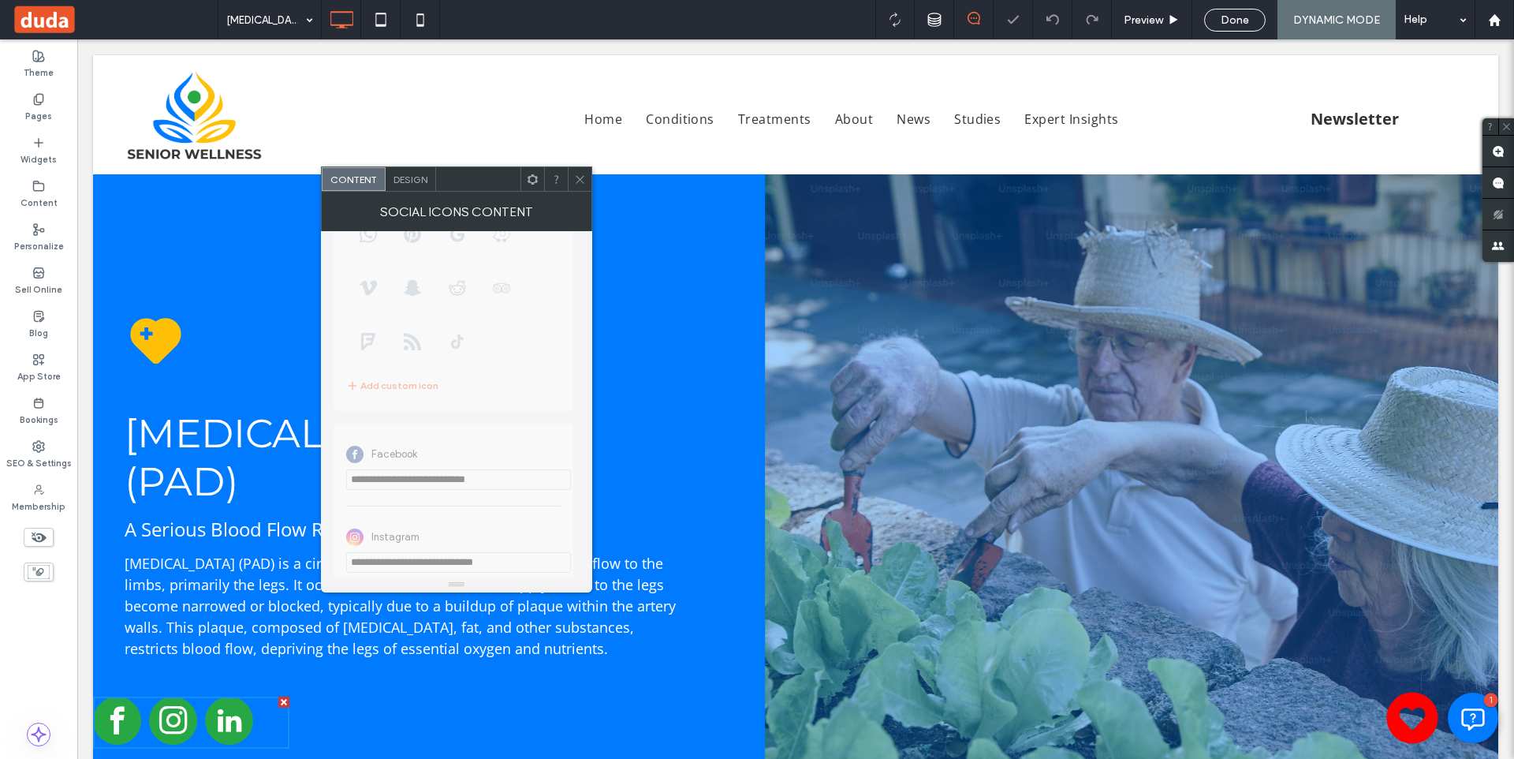
scroll to position [356, 0]
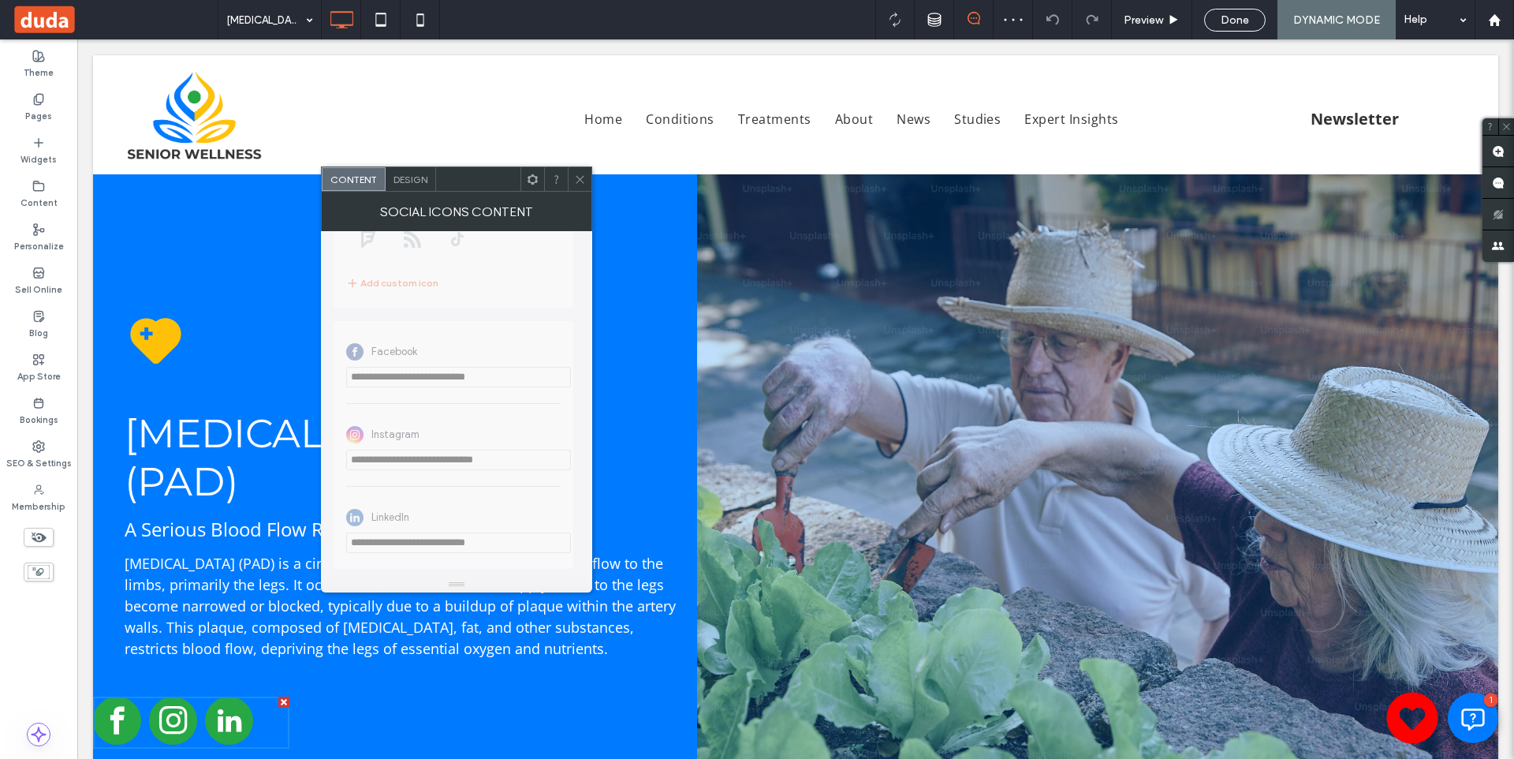
click at [580, 177] on icon at bounding box center [580, 179] width 12 height 12
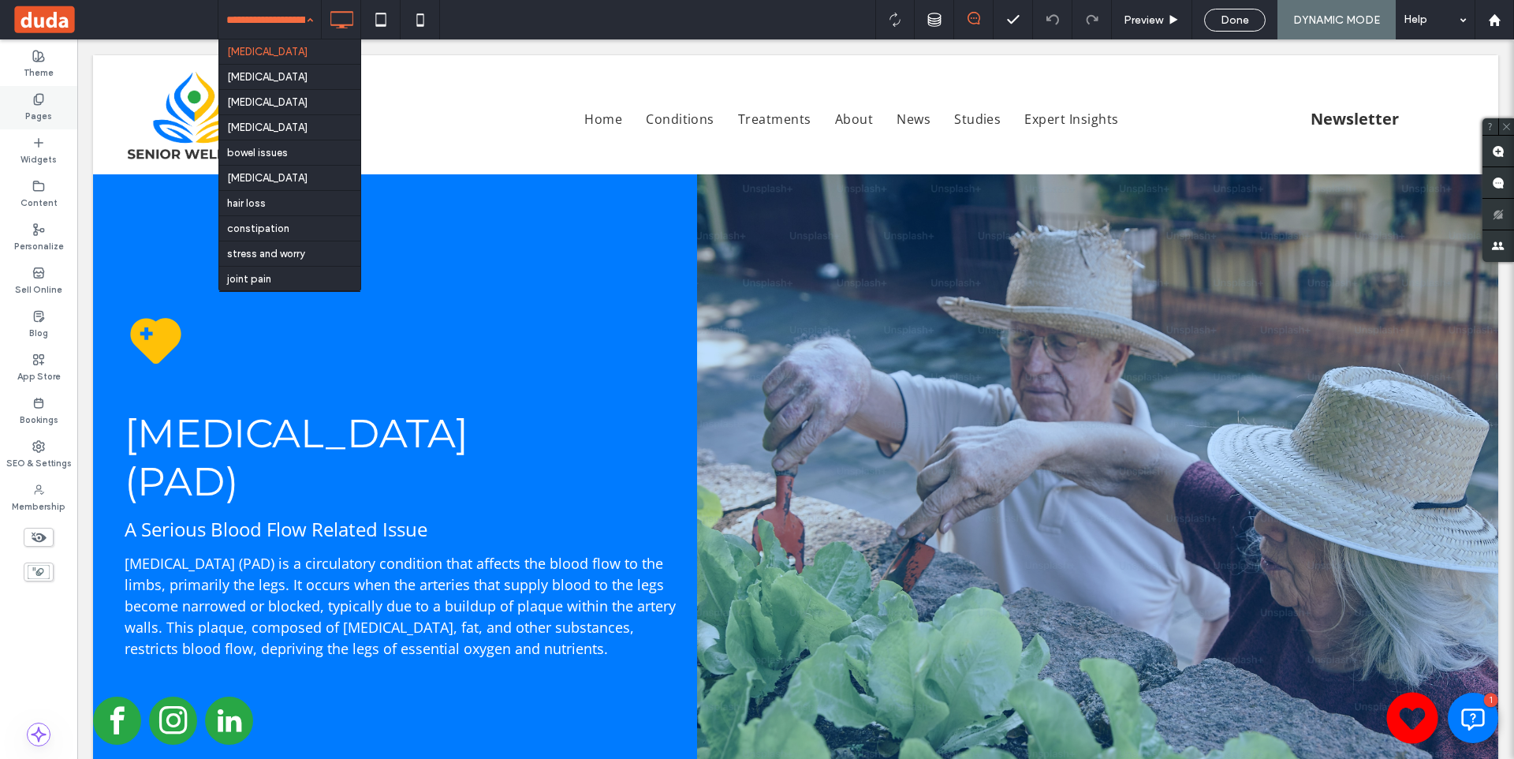
click at [41, 115] on label "Pages" at bounding box center [38, 114] width 27 height 17
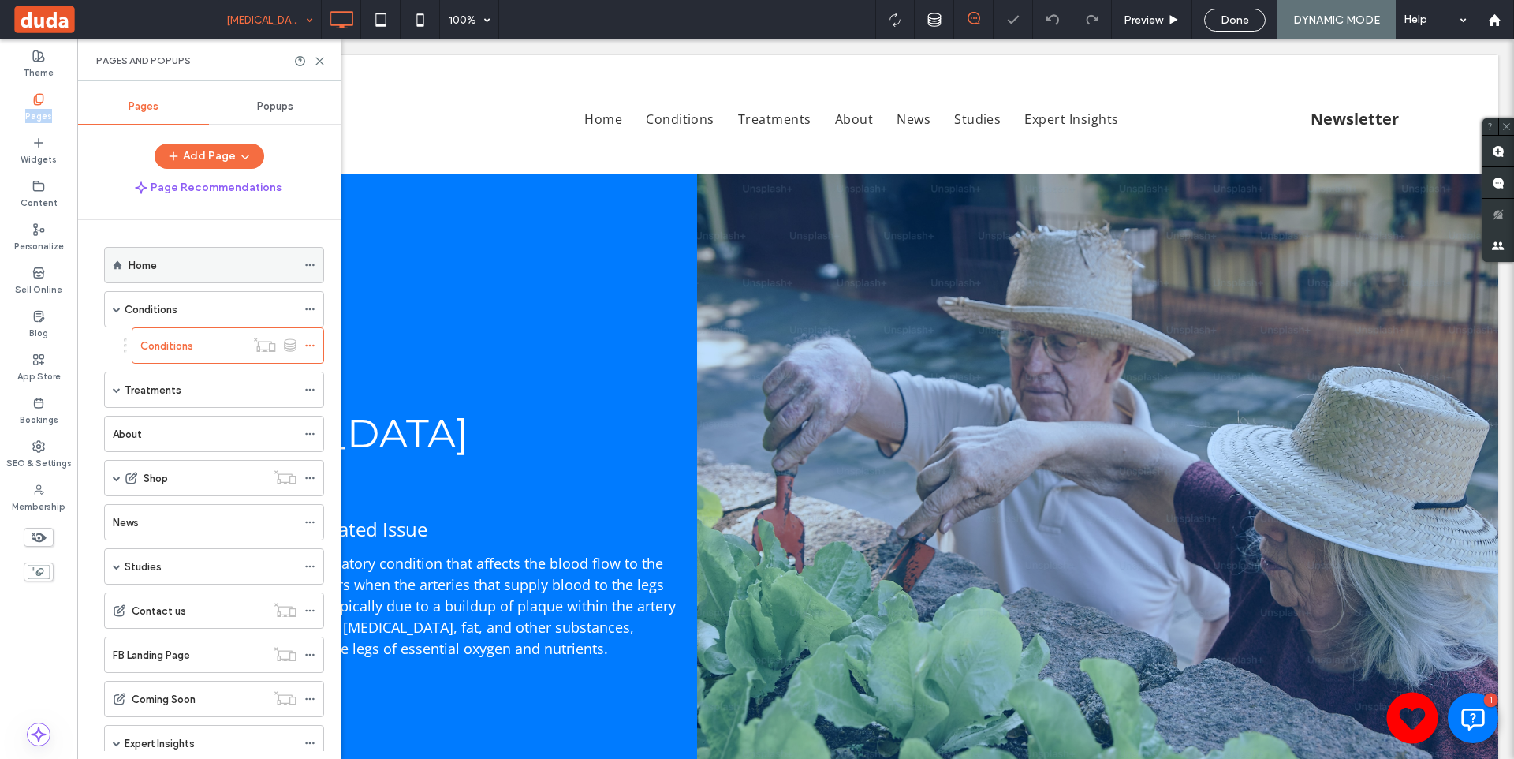
click at [184, 281] on div "Home" at bounding box center [213, 265] width 168 height 35
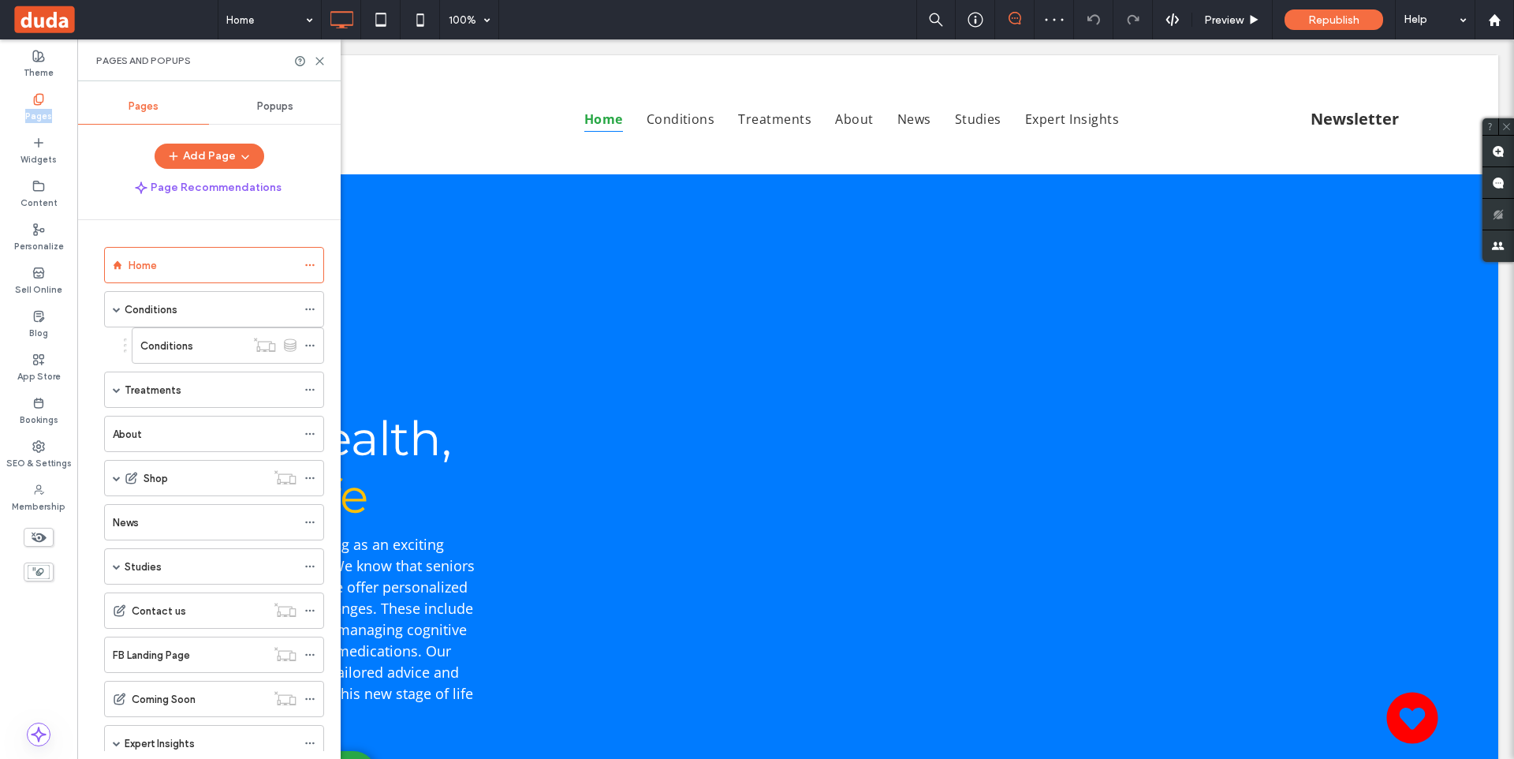
scroll to position [0, 0]
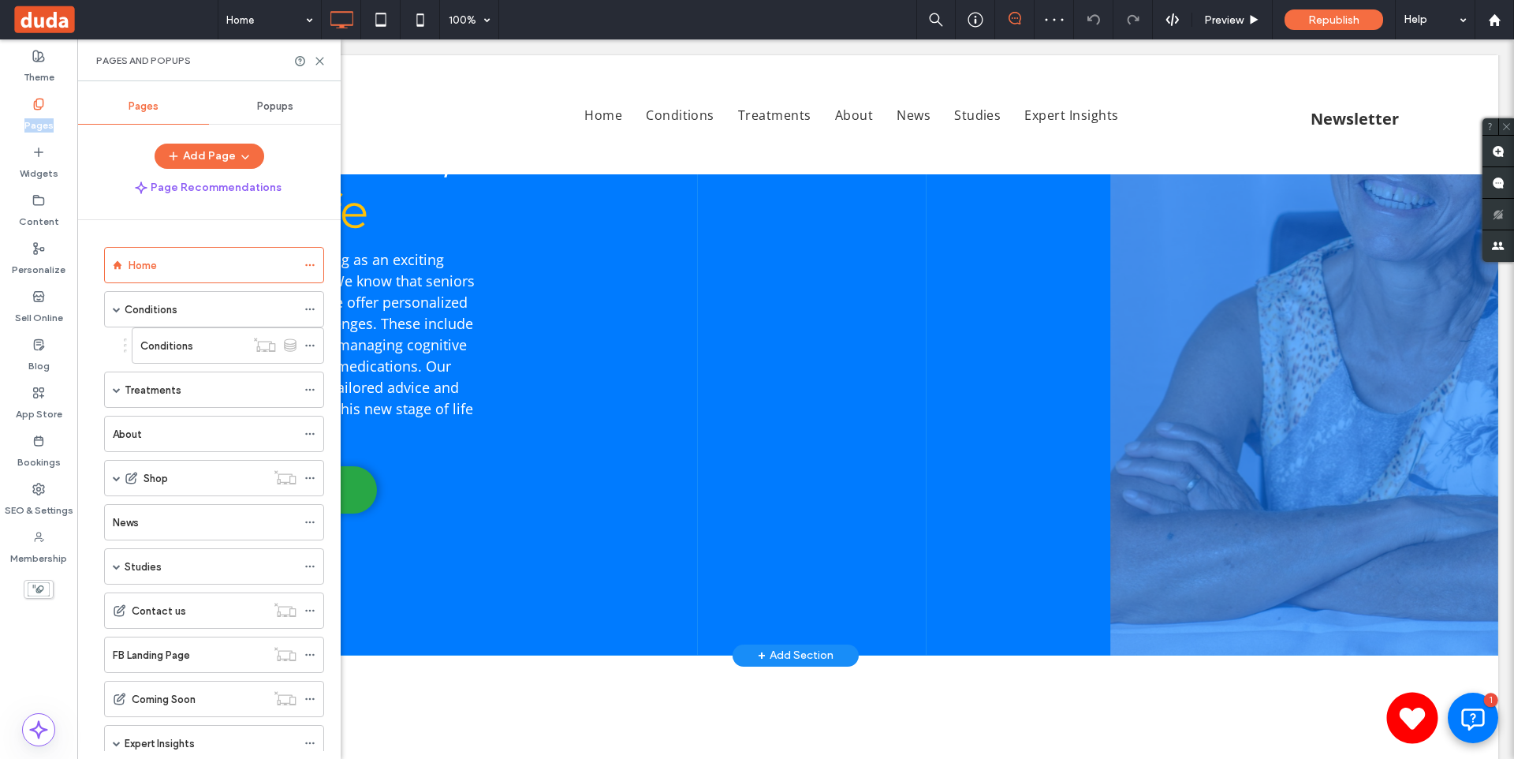
scroll to position [288, 0]
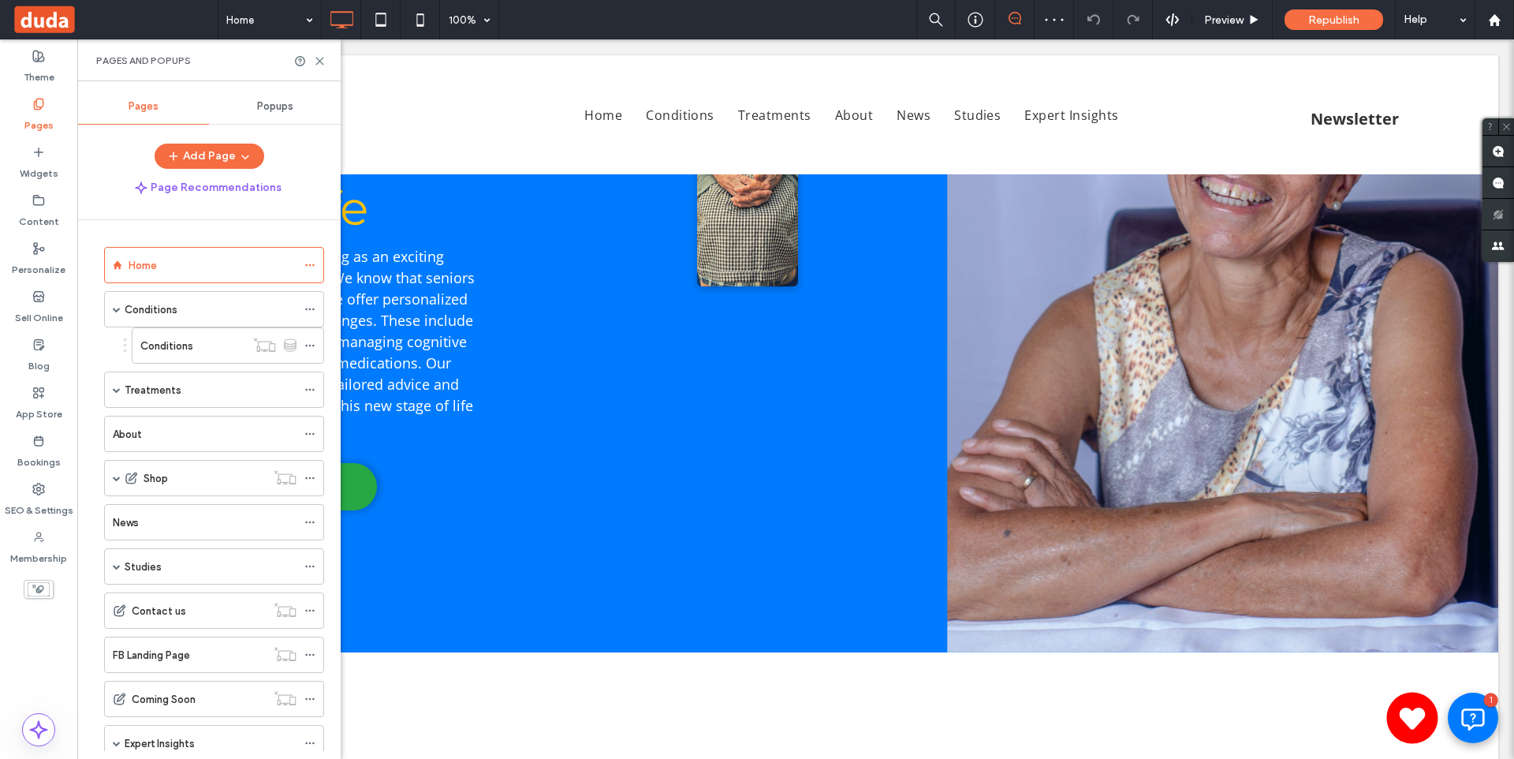
click at [320, 68] on div "Pages and Popups" at bounding box center [208, 60] width 263 height 42
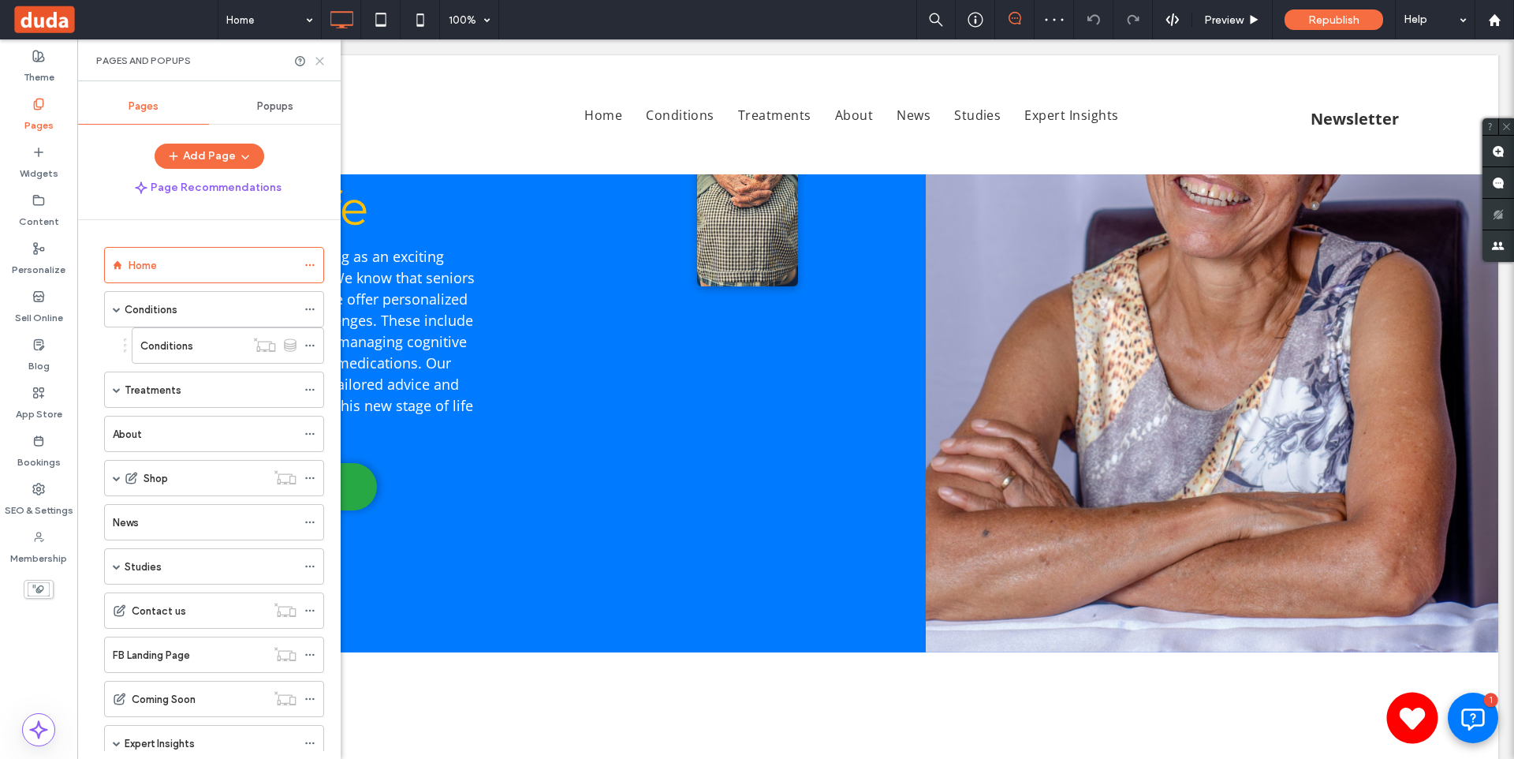
click at [320, 64] on icon at bounding box center [320, 61] width 12 height 12
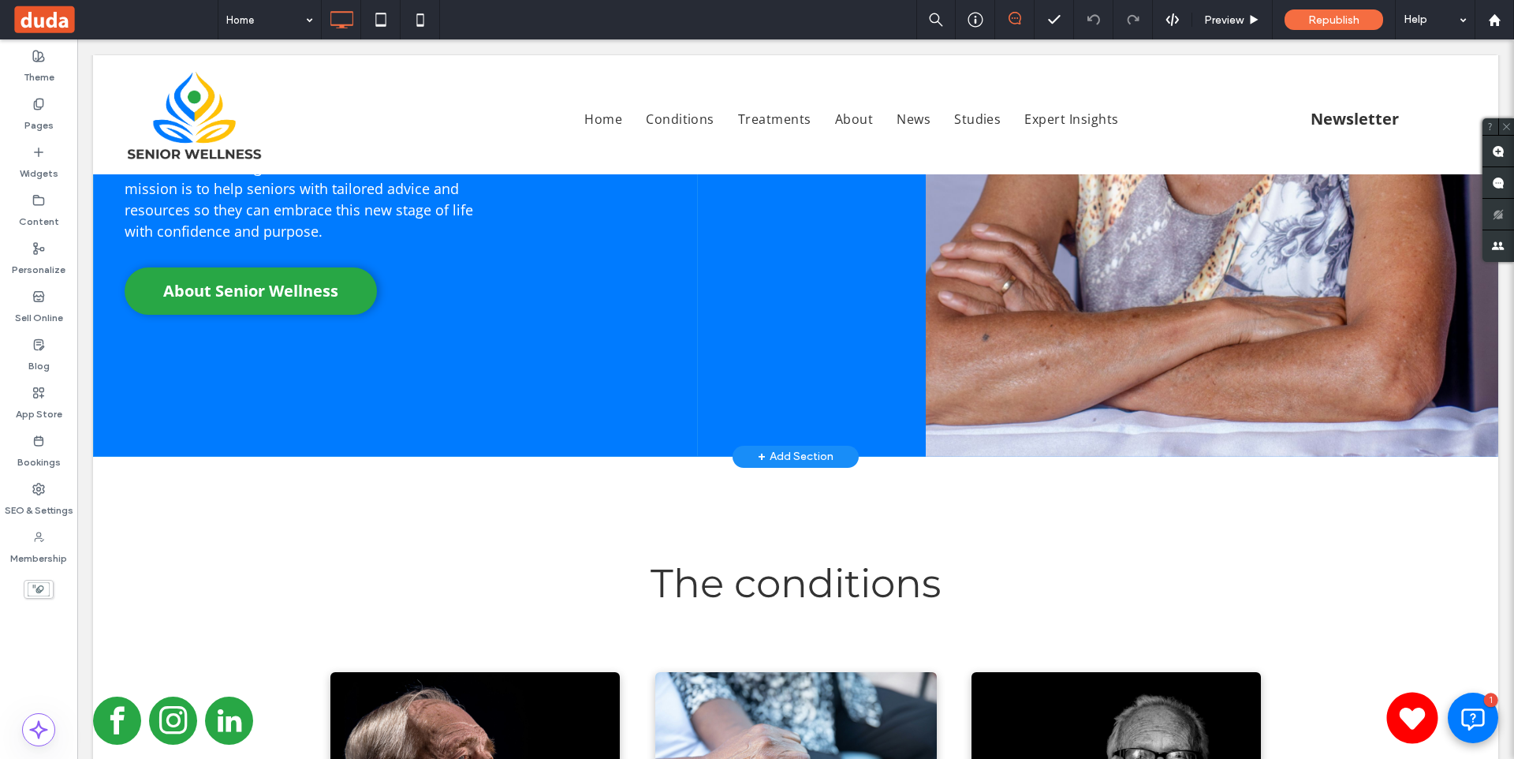
scroll to position [0, 0]
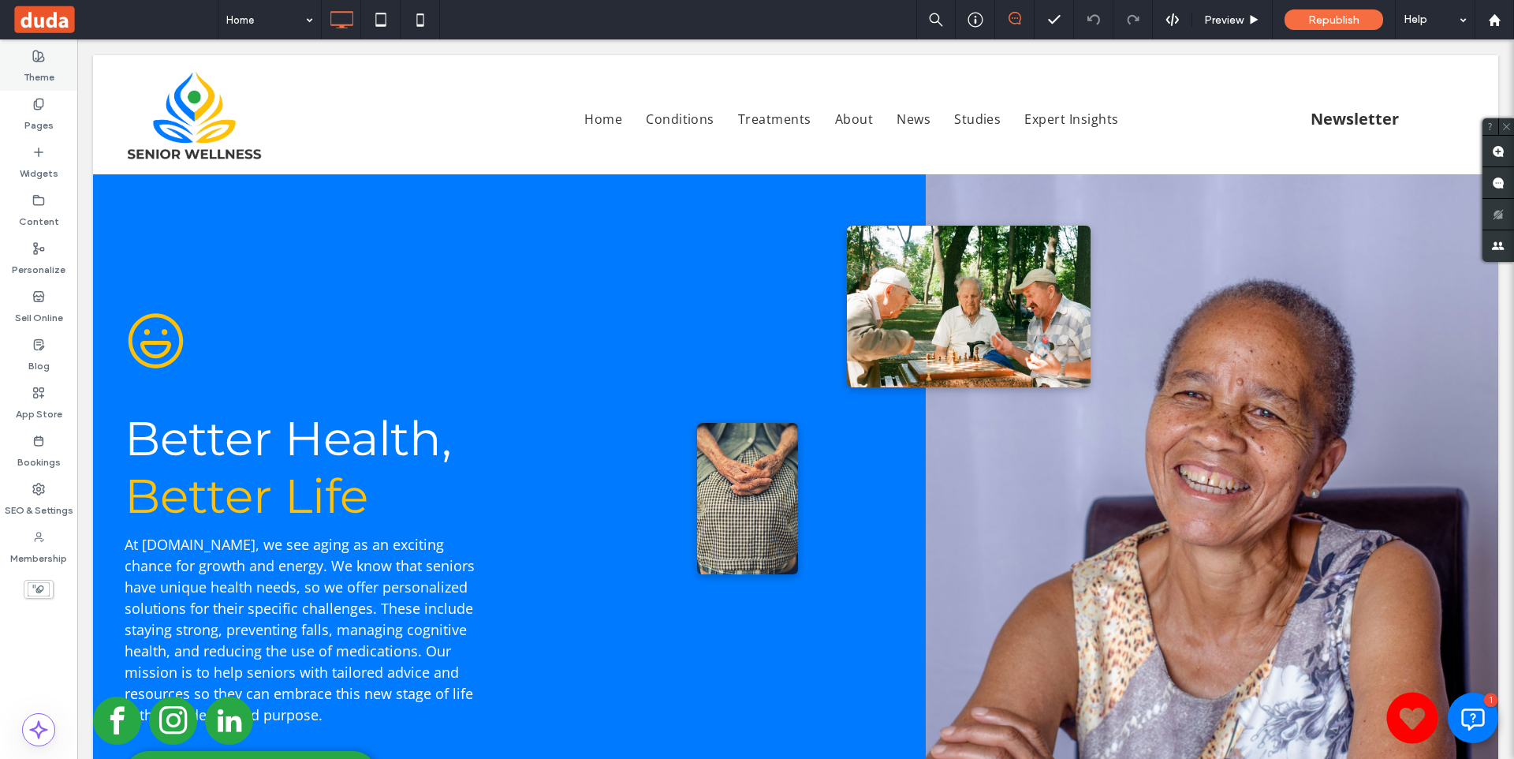
click at [43, 64] on label "Theme" at bounding box center [39, 73] width 31 height 22
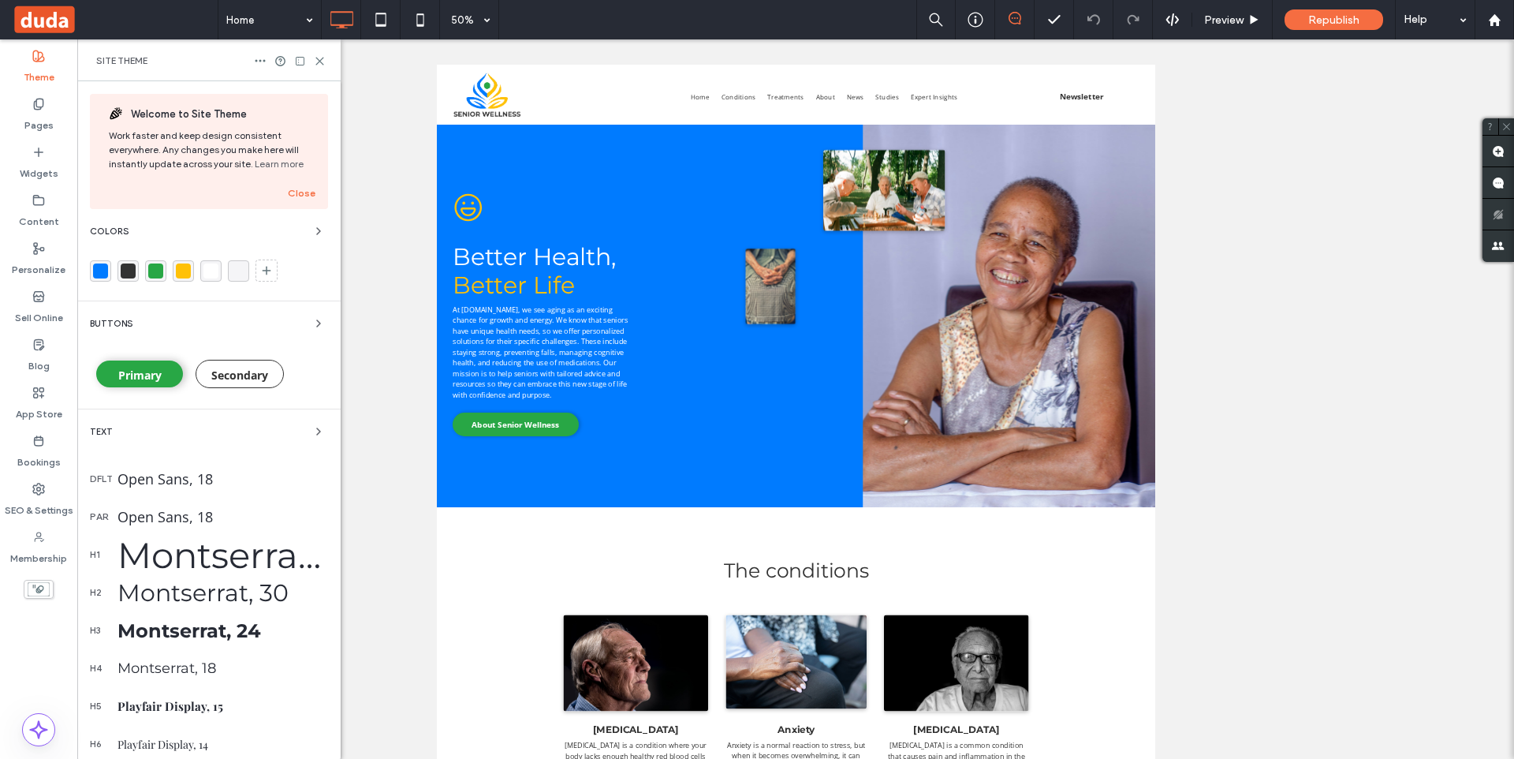
click at [183, 267] on div "rgba(255, 193, 7, 1)" at bounding box center [183, 270] width 15 height 15
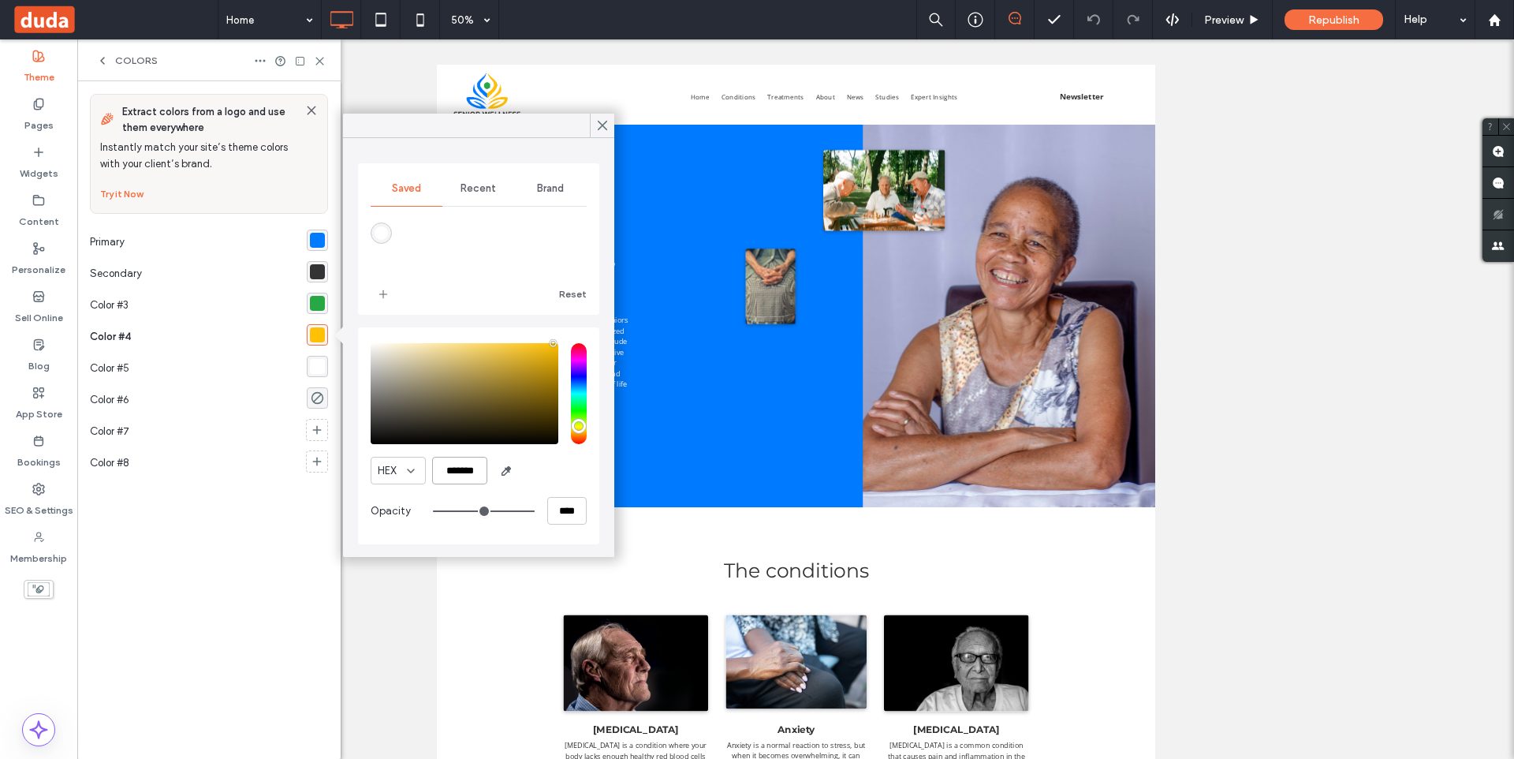
click at [468, 465] on input "*******" at bounding box center [459, 471] width 55 height 28
click at [321, 300] on div "rgba(40, 167, 69, 1)" at bounding box center [317, 303] width 15 height 15
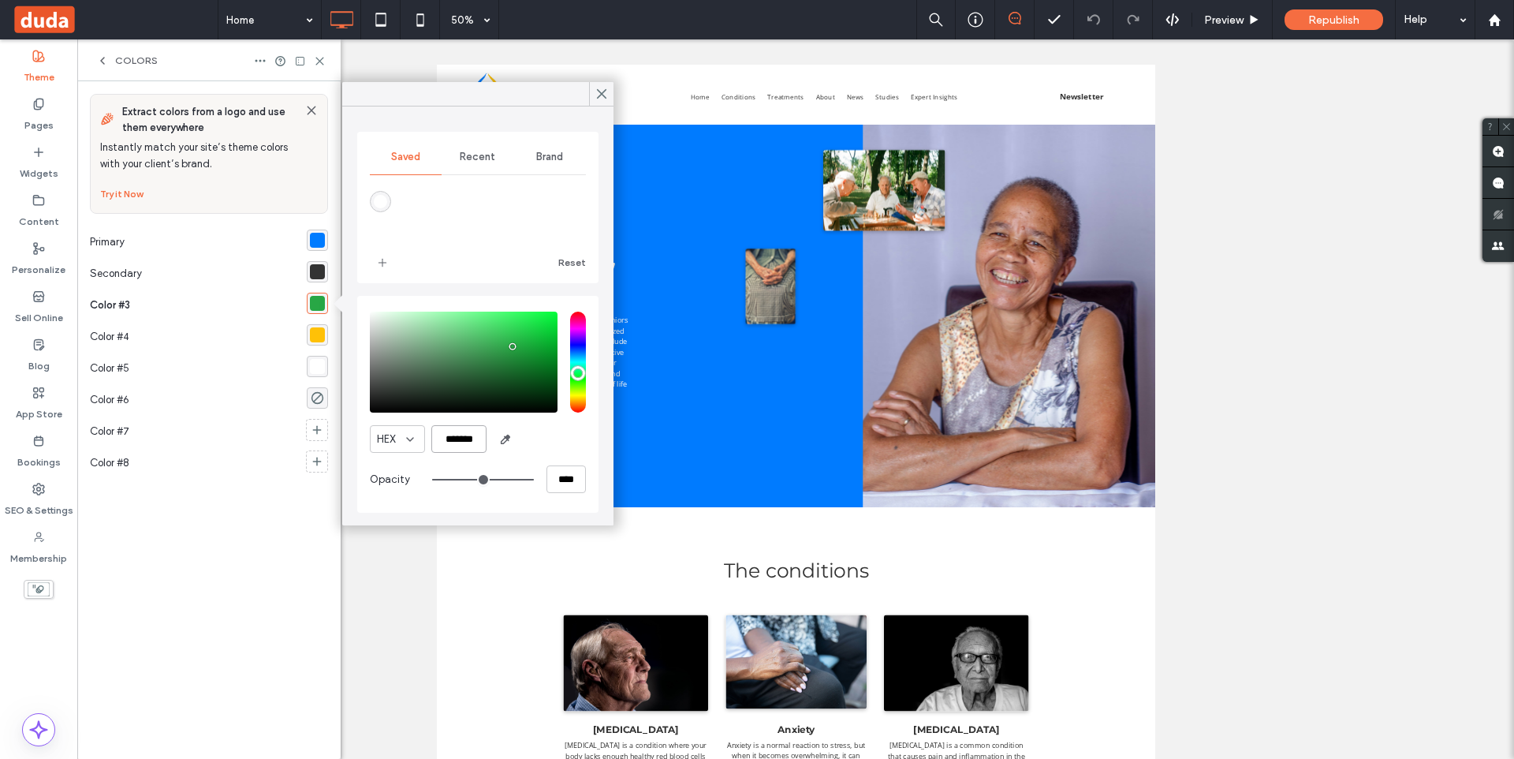
click at [470, 439] on input "*******" at bounding box center [458, 439] width 55 height 28
click at [322, 239] on div "rgba(0, 123, 255, 1)" at bounding box center [317, 240] width 15 height 15
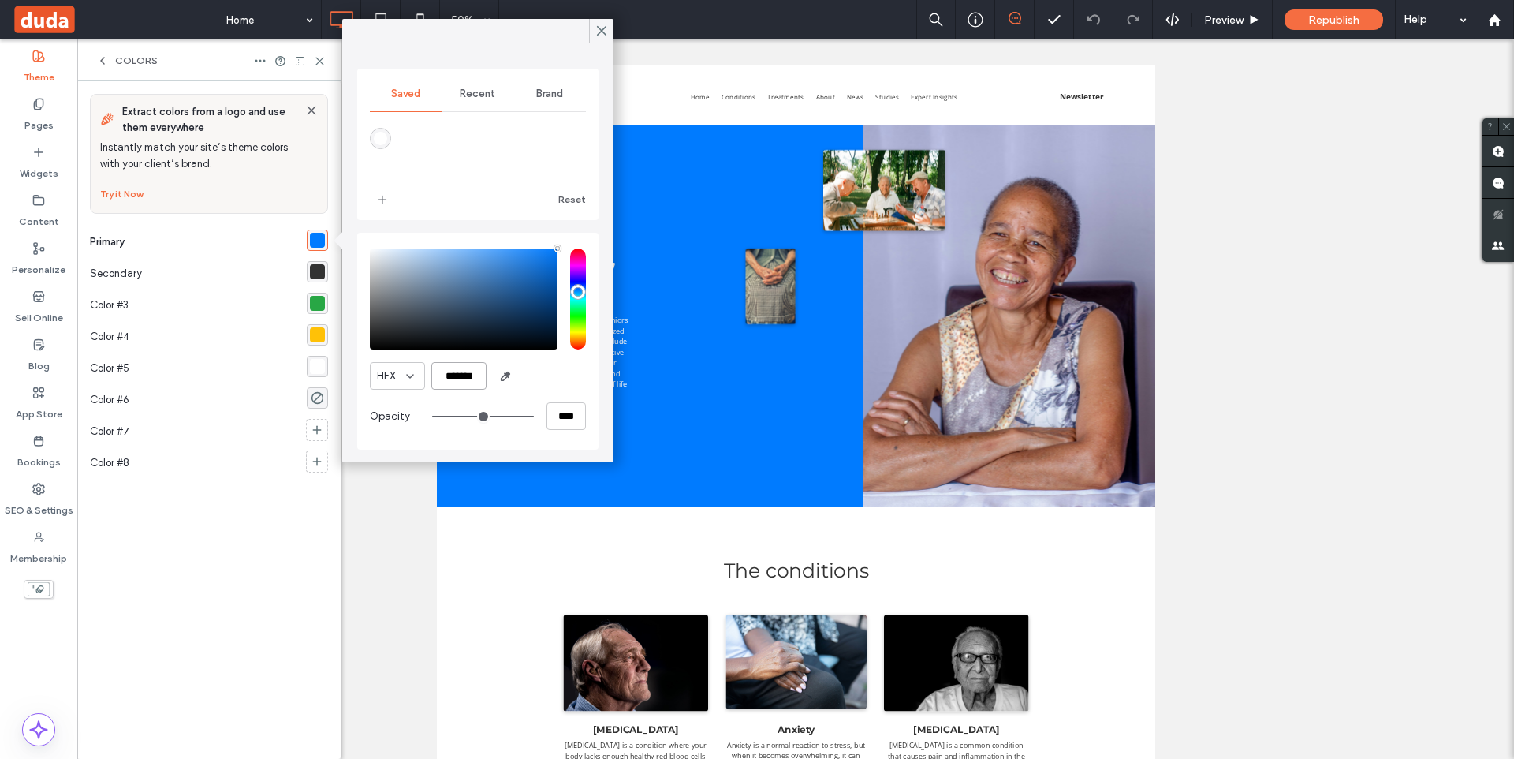
click at [461, 371] on input "*******" at bounding box center [458, 376] width 55 height 28
click at [601, 34] on div at bounding box center [757, 379] width 1514 height 759
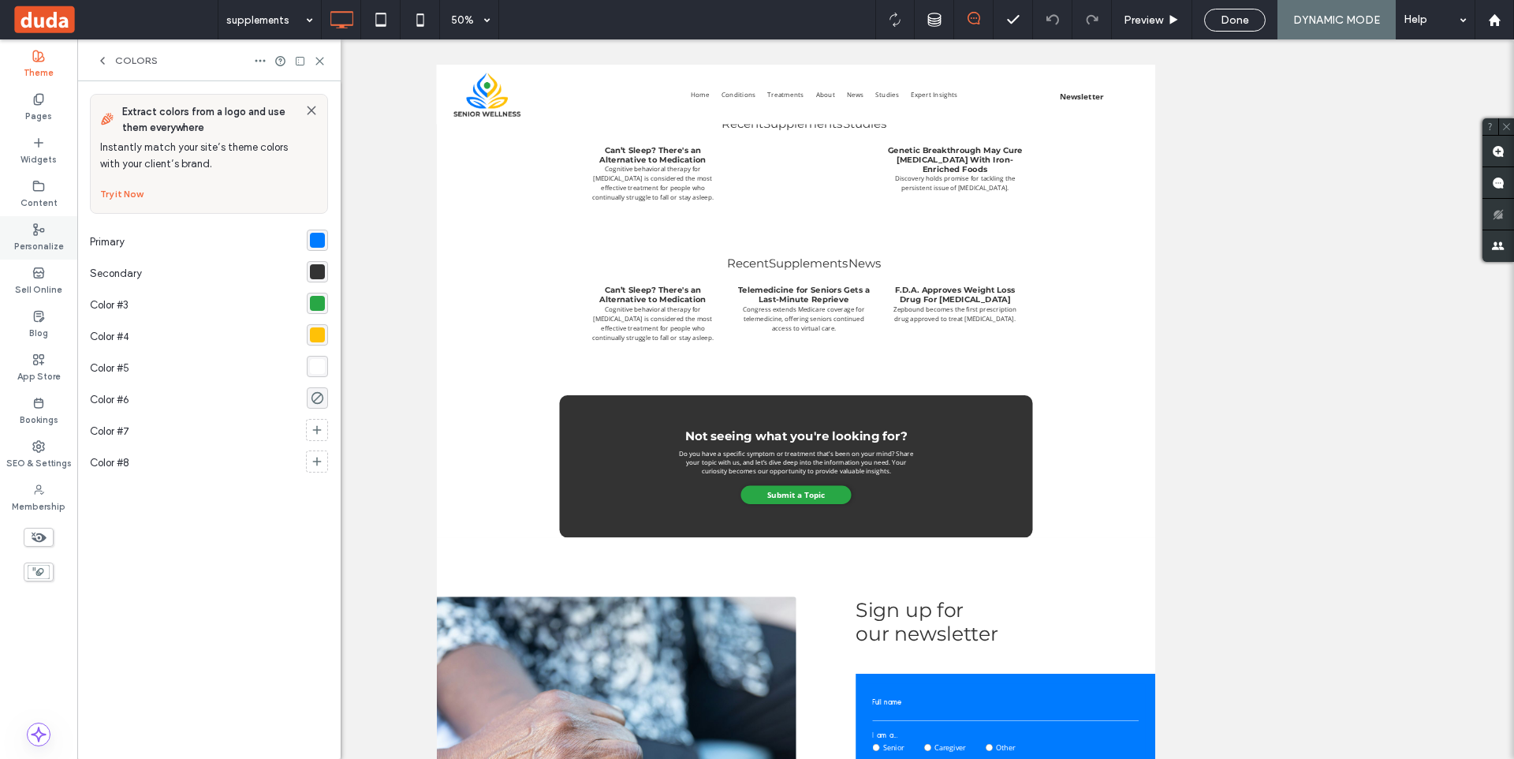
scroll to position [2593, 0]
